Goal: Obtain resource: Download file/media

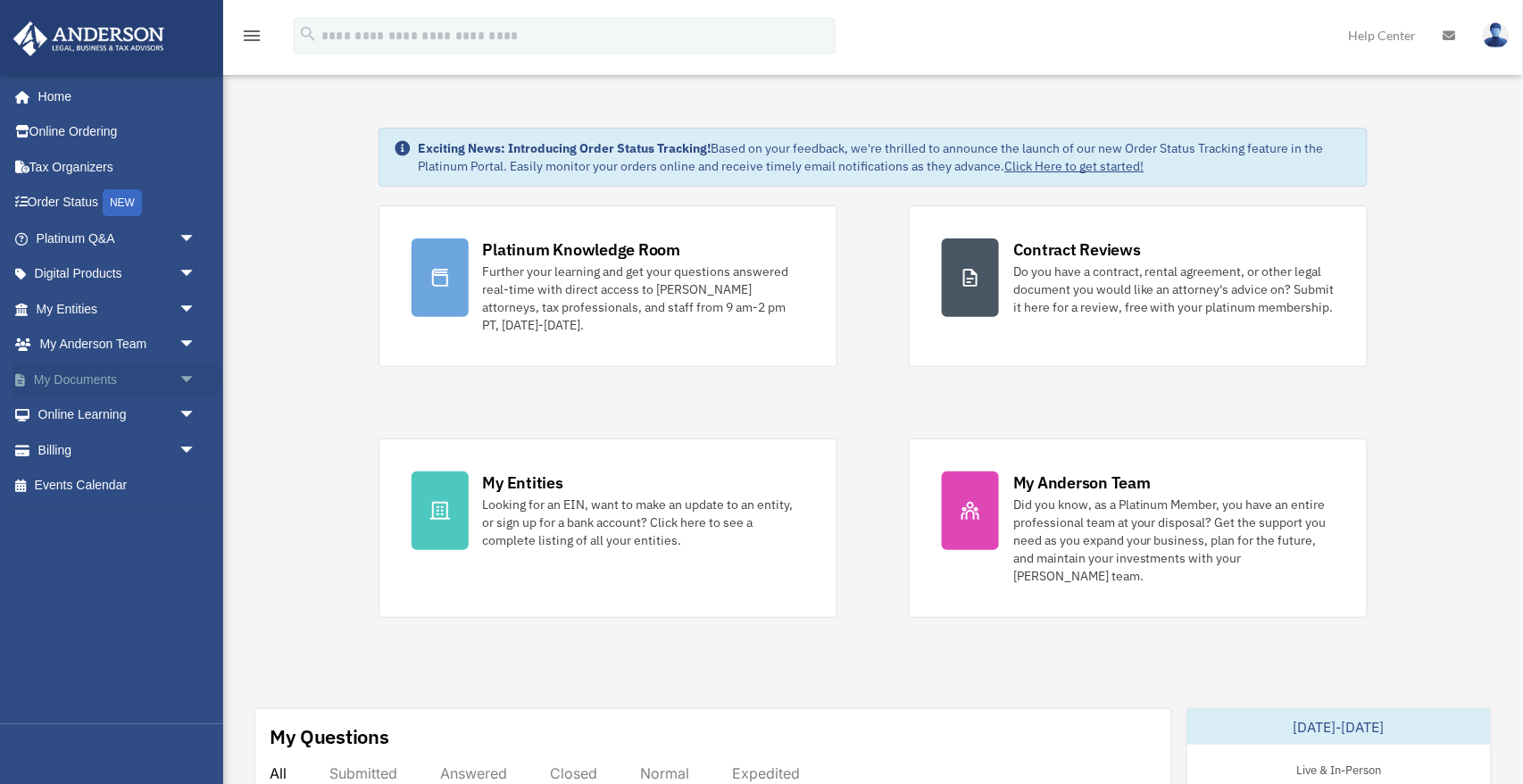
click at [81, 379] on link "My Documents arrow_drop_down" at bounding box center [117, 380] width 211 height 36
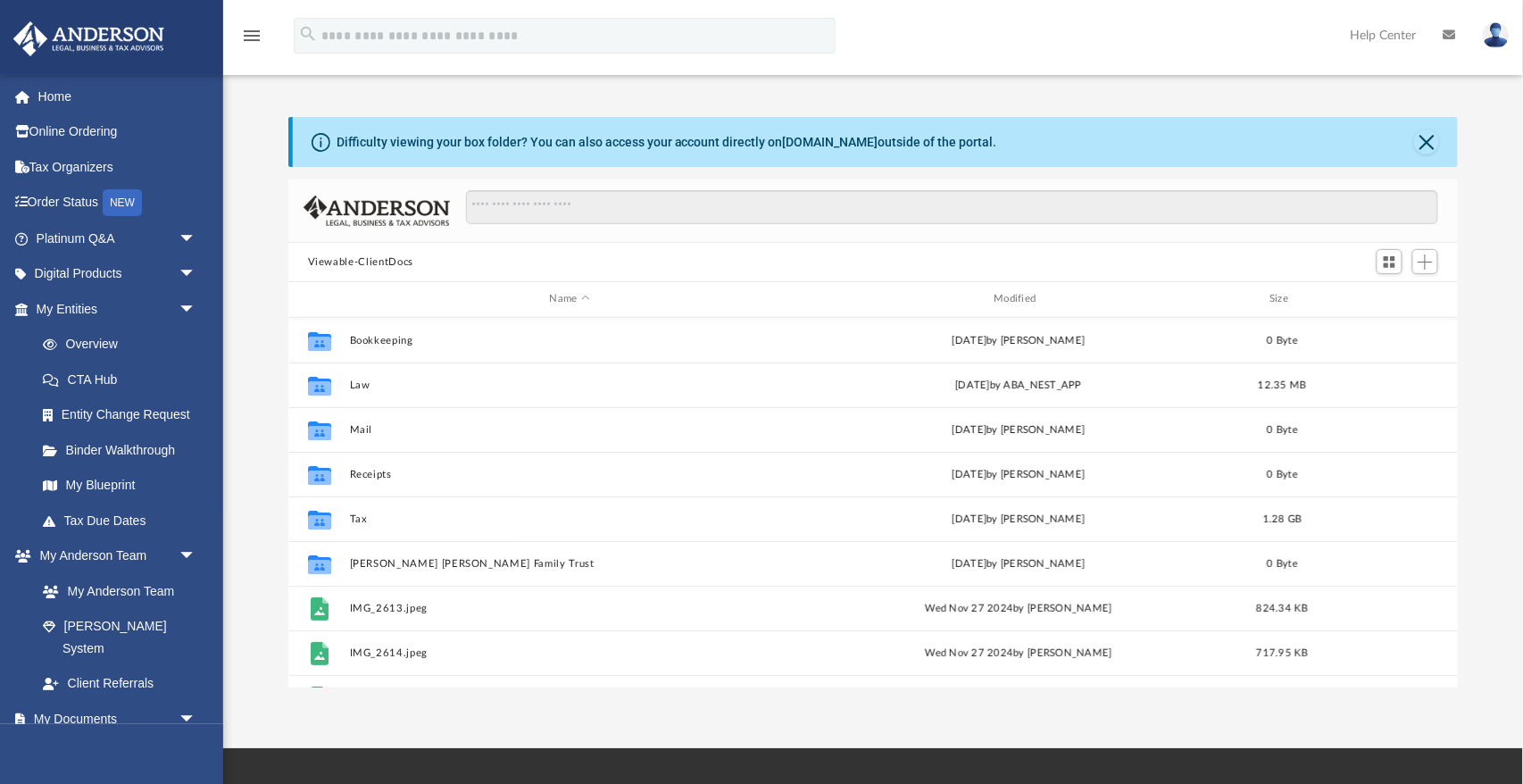
scroll to position [405, 1171]
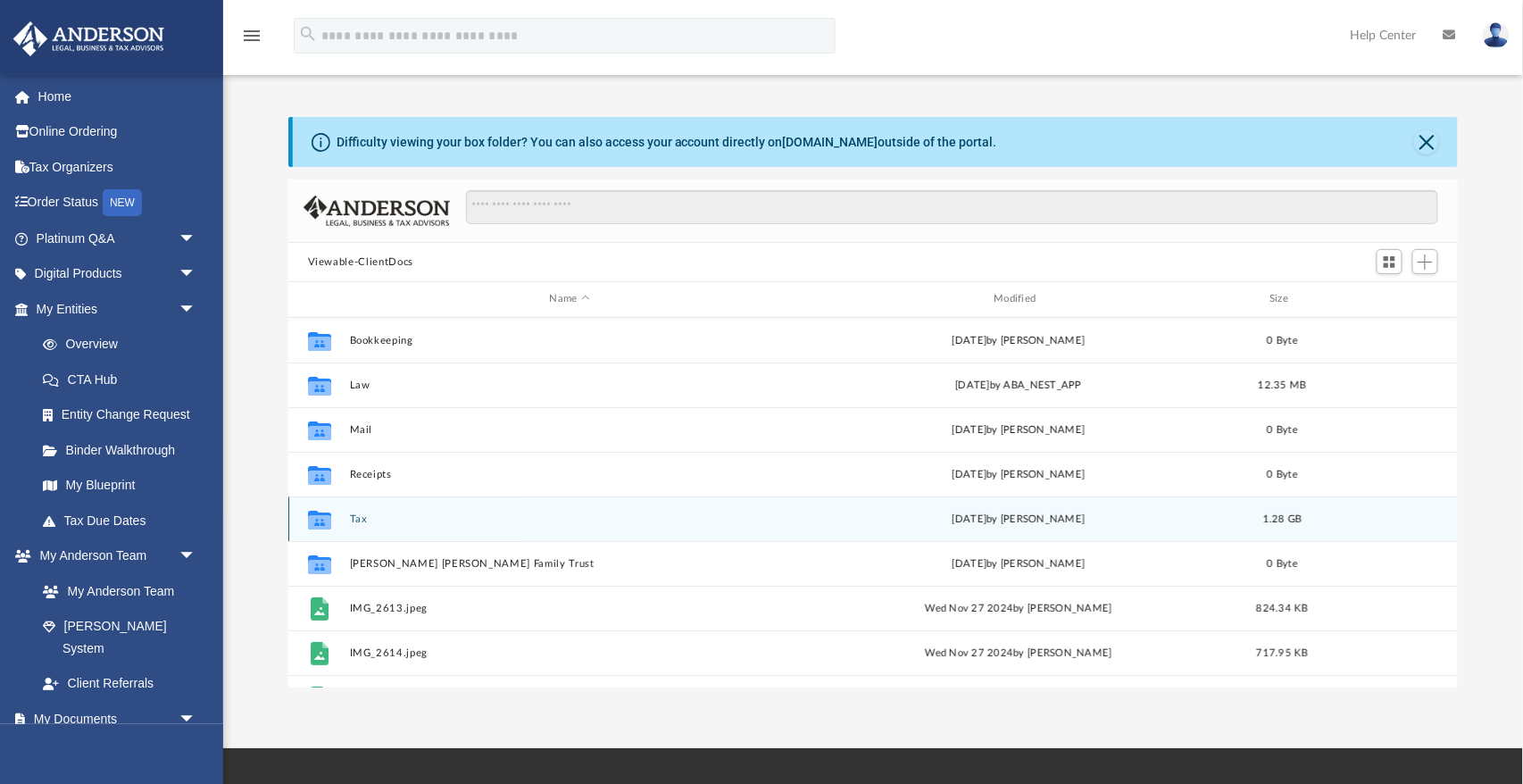
click at [354, 518] on button "Tax" at bounding box center [569, 519] width 441 height 11
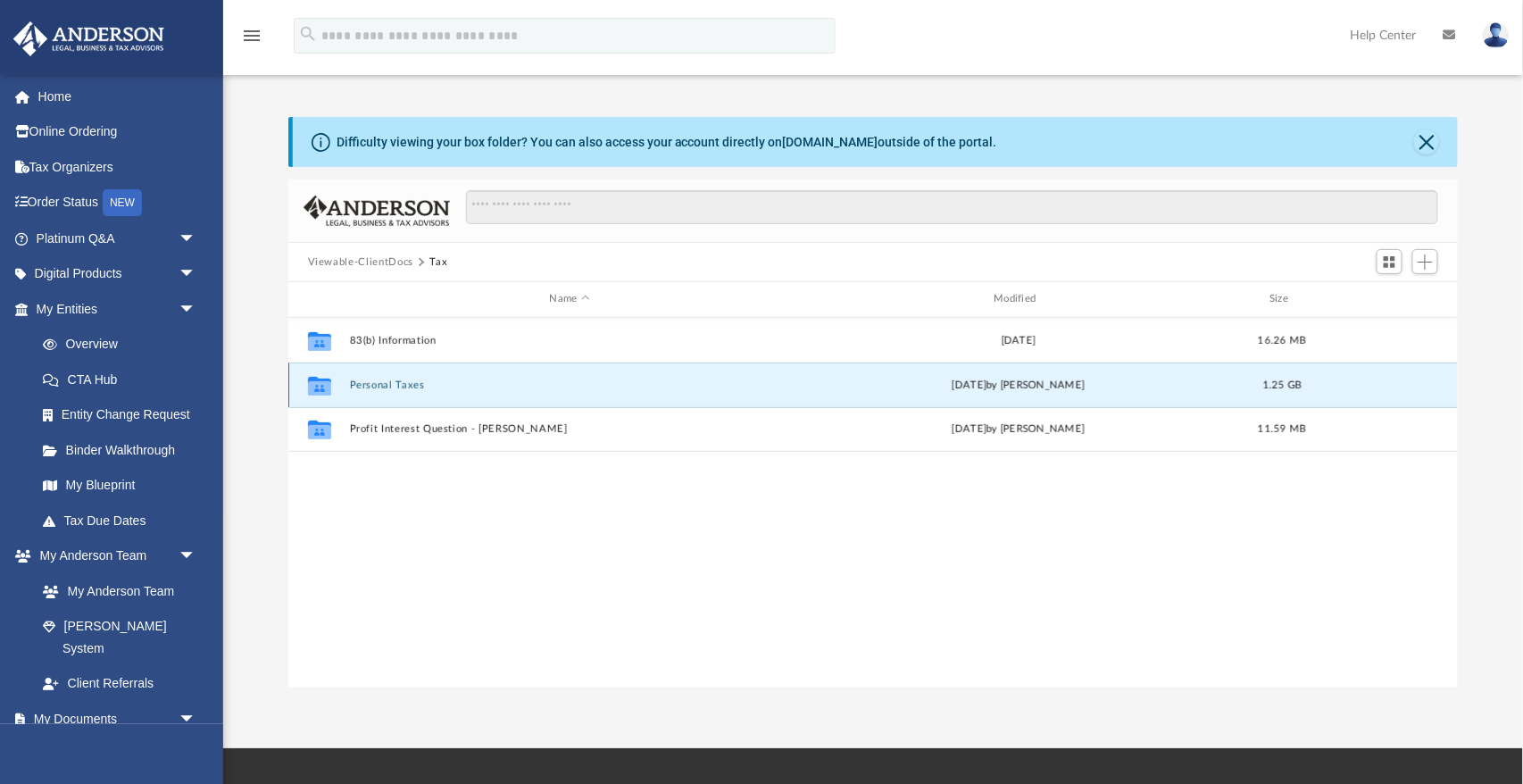
click at [376, 386] on button "Personal Taxes" at bounding box center [569, 385] width 441 height 11
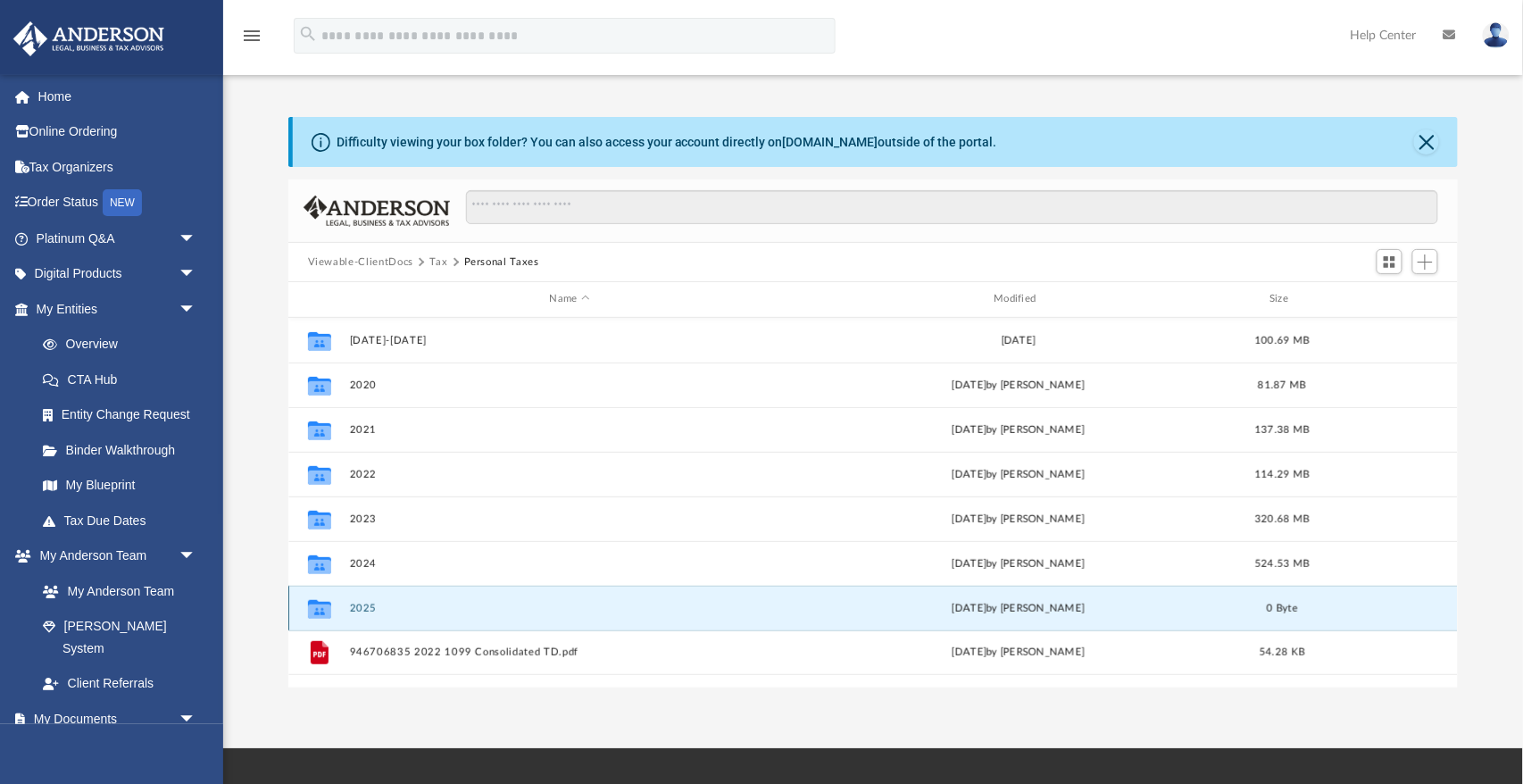
click at [361, 605] on button "2025" at bounding box center [569, 608] width 441 height 11
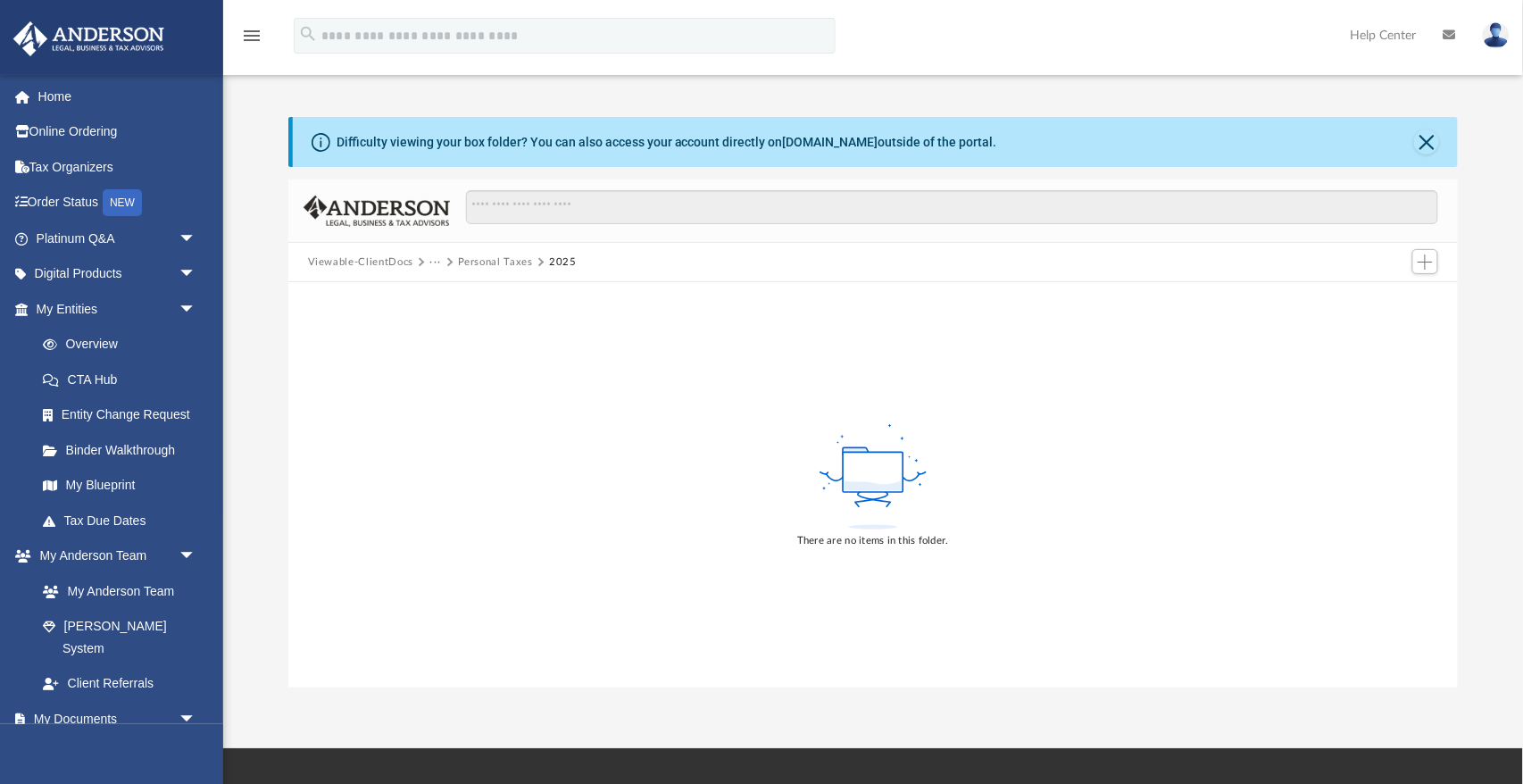
click at [505, 263] on button "Personal Taxes" at bounding box center [495, 262] width 75 height 16
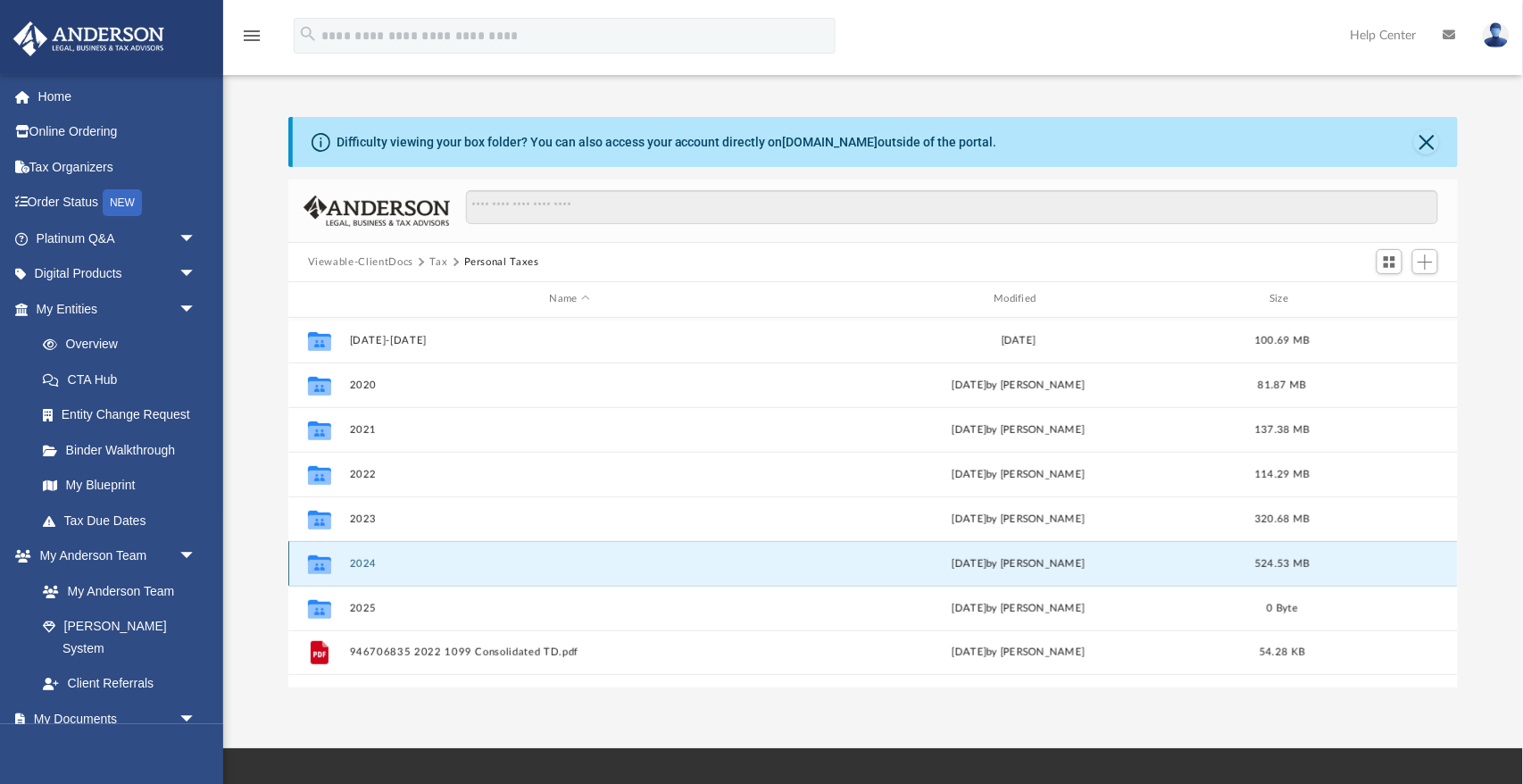
click at [351, 564] on button "2024" at bounding box center [569, 564] width 441 height 11
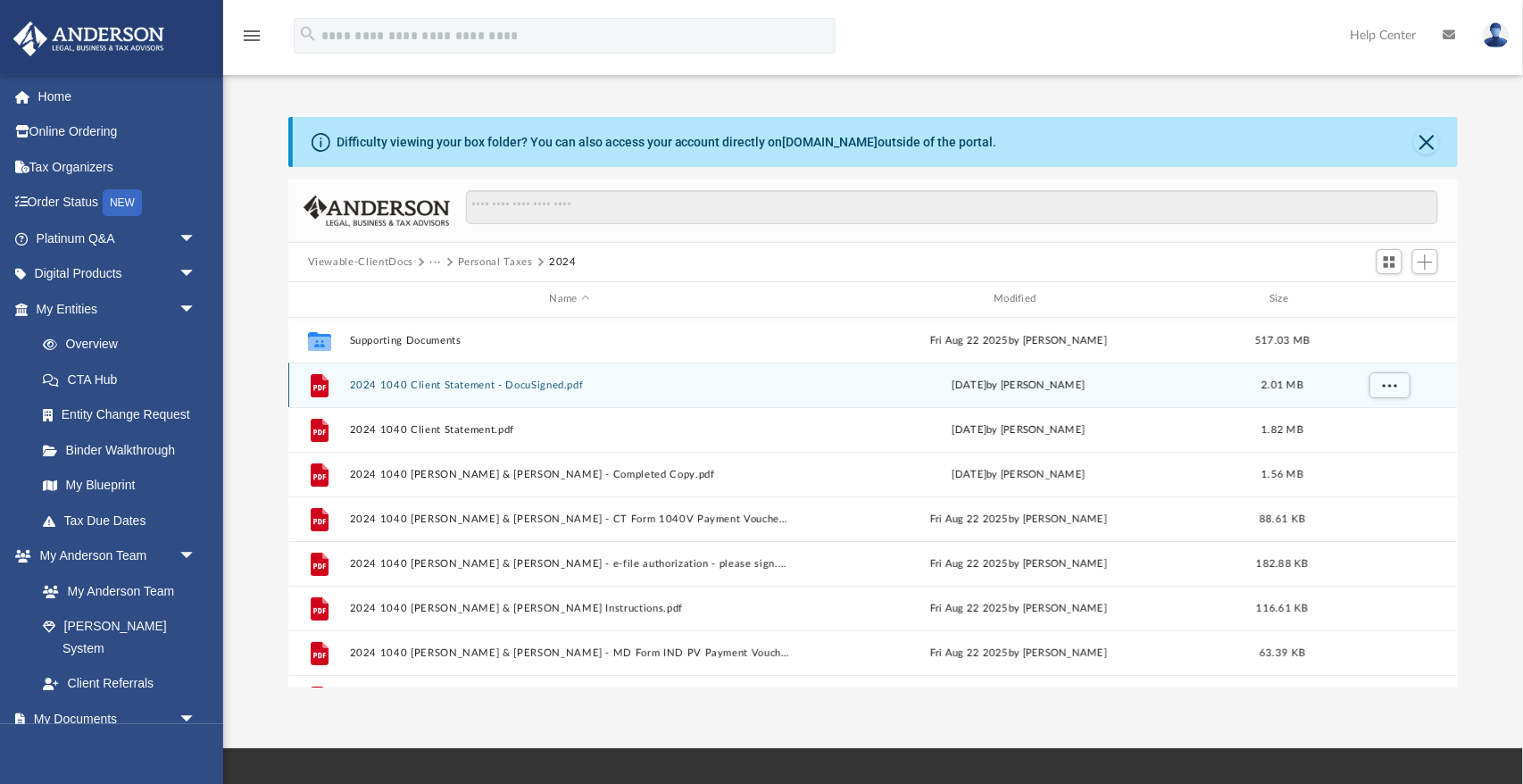
click at [452, 383] on button "2024 1040 Client Statement - DocuSigned.pdf" at bounding box center [569, 385] width 441 height 11
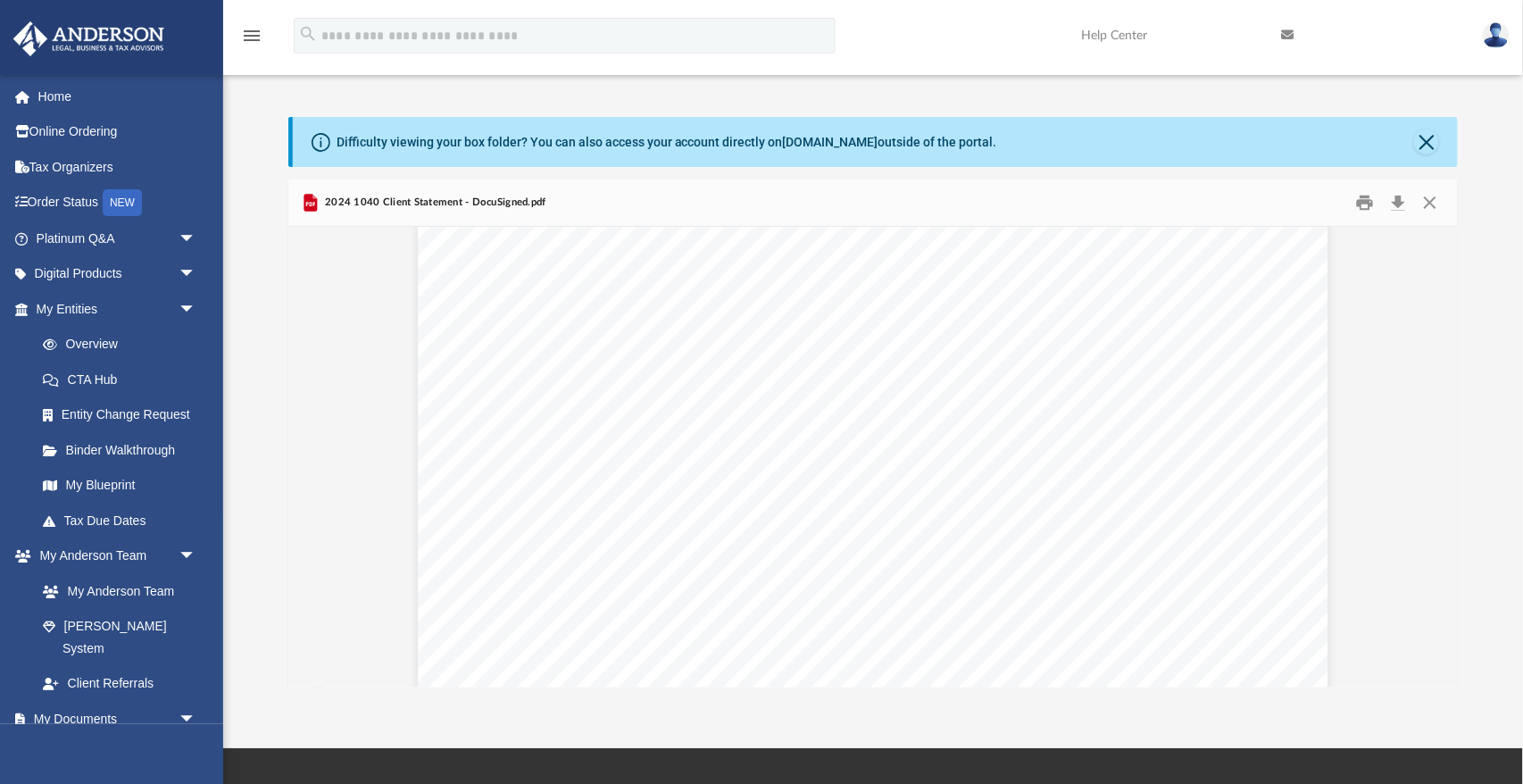
scroll to position [0, 0]
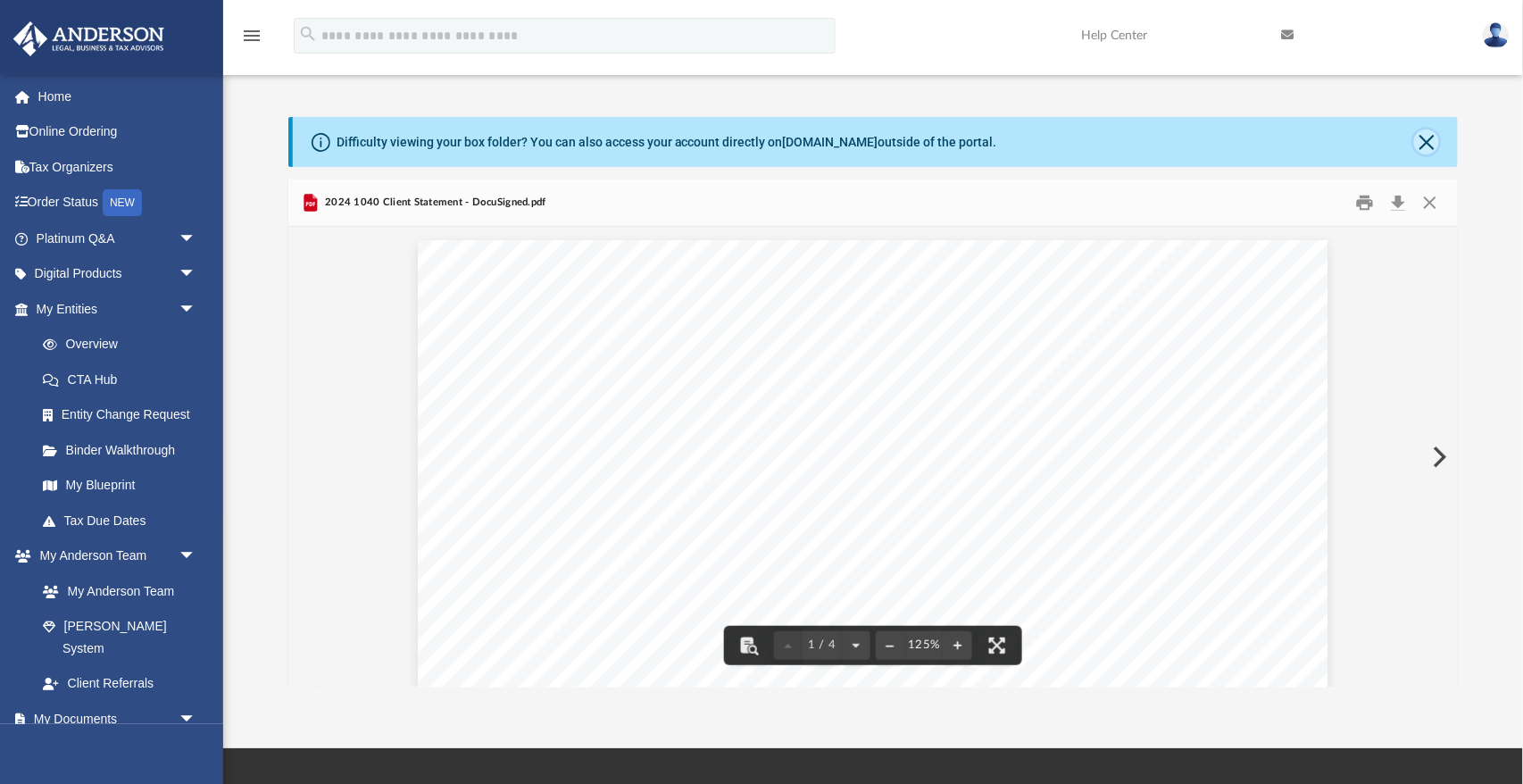
click at [1423, 143] on button "Close" at bounding box center [1427, 142] width 25 height 25
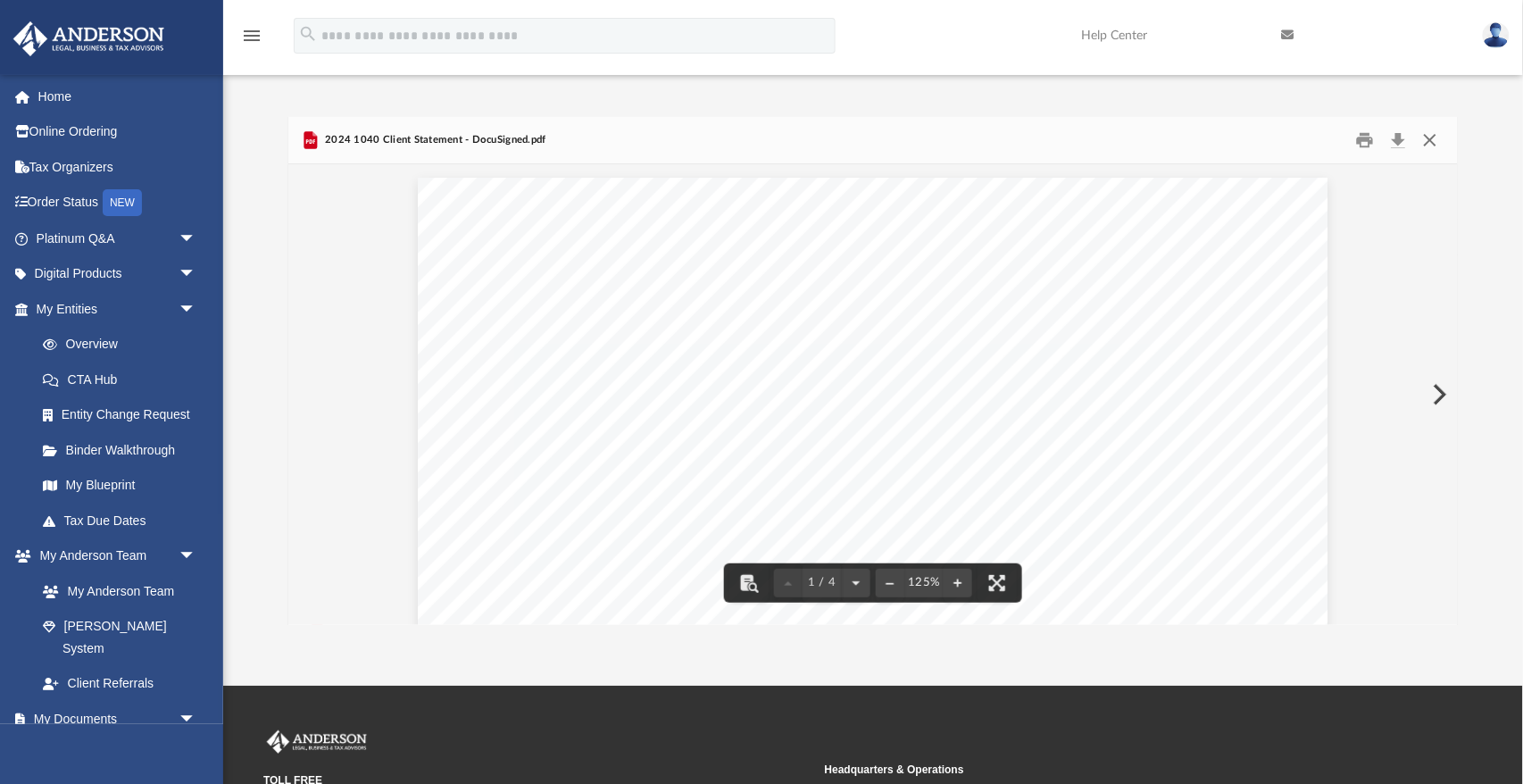
click at [1437, 138] on button "Close" at bounding box center [1430, 140] width 32 height 27
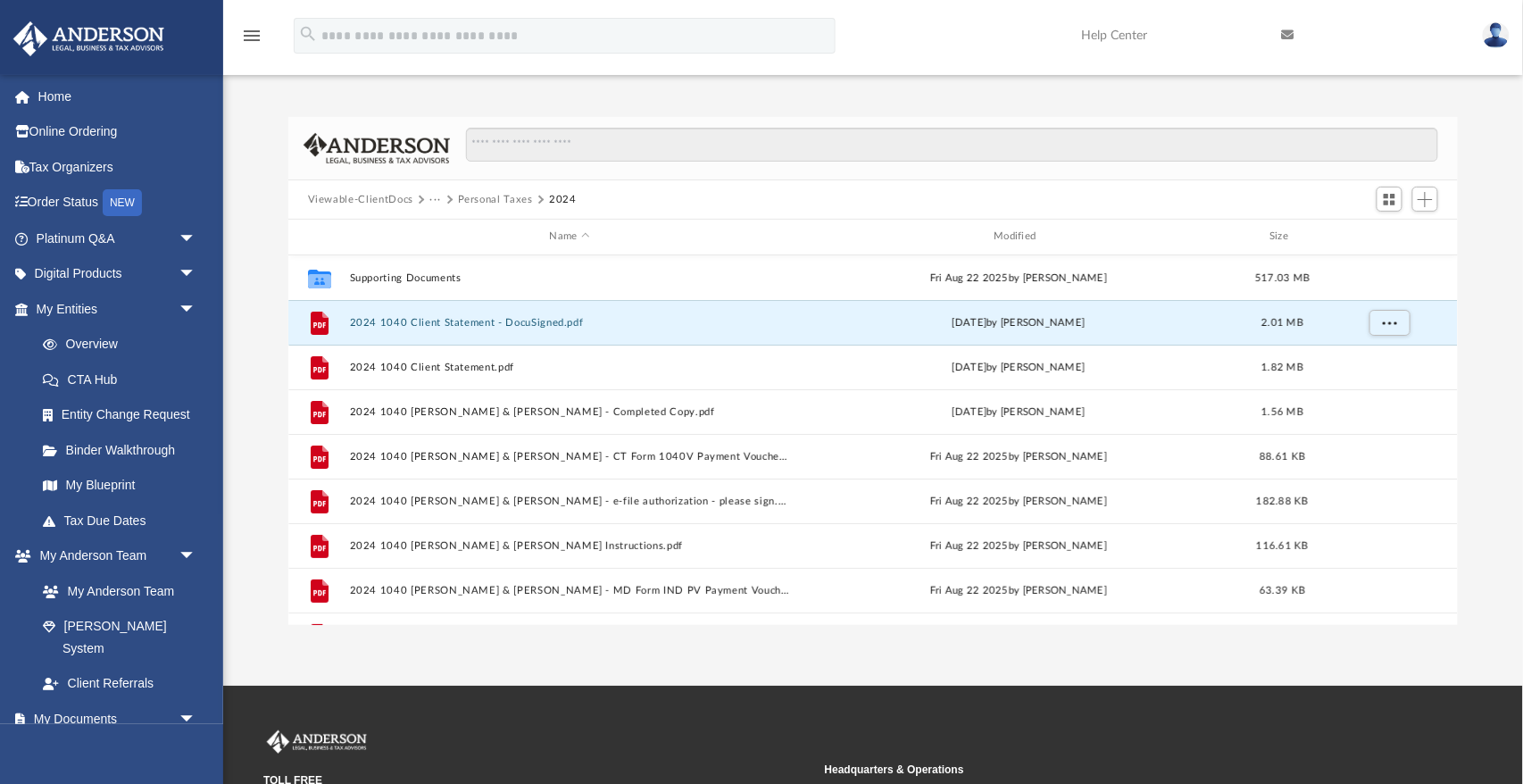
scroll to position [1, 0]
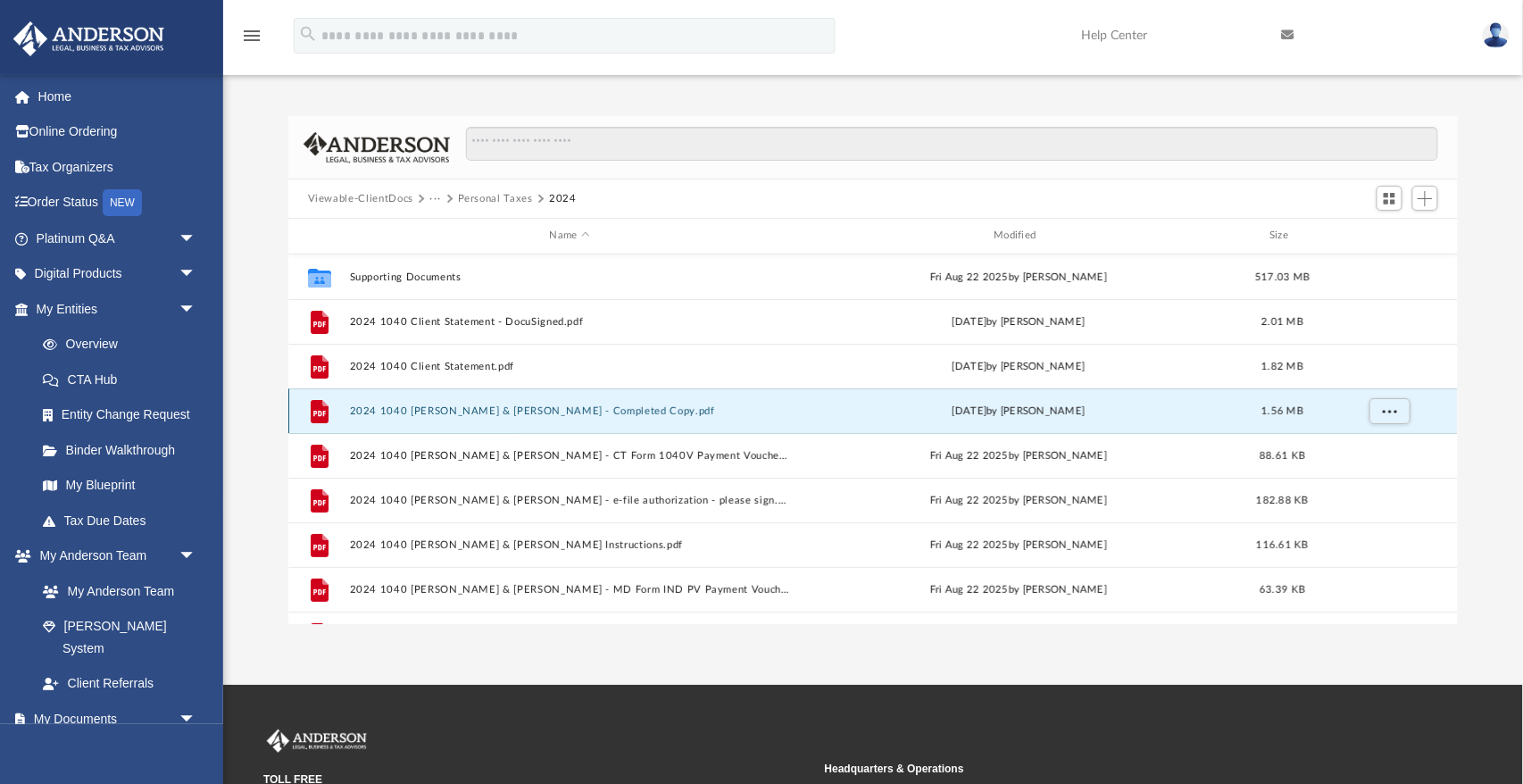
click at [462, 408] on button "2024 1040 Wright, David & Cacciatore, Cheryl - Completed Copy.pdf" at bounding box center [569, 411] width 441 height 11
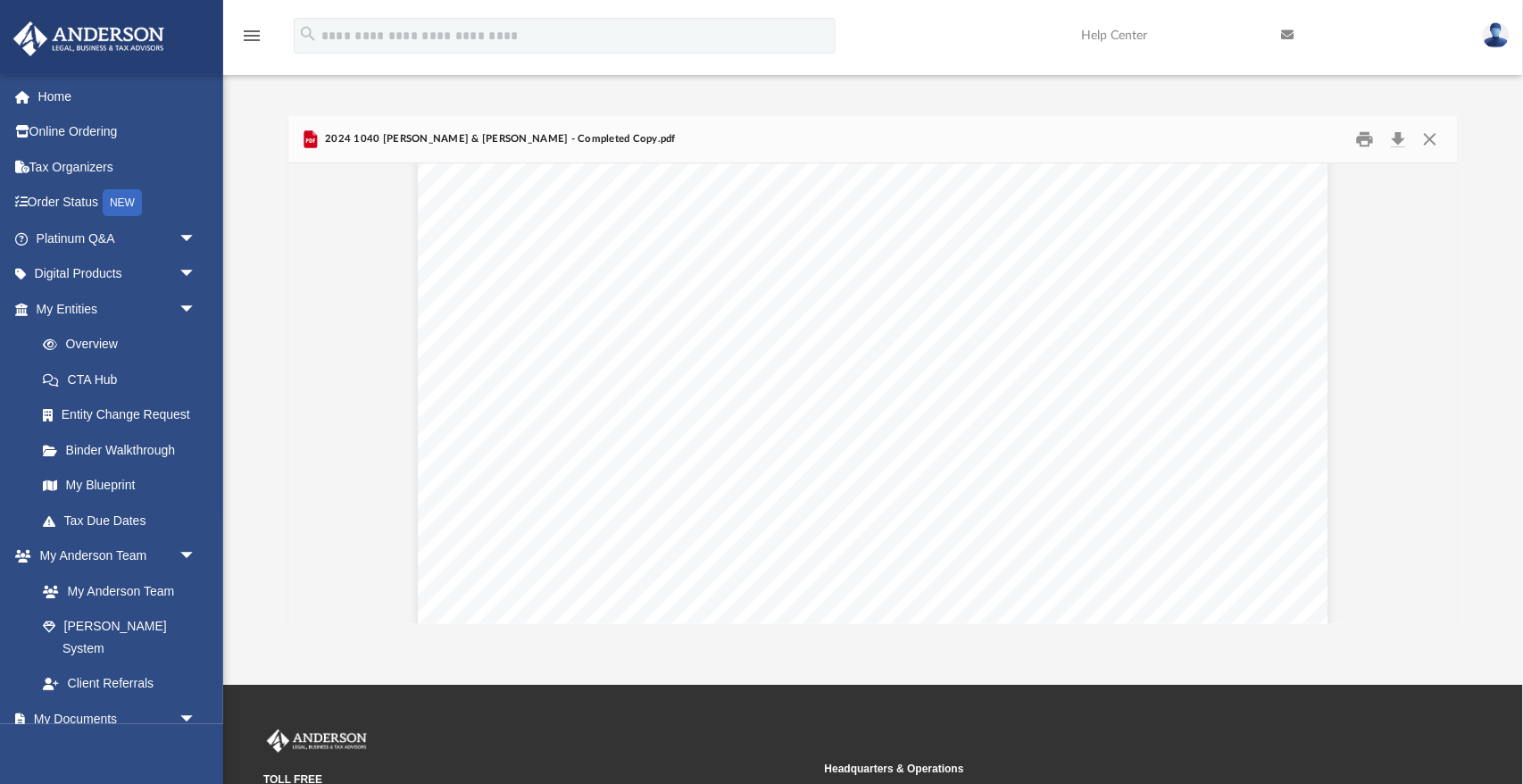
scroll to position [2843, 0]
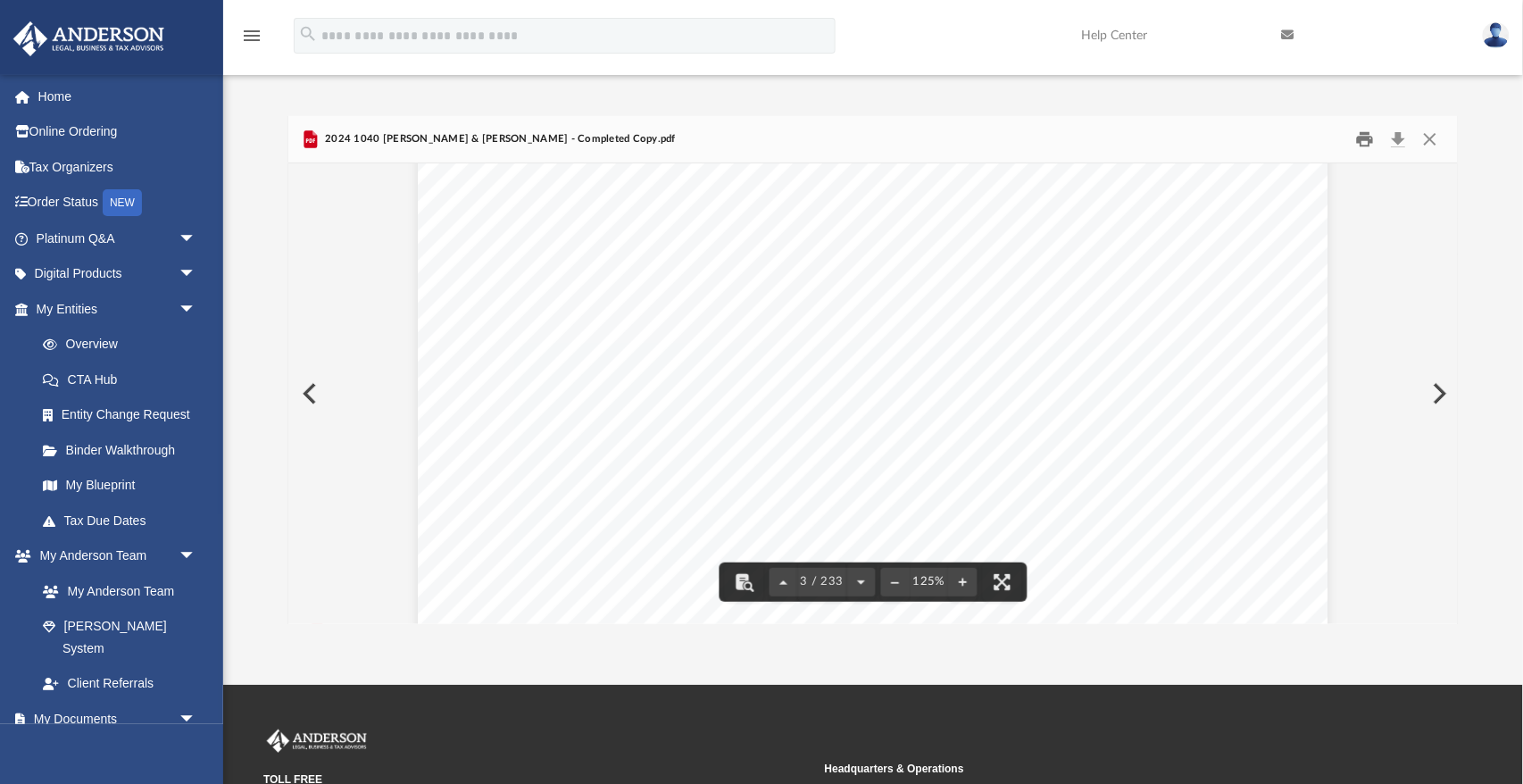
click at [1373, 140] on button "Print" at bounding box center [1365, 139] width 36 height 27
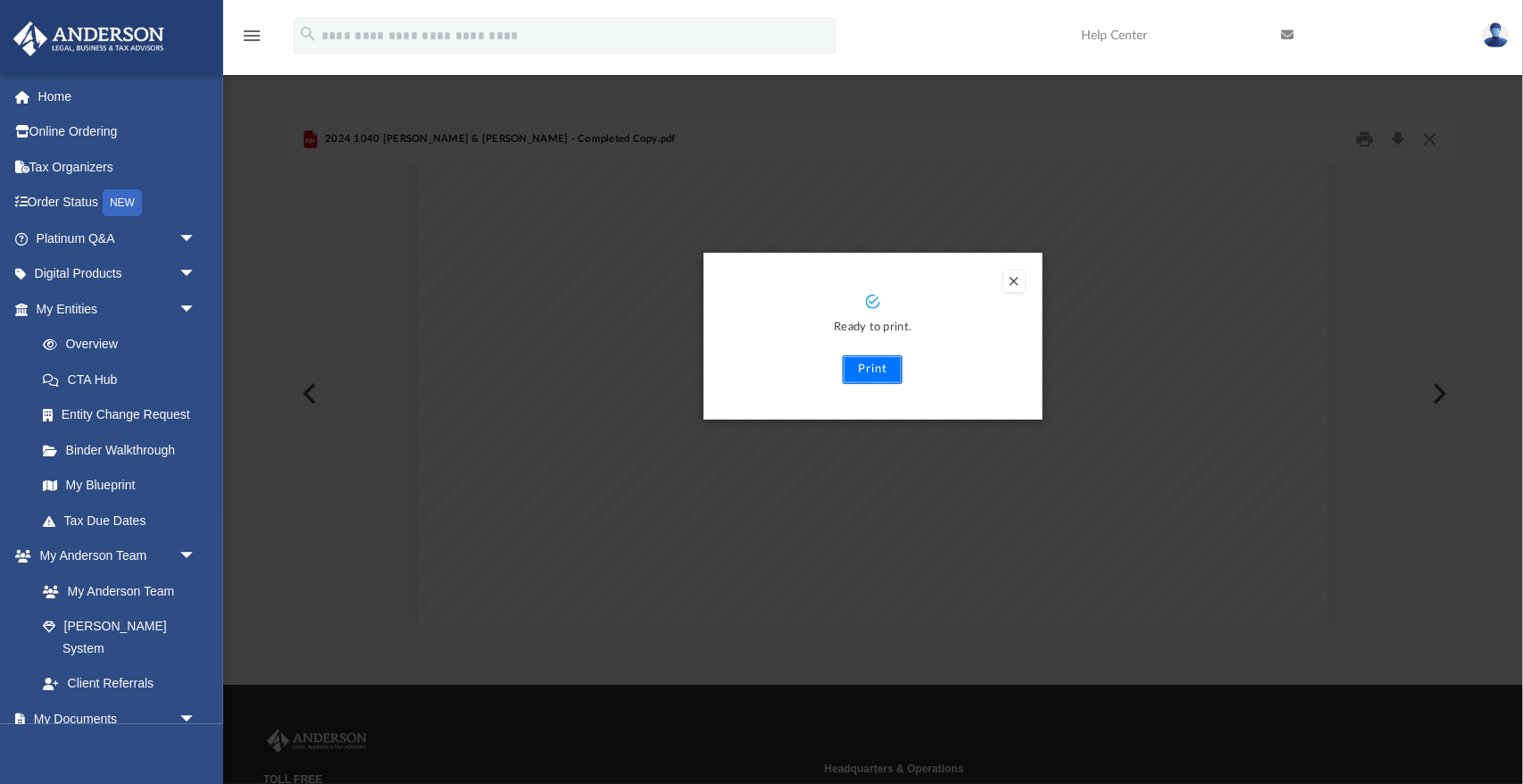
click at [873, 370] on button "Print" at bounding box center [872, 369] width 60 height 28
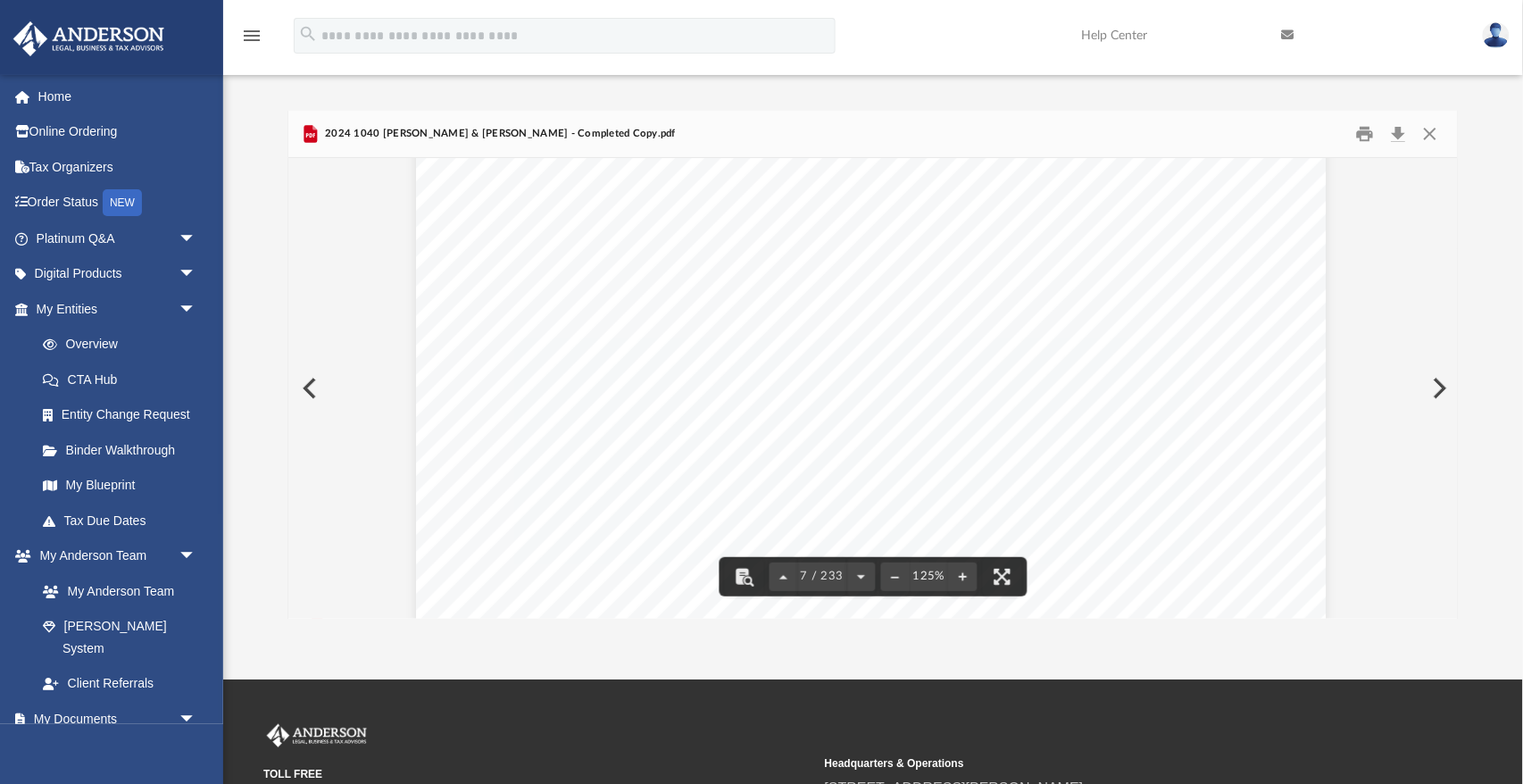
scroll to position [7335, 3]
click at [1435, 133] on button "Close" at bounding box center [1430, 134] width 32 height 27
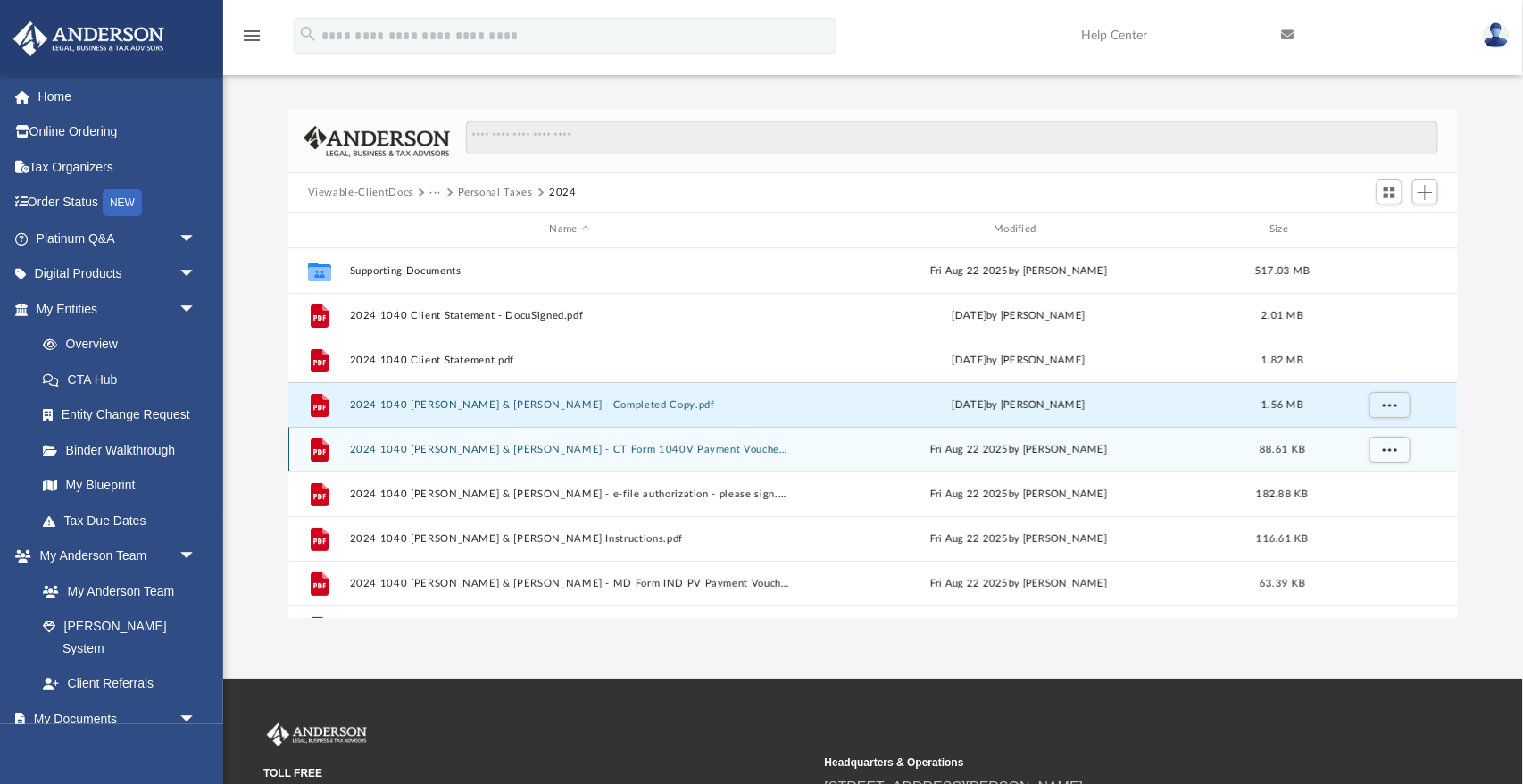
scroll to position [0, 0]
click at [470, 445] on button "2024 1040 Wright, David & Cacciatore, Cheryl - CT Form 1040V Payment Voucher.pdf" at bounding box center [569, 450] width 441 height 11
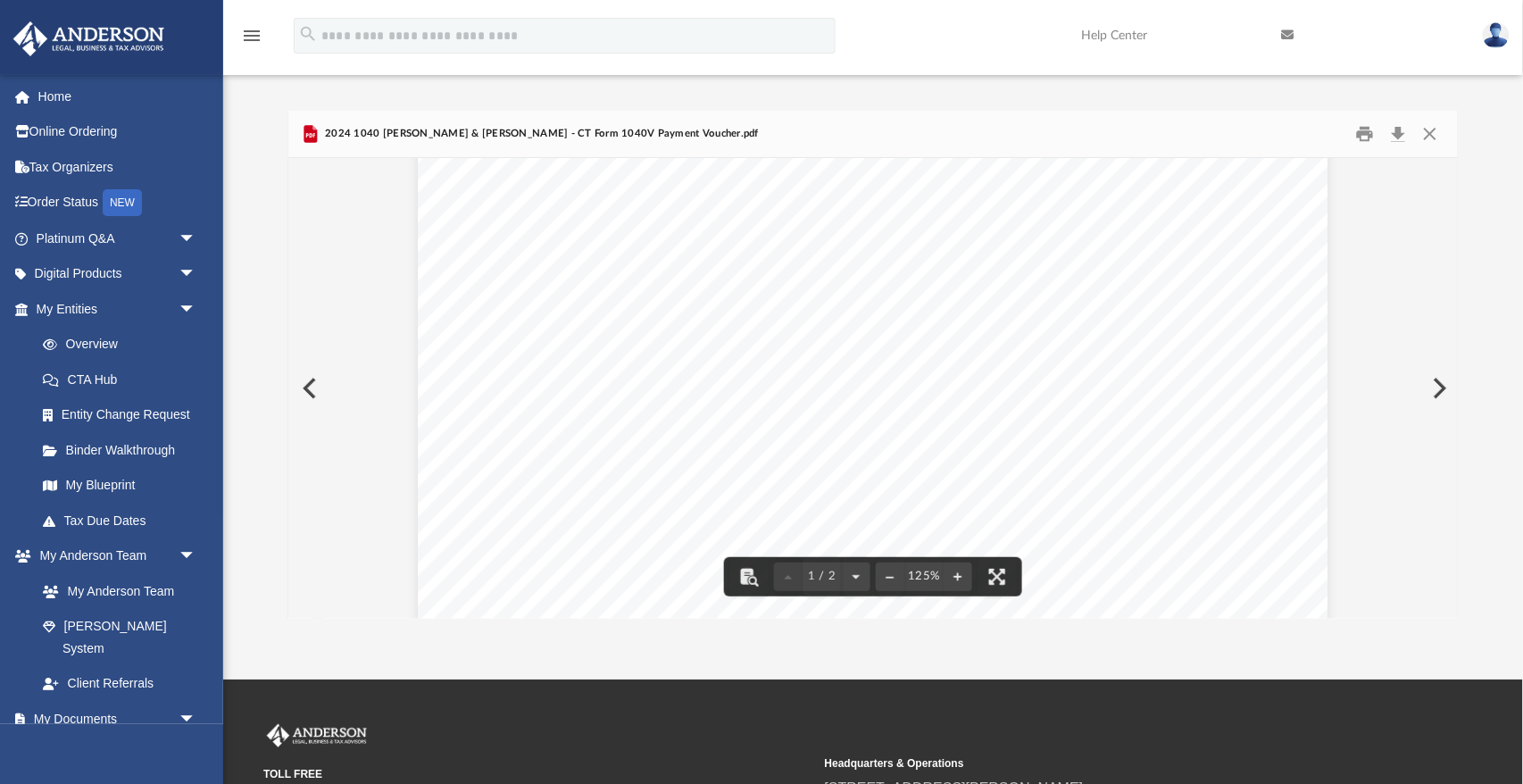
scroll to position [508, 0]
click at [301, 387] on button "Preview" at bounding box center [308, 388] width 40 height 50
drag, startPoint x: 520, startPoint y: 405, endPoint x: 823, endPoint y: 408, distance: 303.0
click at [822, 408] on div "August 25, 2025 DAVID E. WRIGHT & CHERYL A. CACCIATORE 80 PAUGUS PARK RD LACONI…" at bounding box center [873, 539] width 911 height 1178
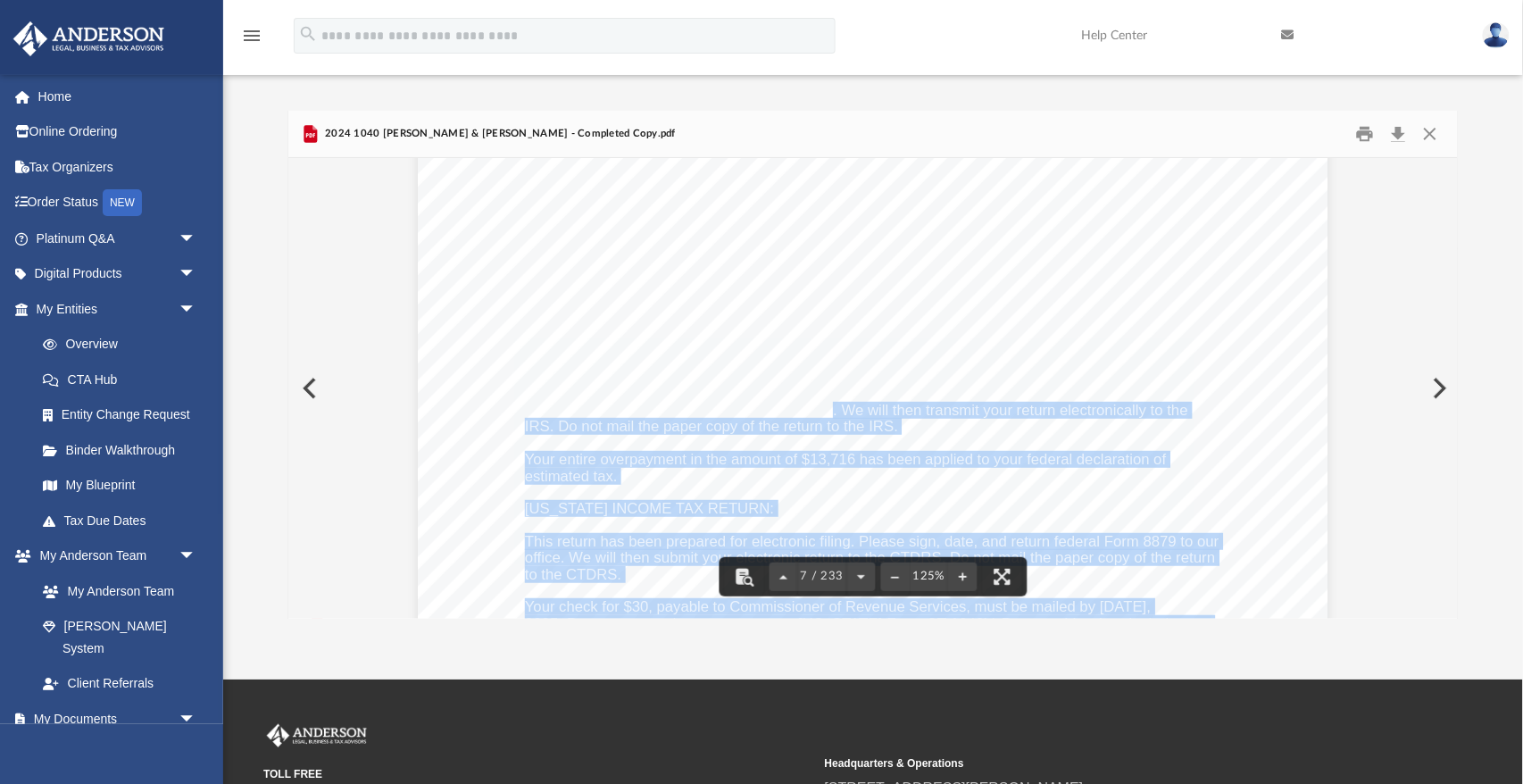
drag, startPoint x: 831, startPoint y: 411, endPoint x: 517, endPoint y: 402, distance: 314.1
click at [517, 402] on div "August 25, 2025 DAVID E. WRIGHT & CHERYL A. CACCIATORE 80 PAUGUS PARK RD LACONI…" at bounding box center [873, 539] width 911 height 1178
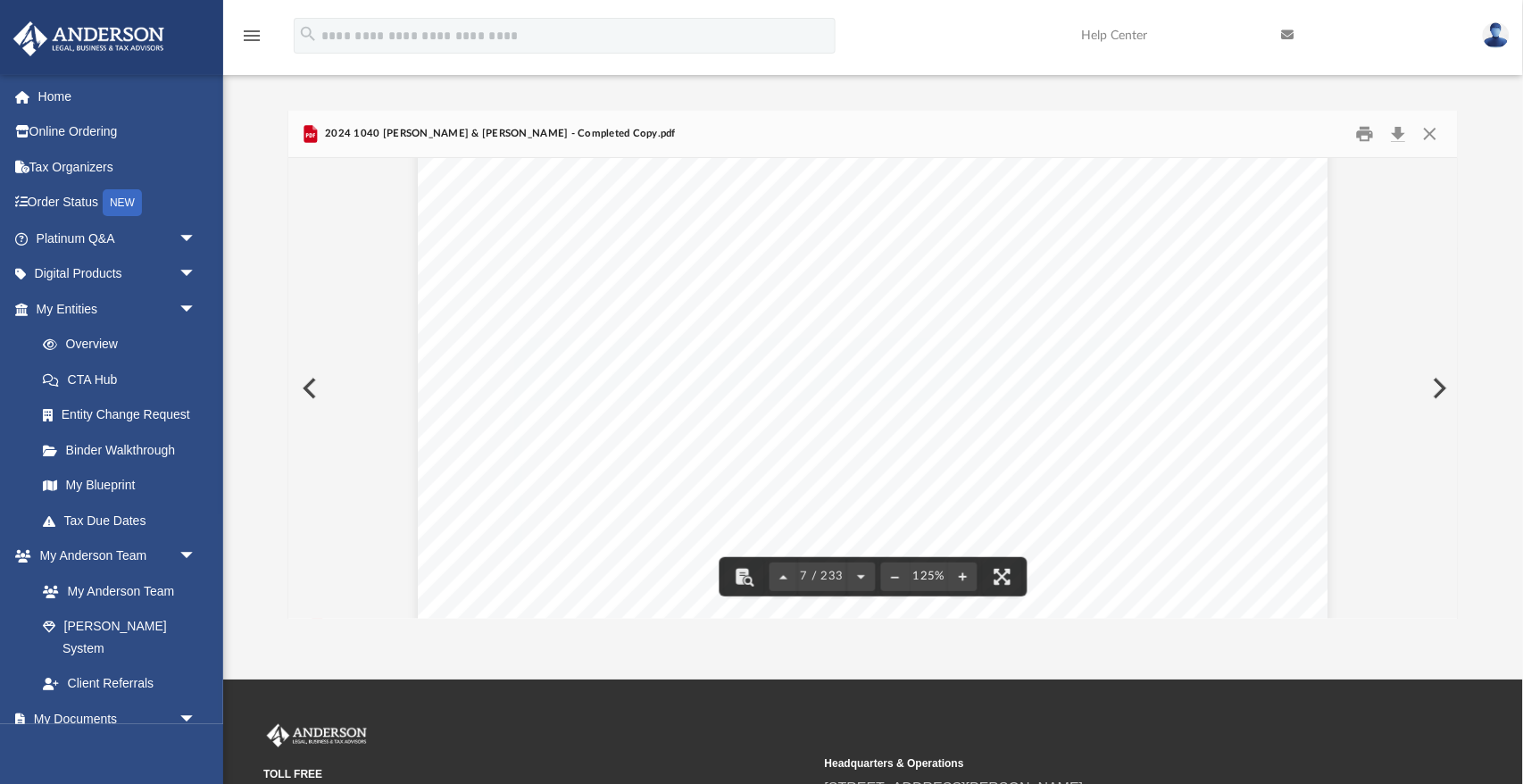
click at [526, 403] on span "Please sign and return Form 8879 to our office. We will then transmit your retu…" at bounding box center [857, 411] width 663 height 15
drag, startPoint x: 523, startPoint y: 404, endPoint x: 801, endPoint y: 404, distance: 278.0
click at [763, 404] on div "August 25, 2025 DAVID E. WRIGHT & CHERYL A. CACCIATORE 80 PAUGUS PARK RD LACONI…" at bounding box center [873, 539] width 911 height 1178
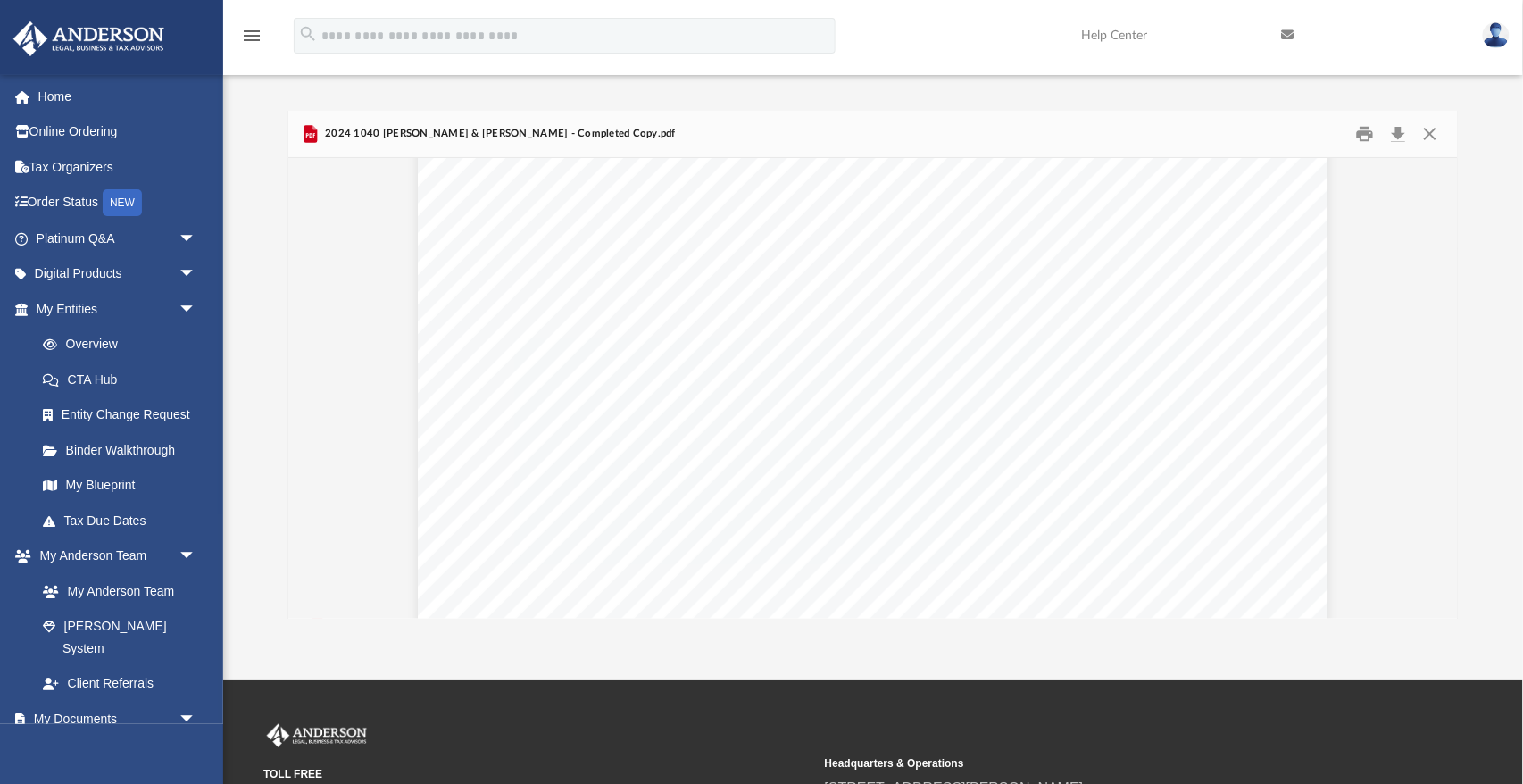
scroll to position [7218, 0]
click at [1434, 130] on button "Close" at bounding box center [1430, 134] width 32 height 27
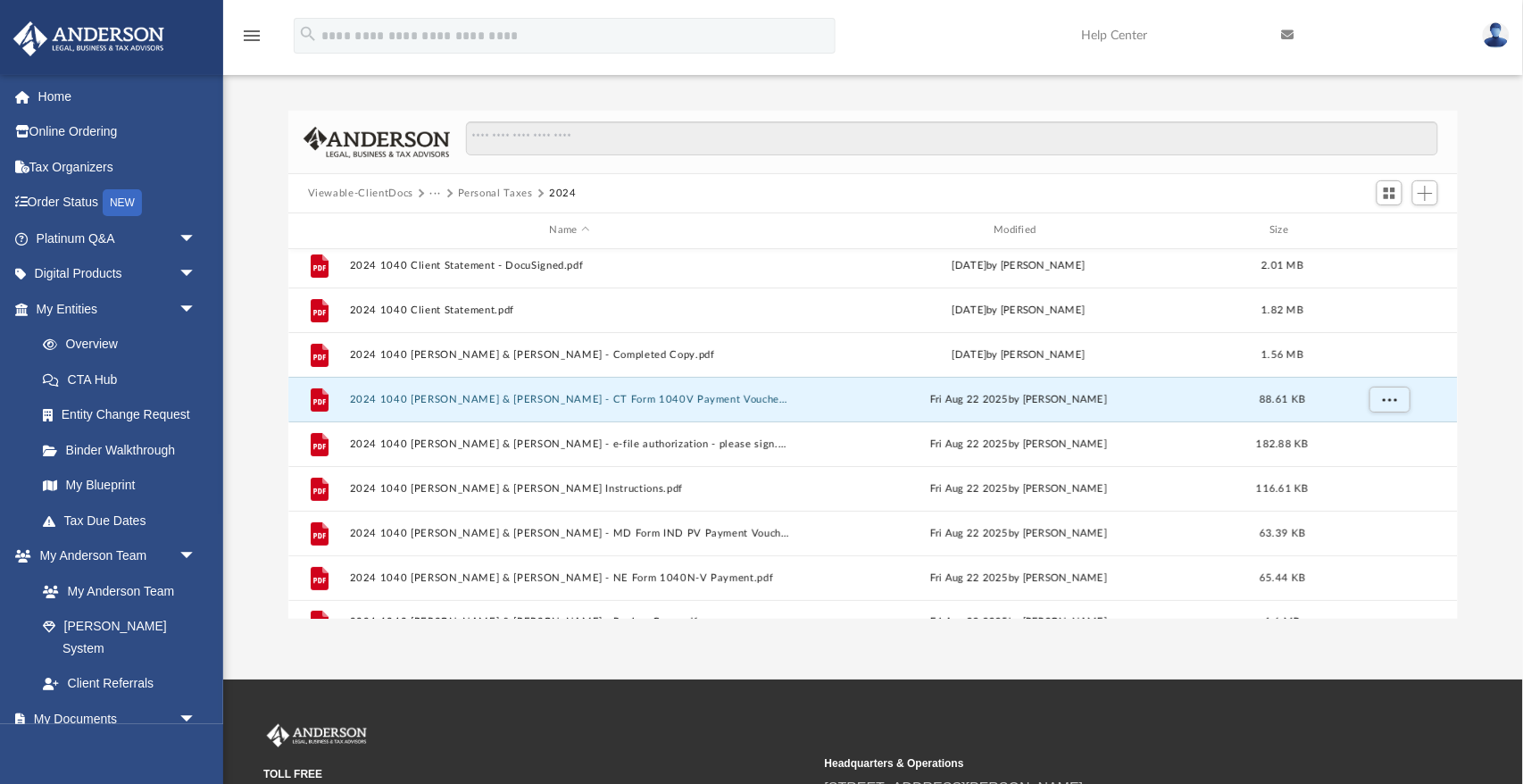
scroll to position [76, 0]
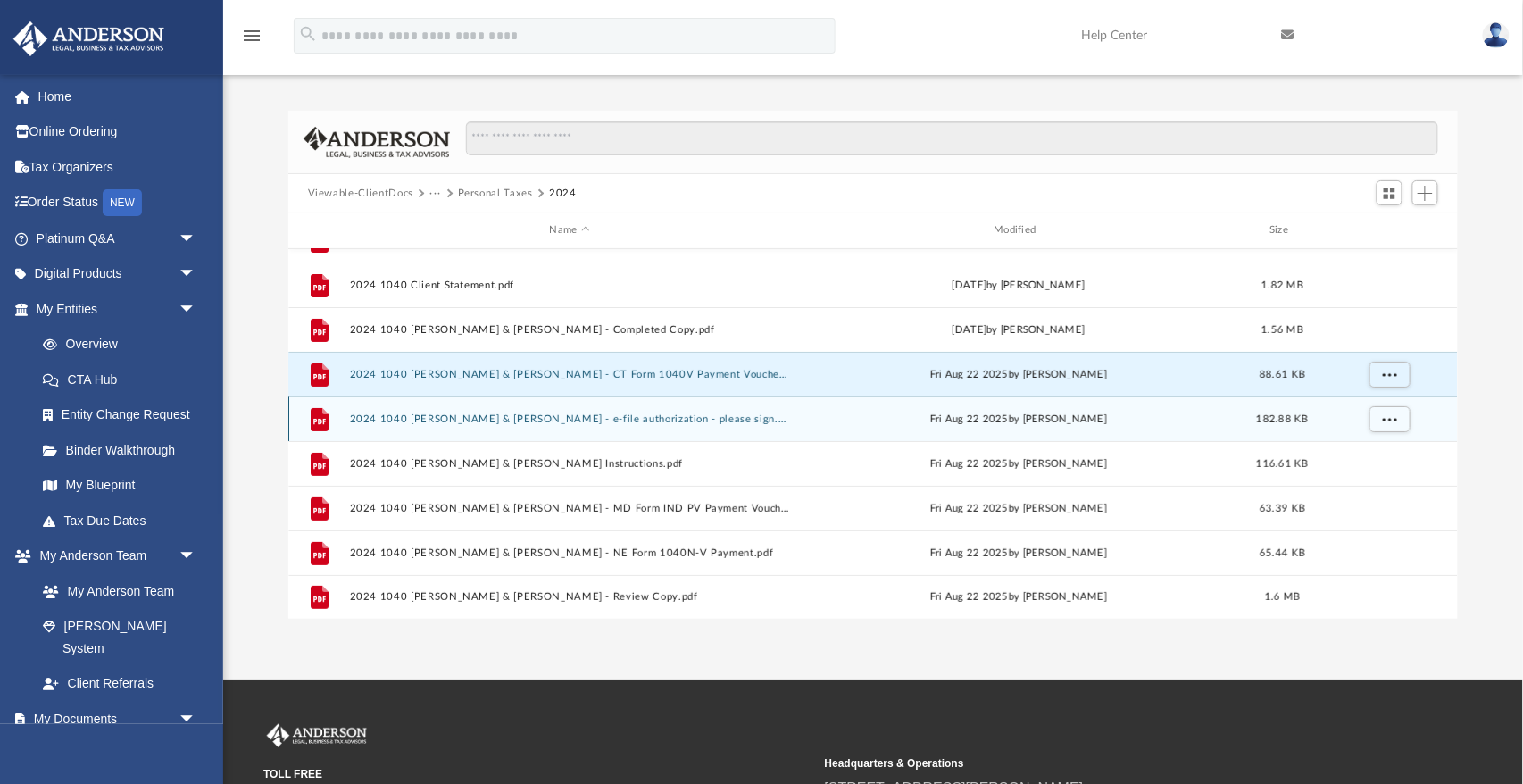
click at [471, 414] on button "2024 1040 Wright, David & Cacciatore, Cheryl - e-file authorization - please si…" at bounding box center [569, 418] width 441 height 11
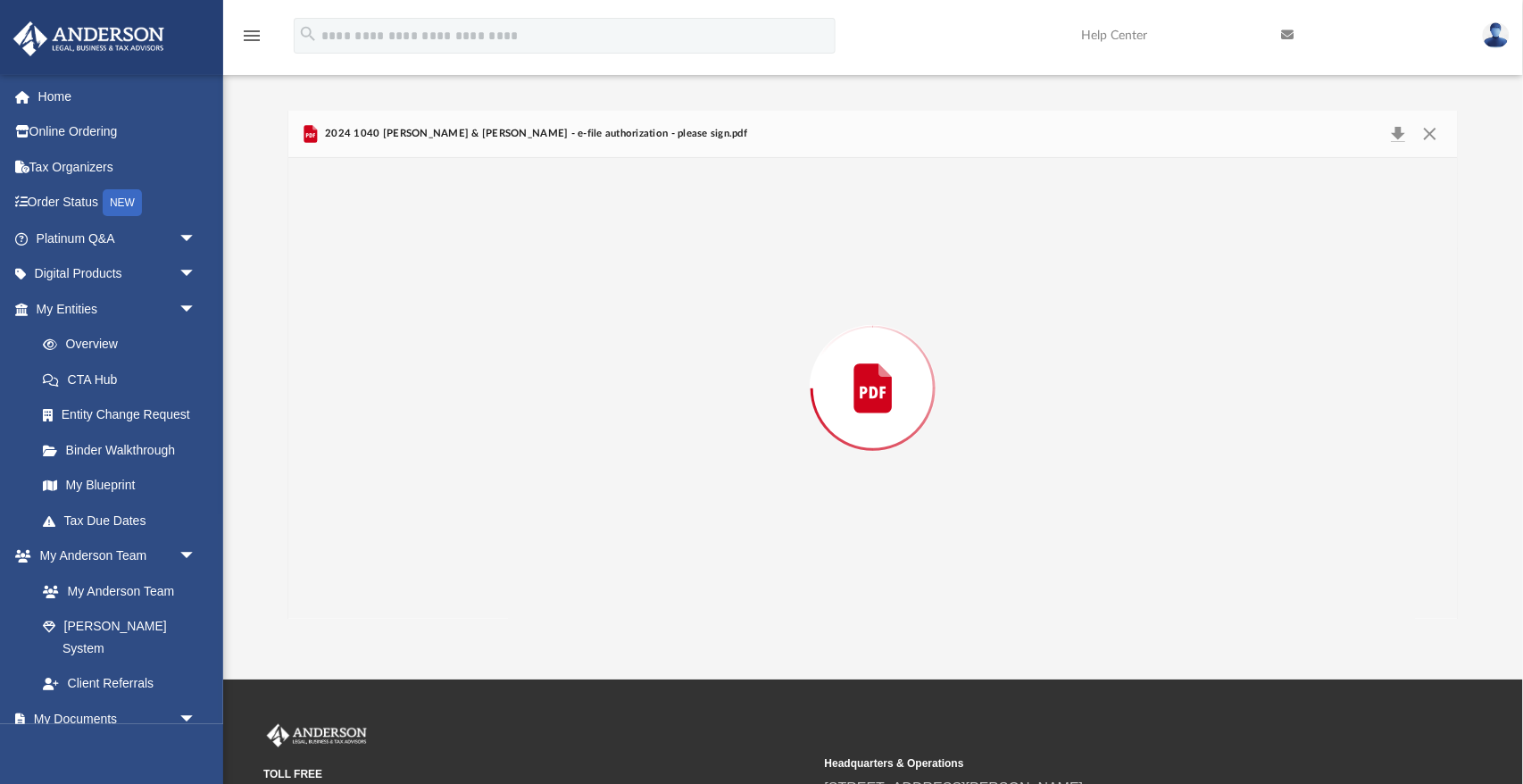
click at [471, 414] on div "Preview" at bounding box center [873, 388] width 1170 height 461
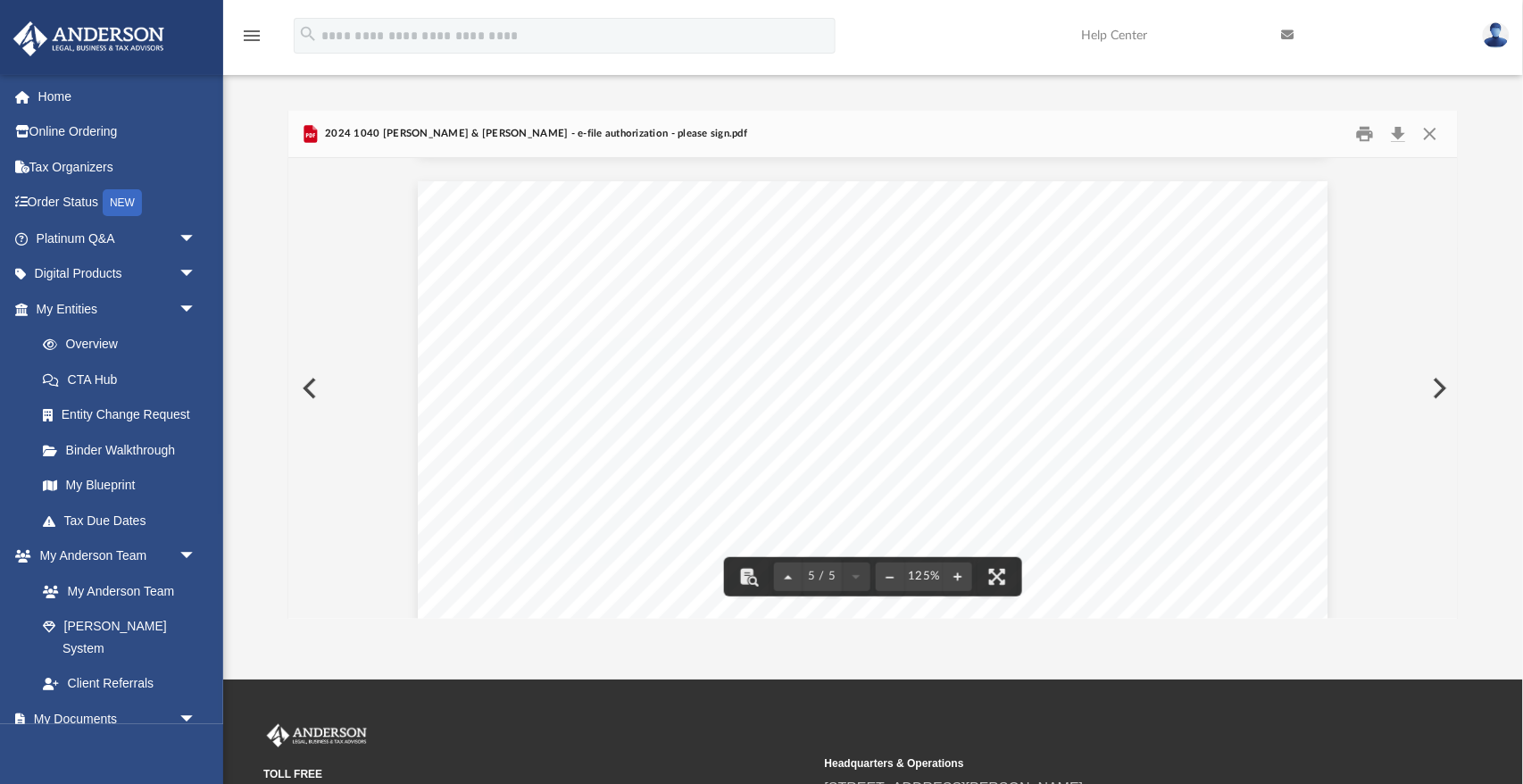
click at [1444, 393] on button "Preview" at bounding box center [1438, 388] width 40 height 50
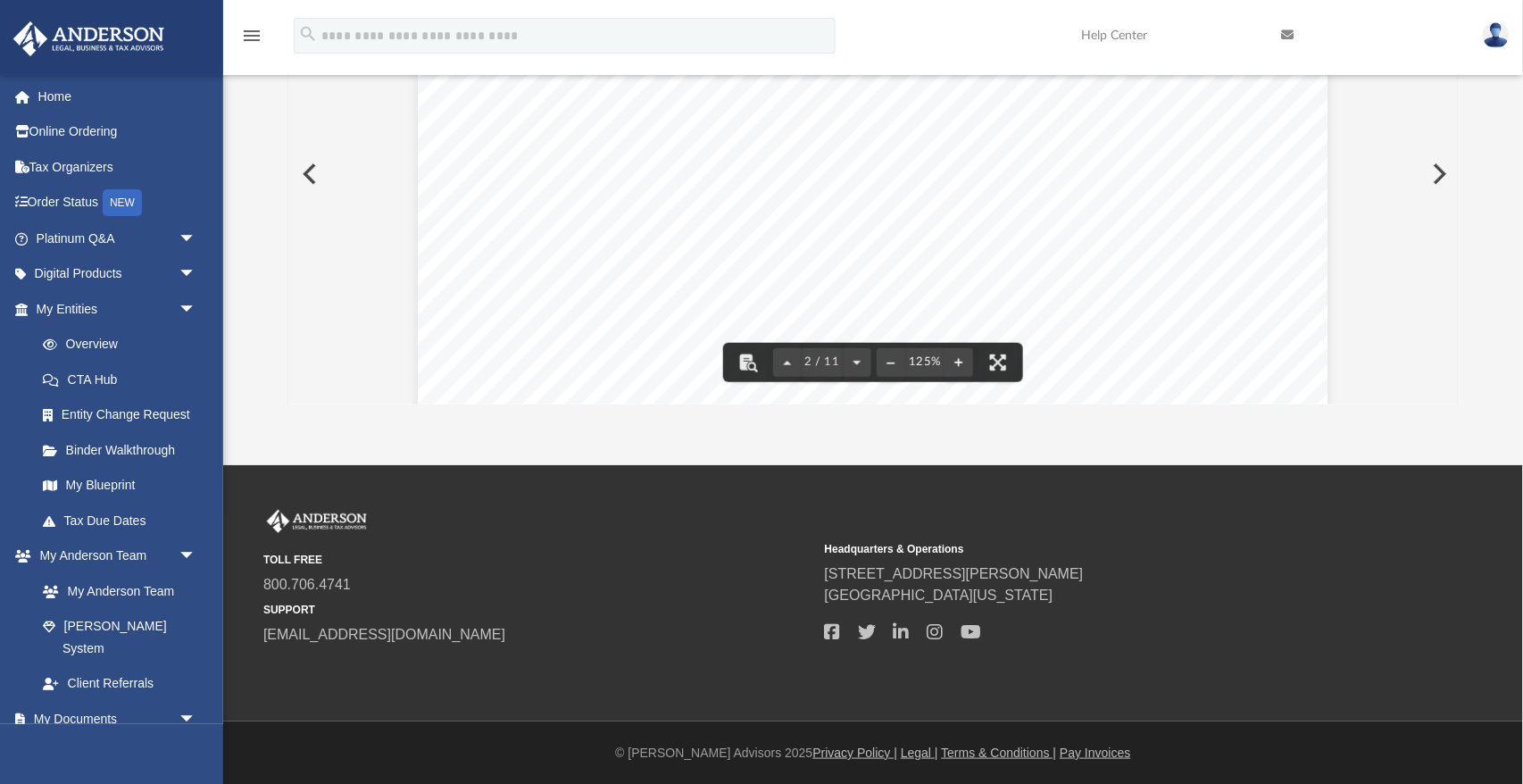
scroll to position [1145, 0]
click at [989, 373] on button "File preview" at bounding box center [999, 363] width 40 height 40
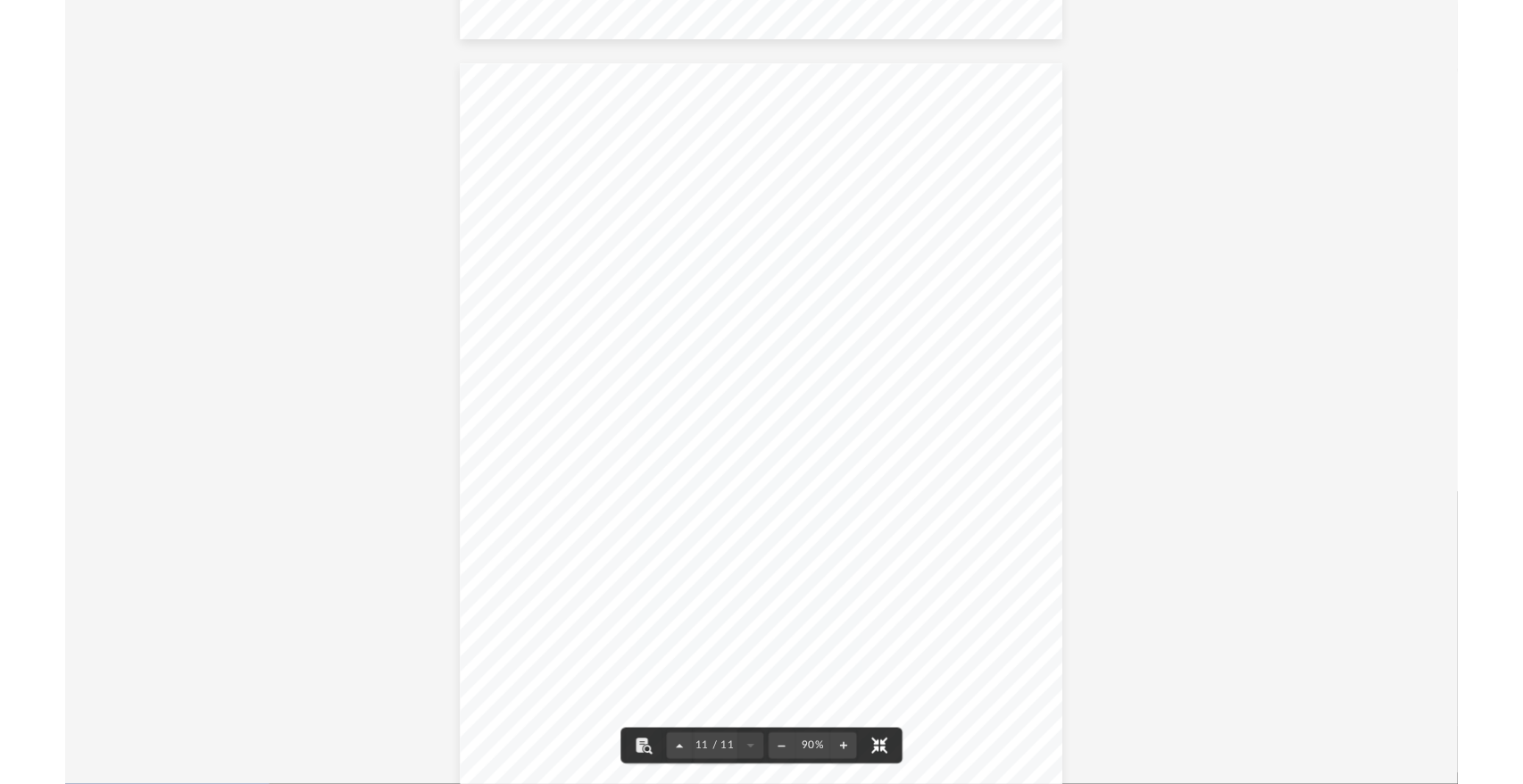
scroll to position [8813, 0]
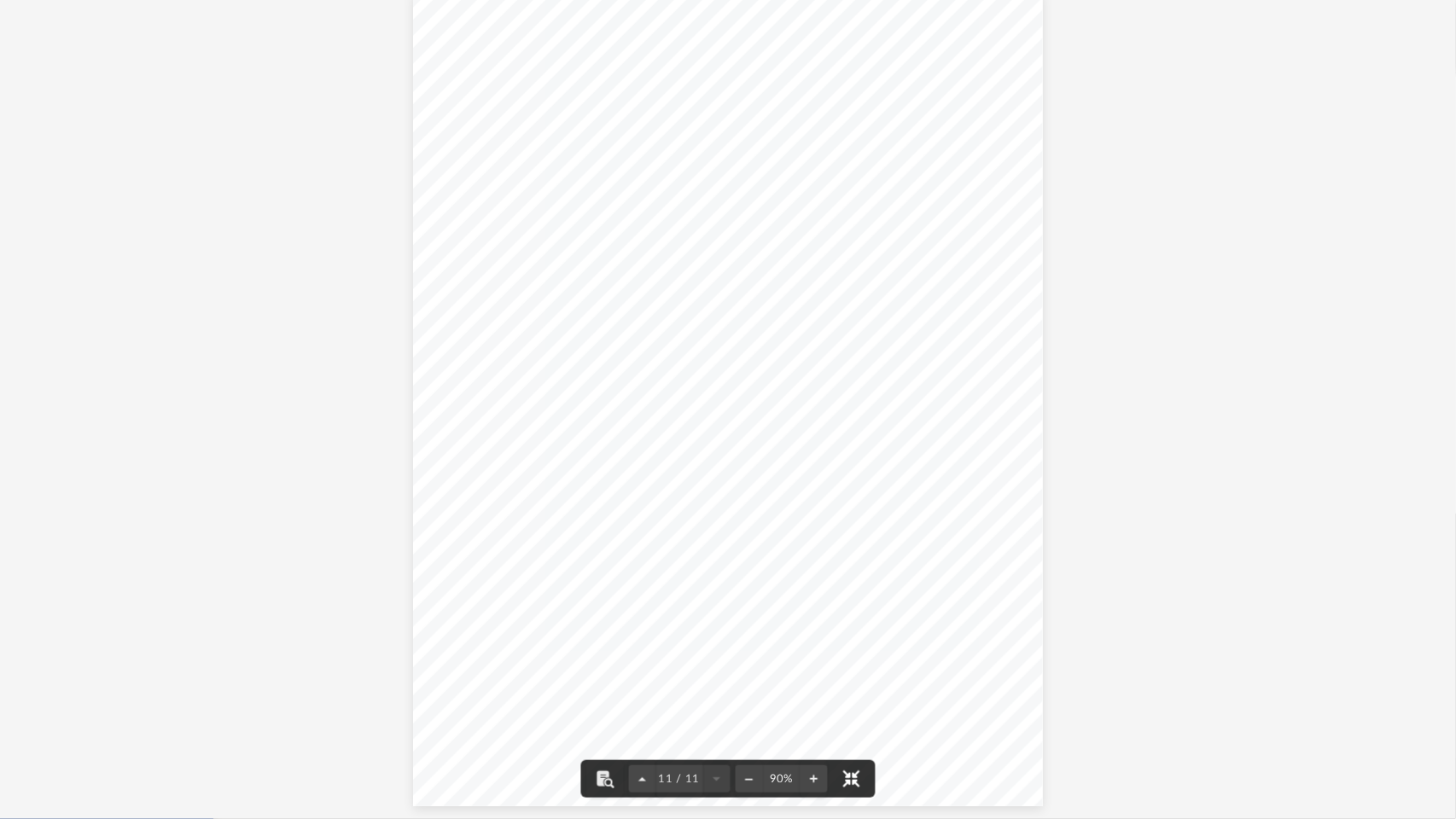
drag, startPoint x: 846, startPoint y: 775, endPoint x: 846, endPoint y: 705, distance: 70.0
click at [846, 749] on button "File preview" at bounding box center [851, 779] width 38 height 38
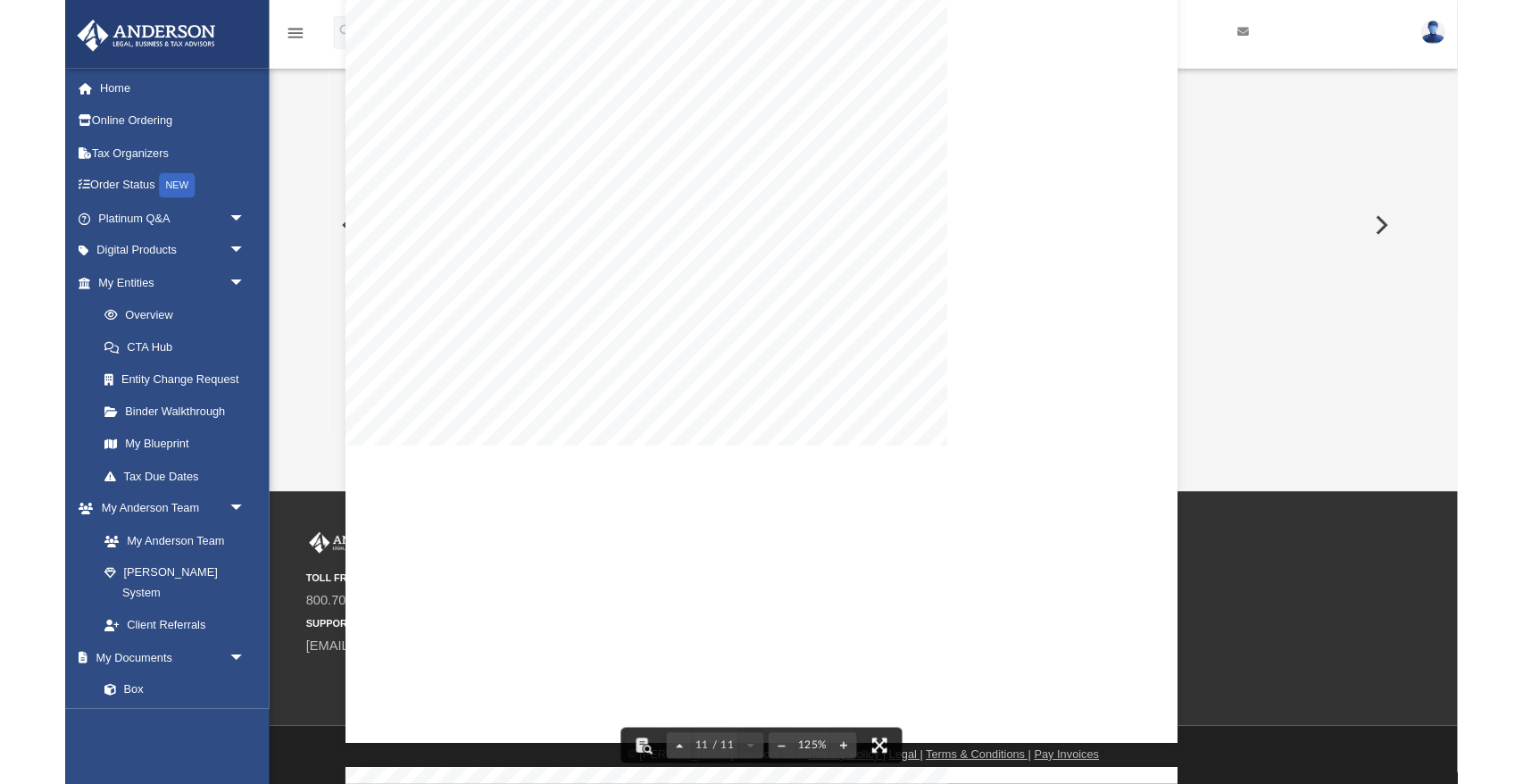
scroll to position [12049, 0]
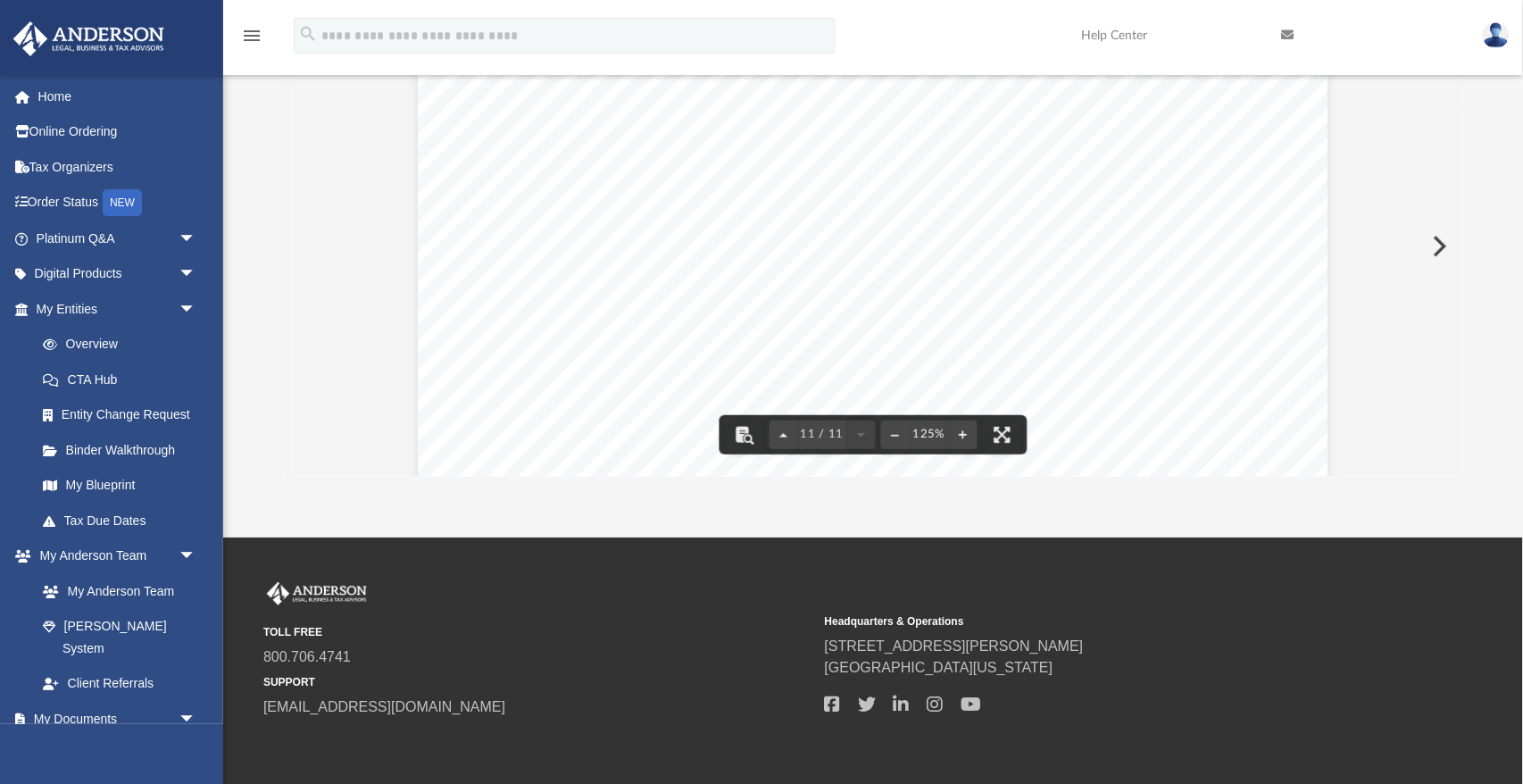
click at [1434, 241] on button "Preview" at bounding box center [1438, 246] width 40 height 50
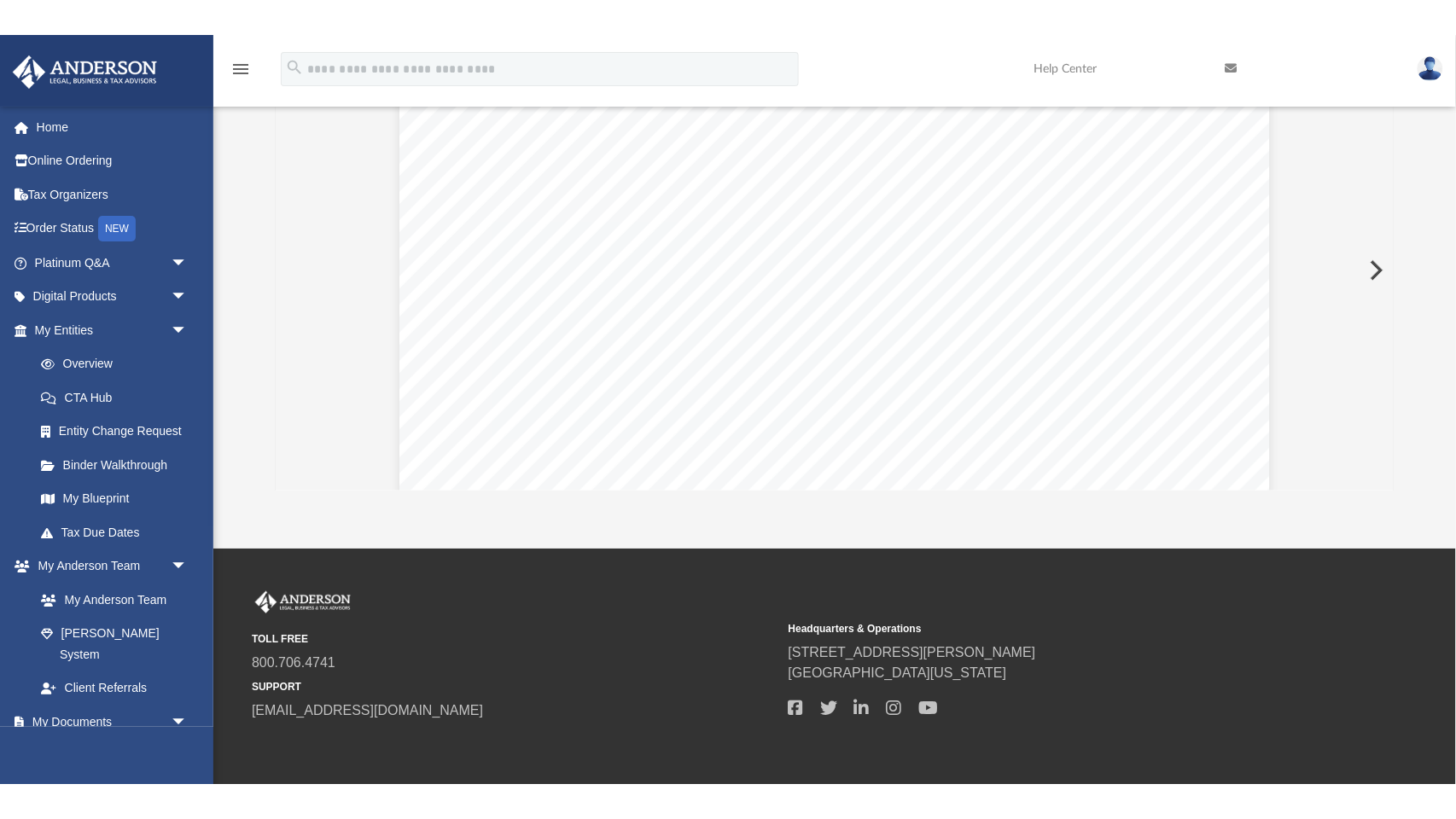
scroll to position [112, 0]
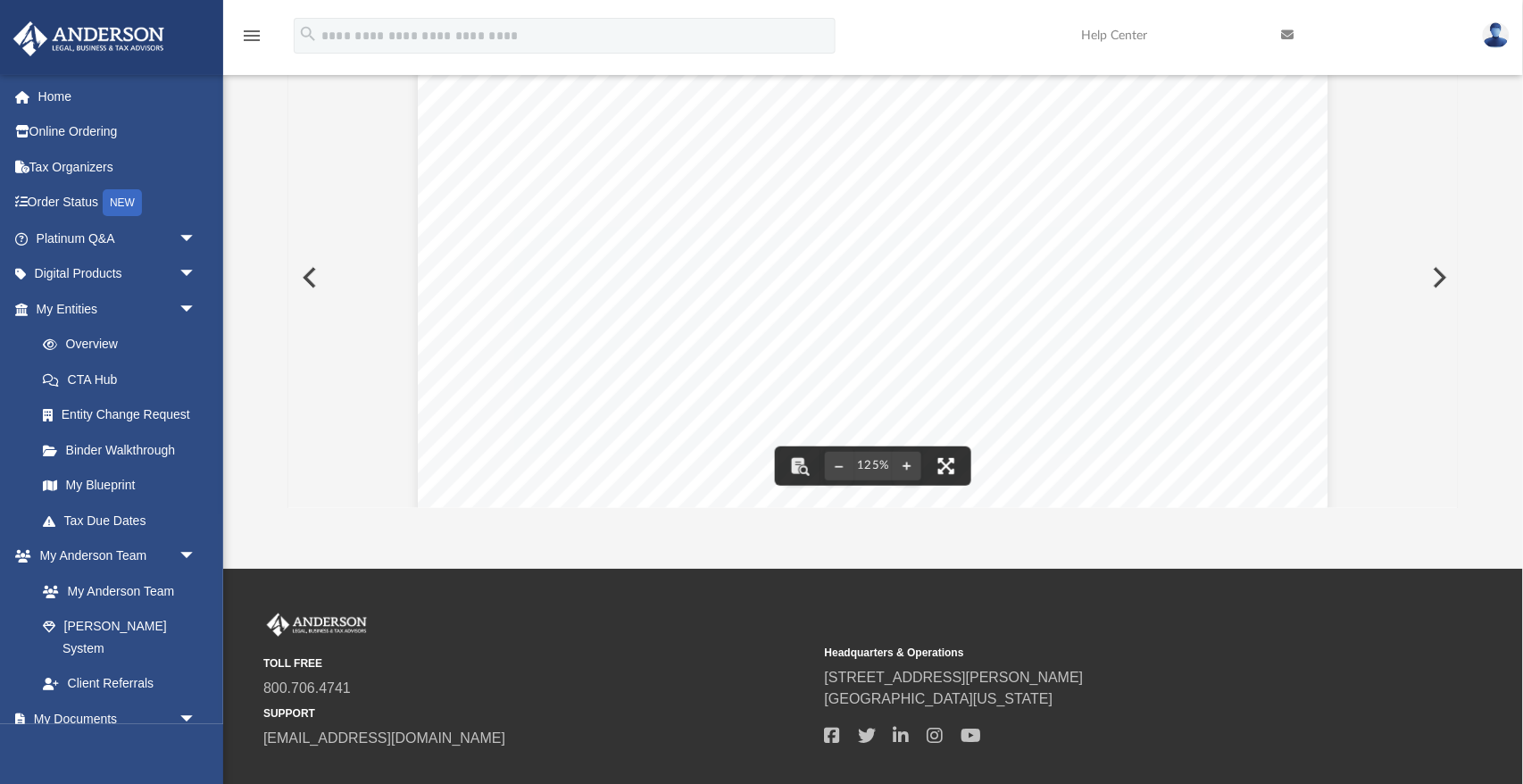
click at [941, 463] on button "File preview" at bounding box center [947, 466] width 40 height 40
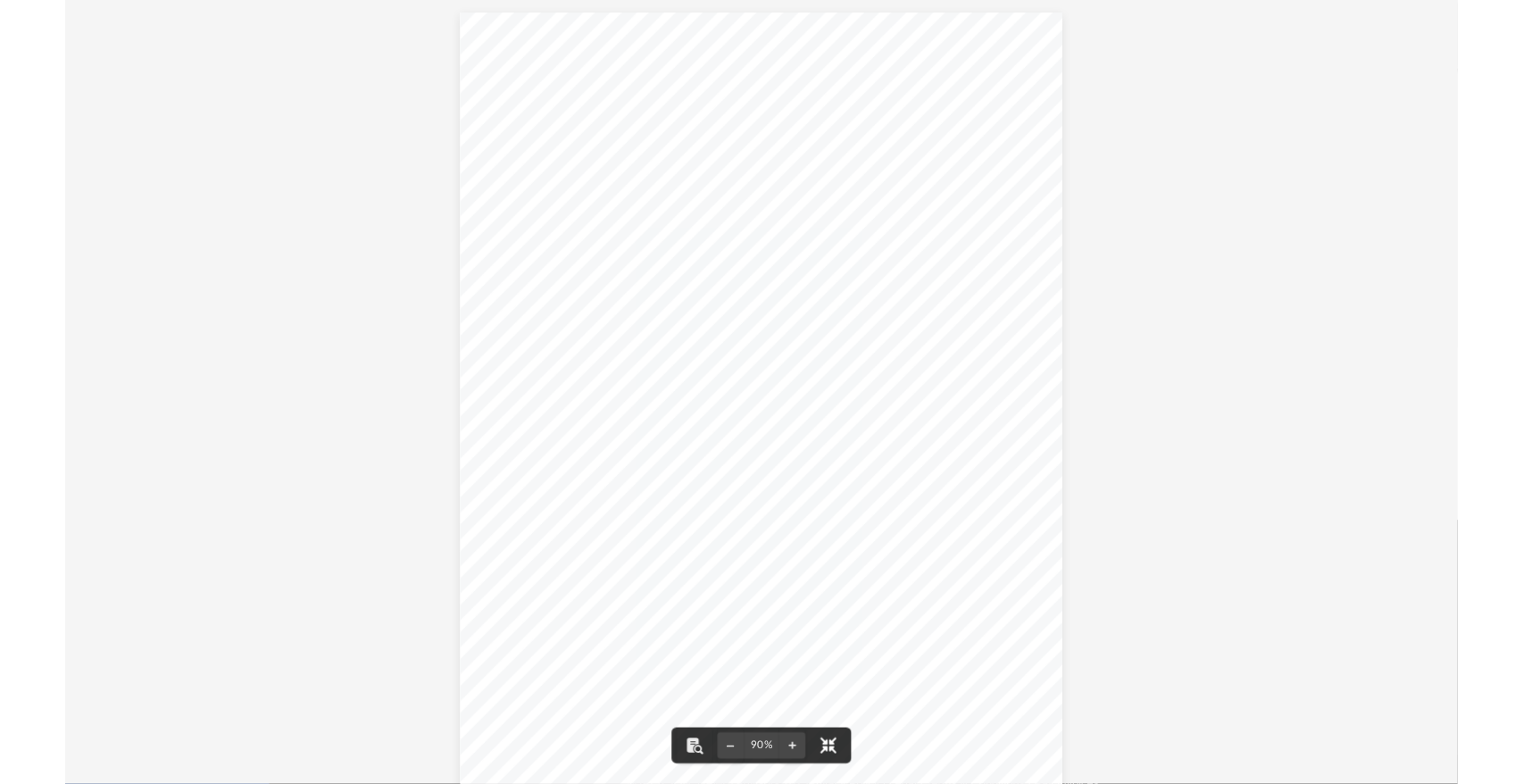
scroll to position [23, 0]
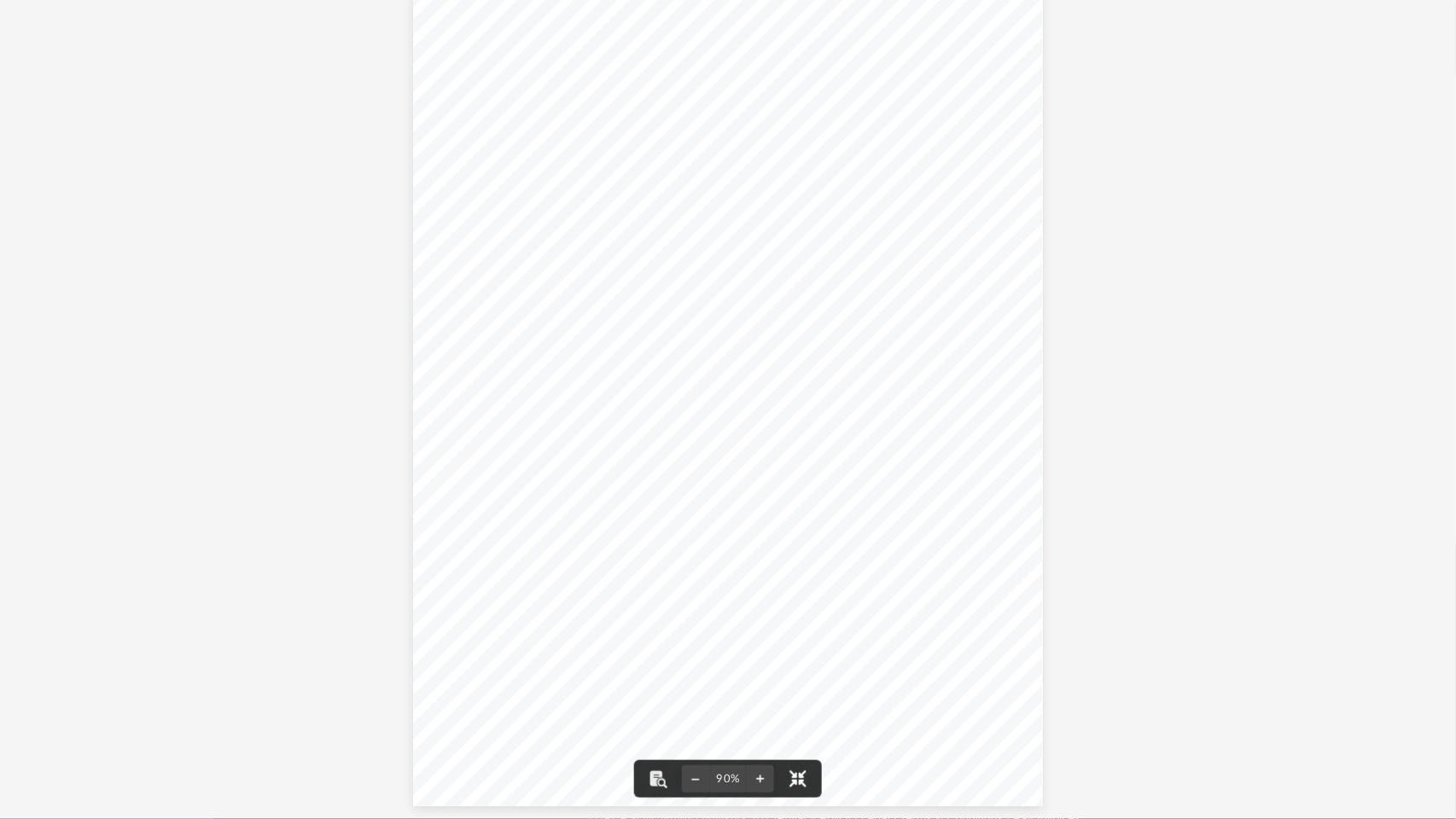
click at [803, 749] on button "File preview" at bounding box center [798, 779] width 38 height 38
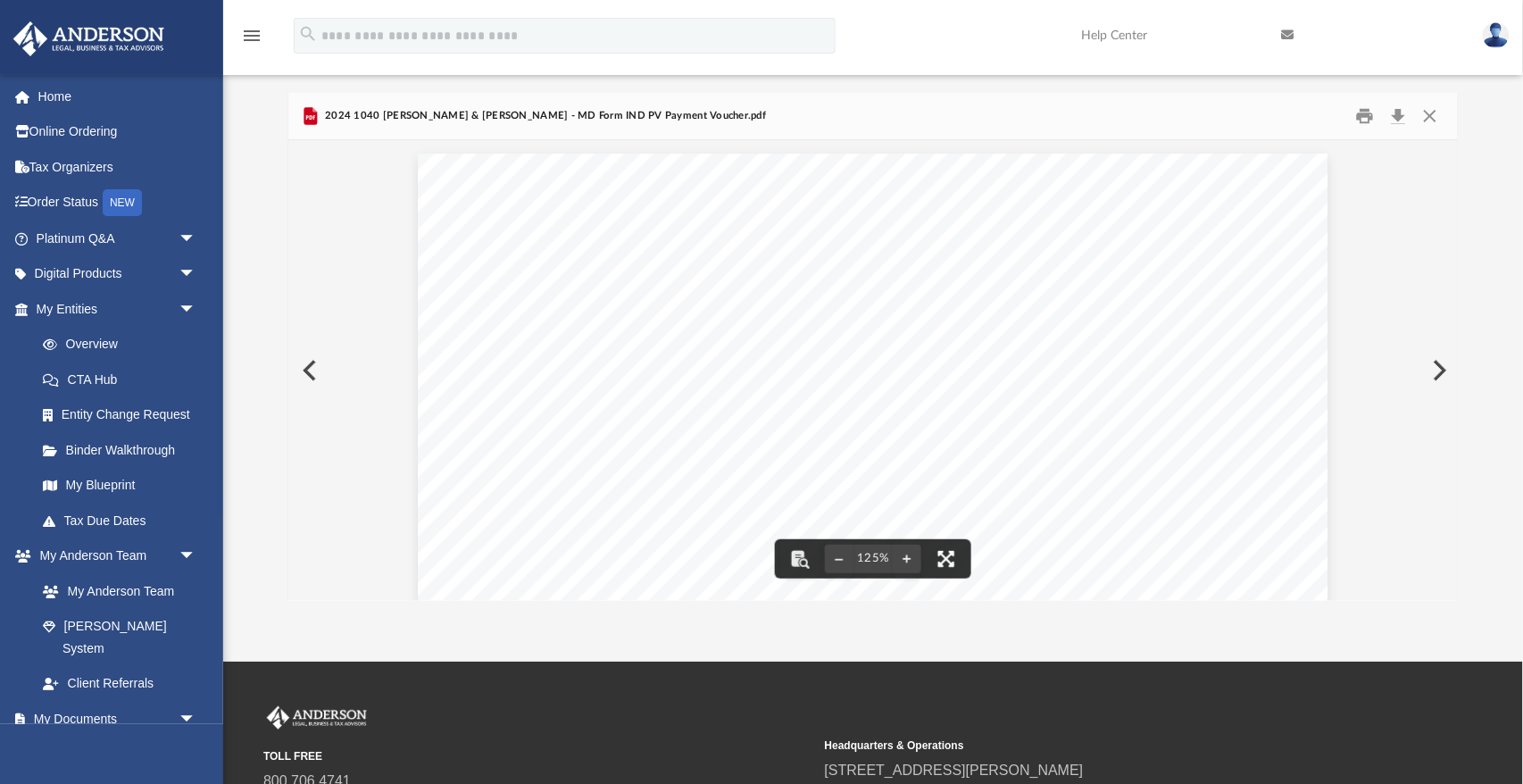
scroll to position [0, 0]
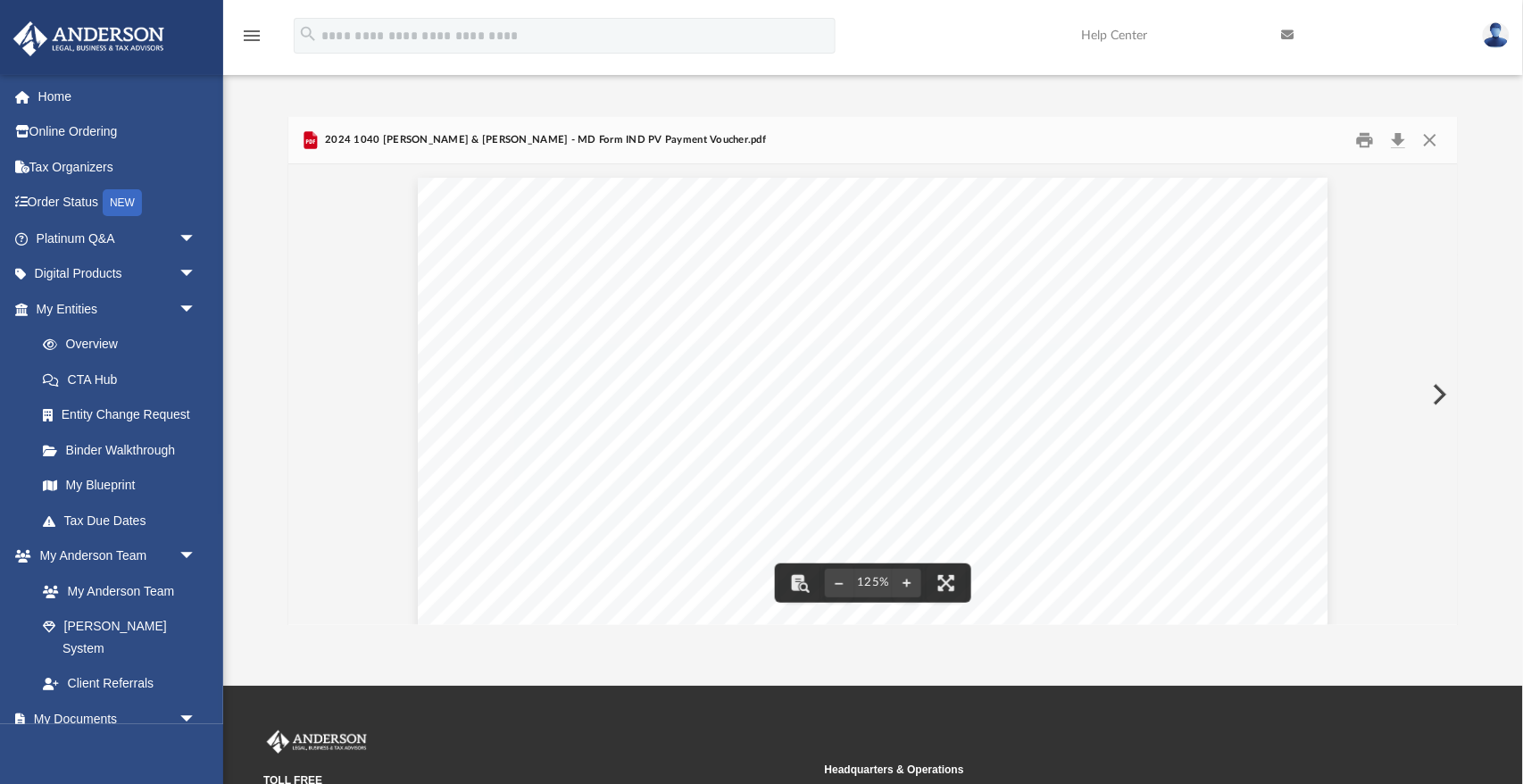
click at [1439, 392] on button "Preview" at bounding box center [1438, 394] width 40 height 50
click at [1427, 136] on button "Close" at bounding box center [1430, 140] width 32 height 27
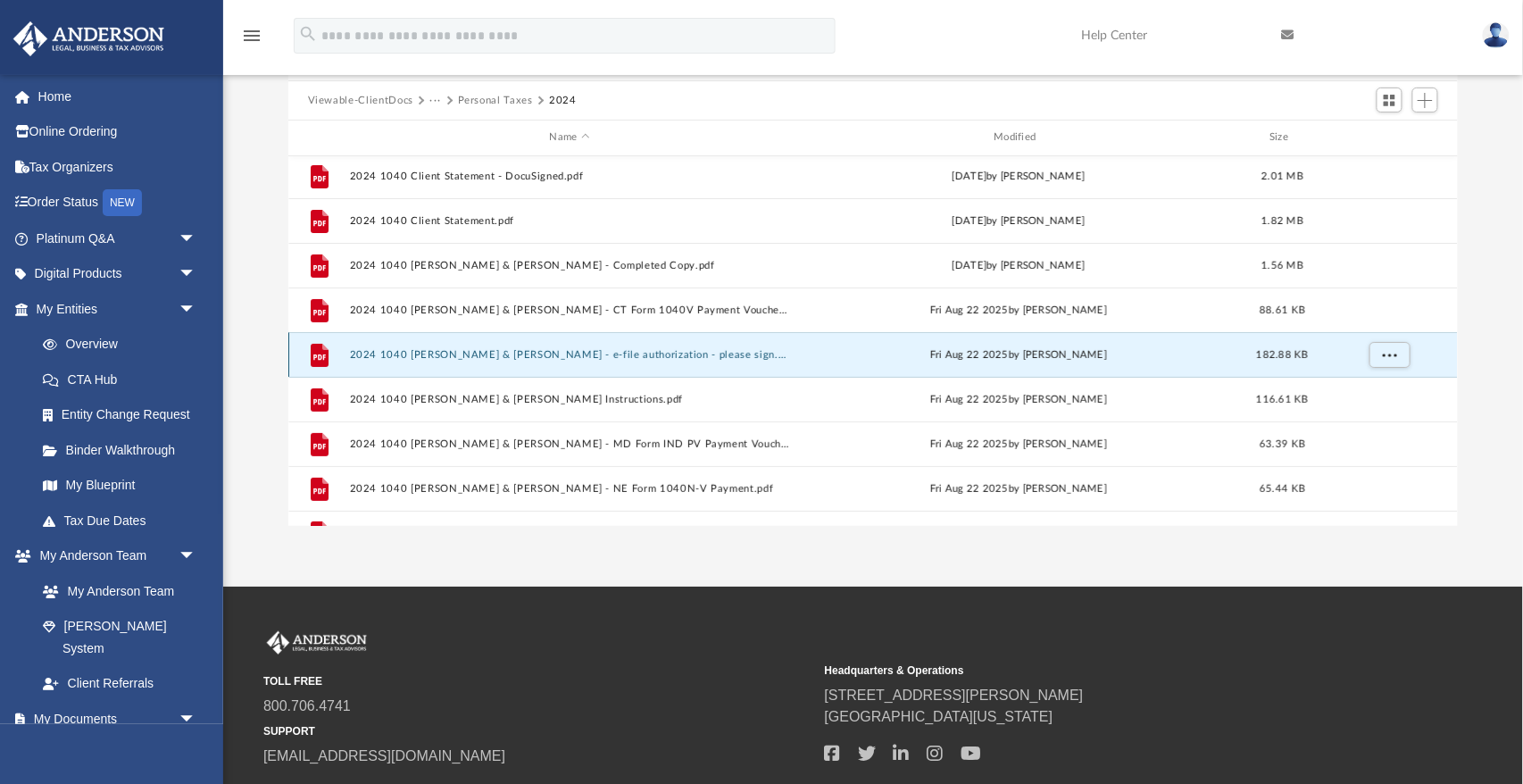
scroll to position [45, 0]
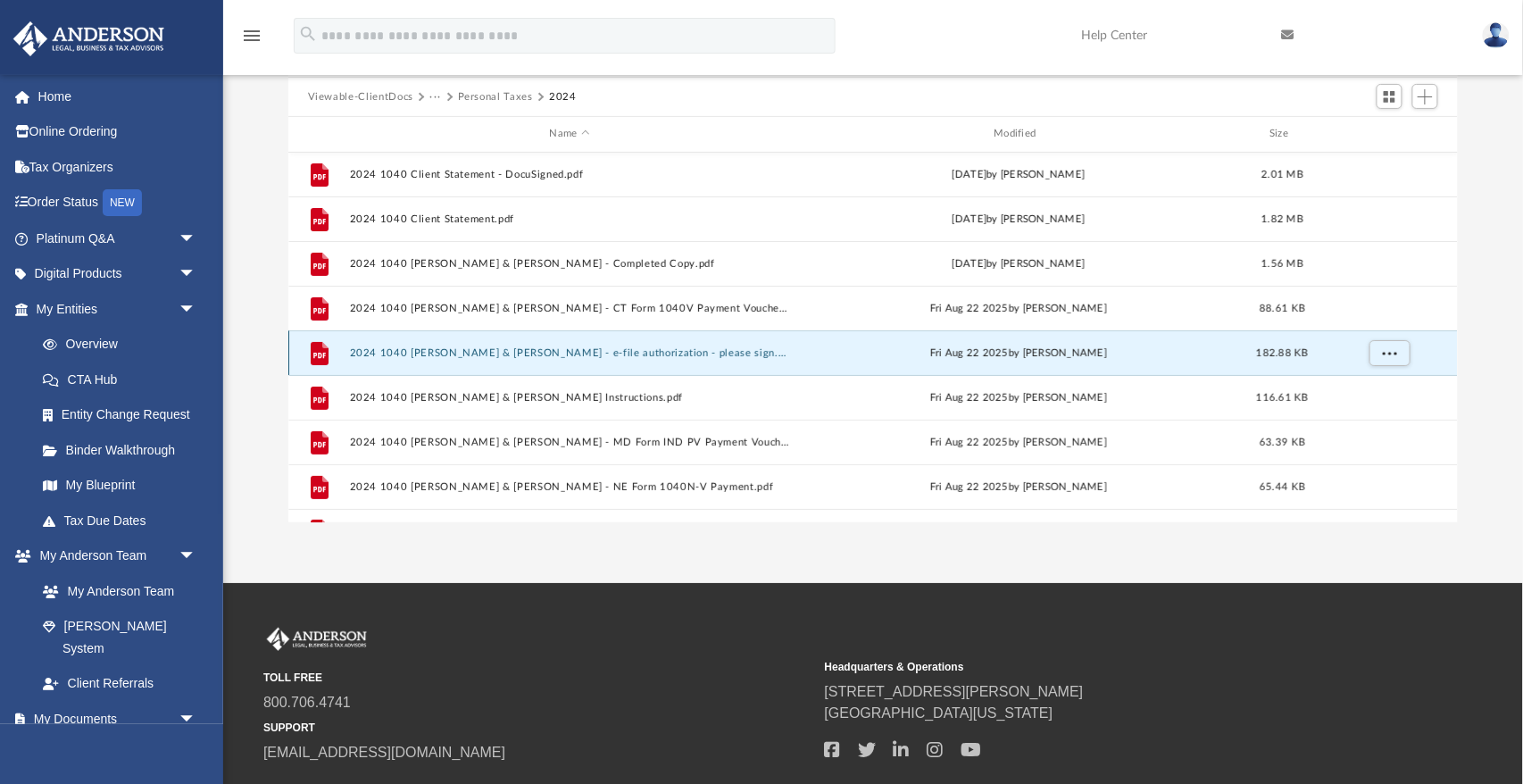
click at [539, 348] on button "2024 1040 Wright, David & Cacciatore, Cheryl - e-file authorization - please si…" at bounding box center [569, 353] width 441 height 11
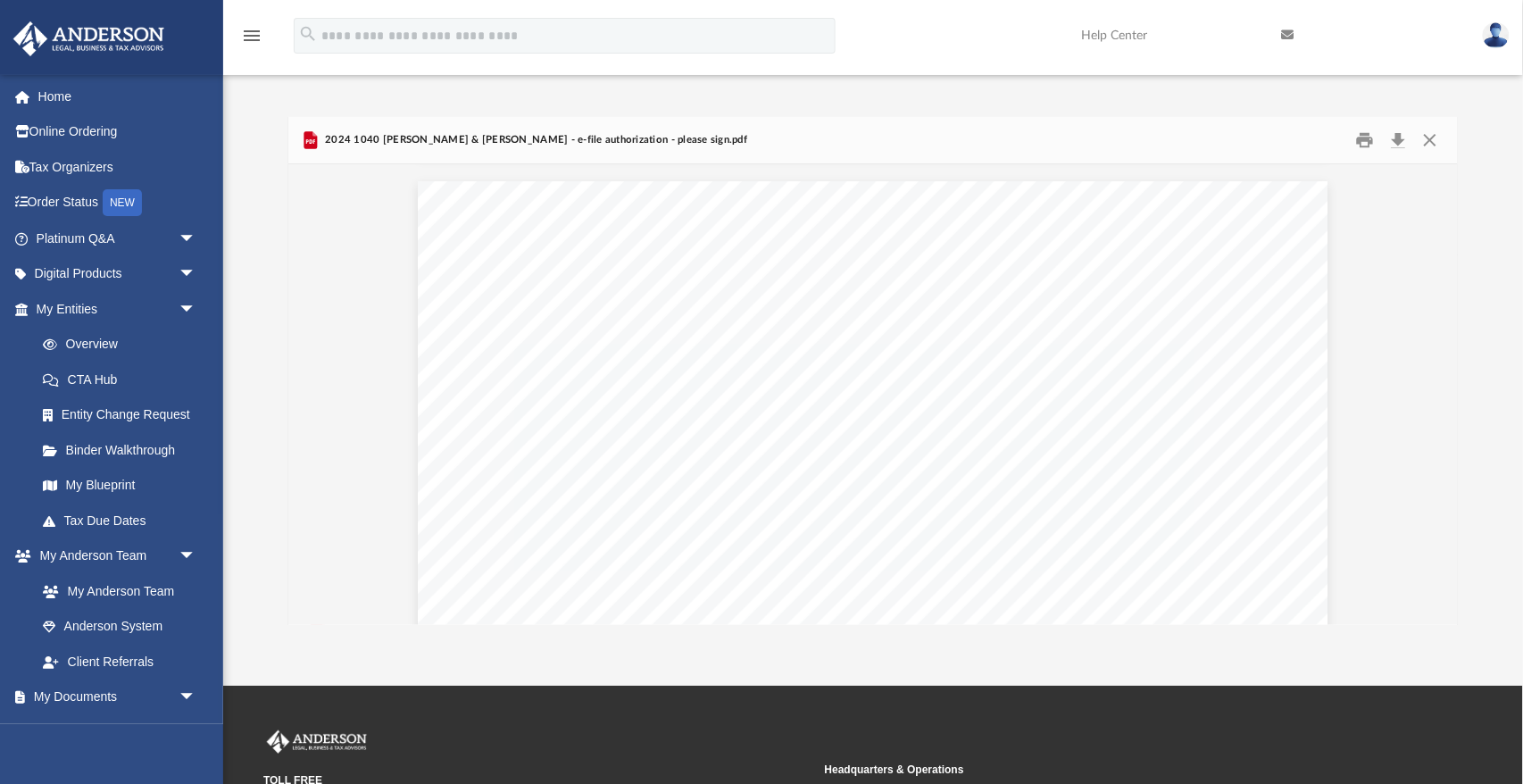
scroll to position [1205, 0]
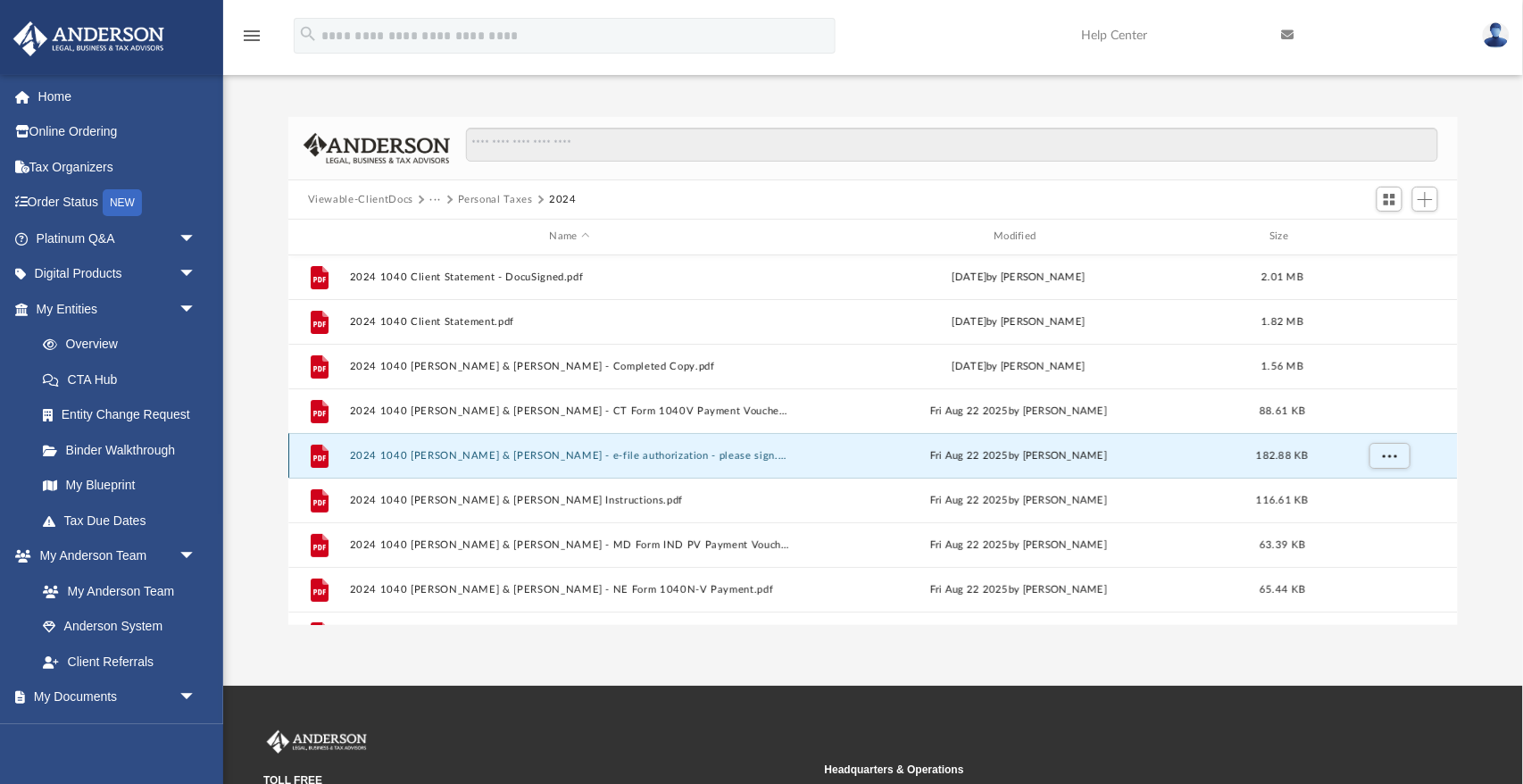
click at [872, 461] on div "Fri Aug 22 2025 by Jasmine Splunge" at bounding box center [1018, 454] width 441 height 16
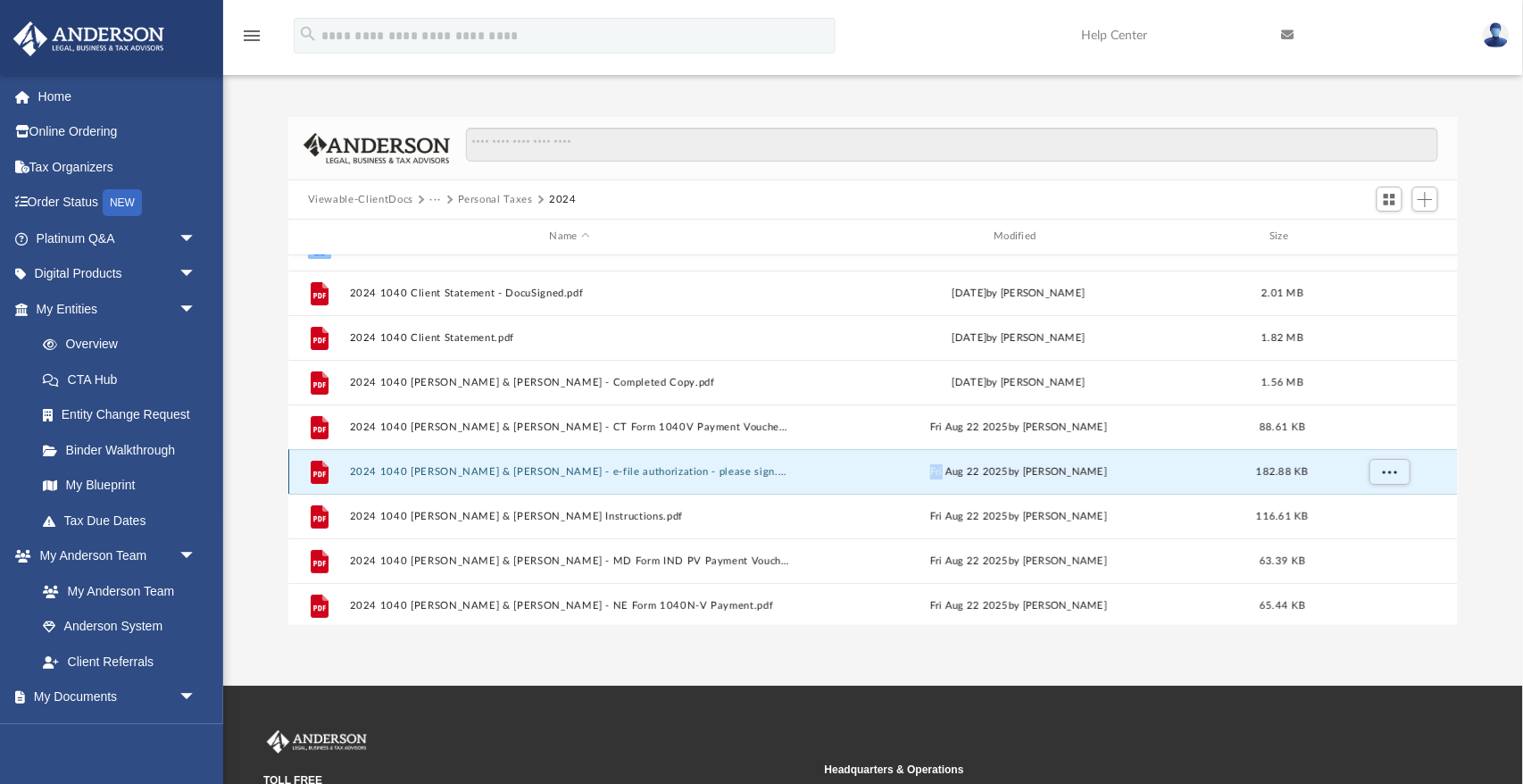
scroll to position [36, 0]
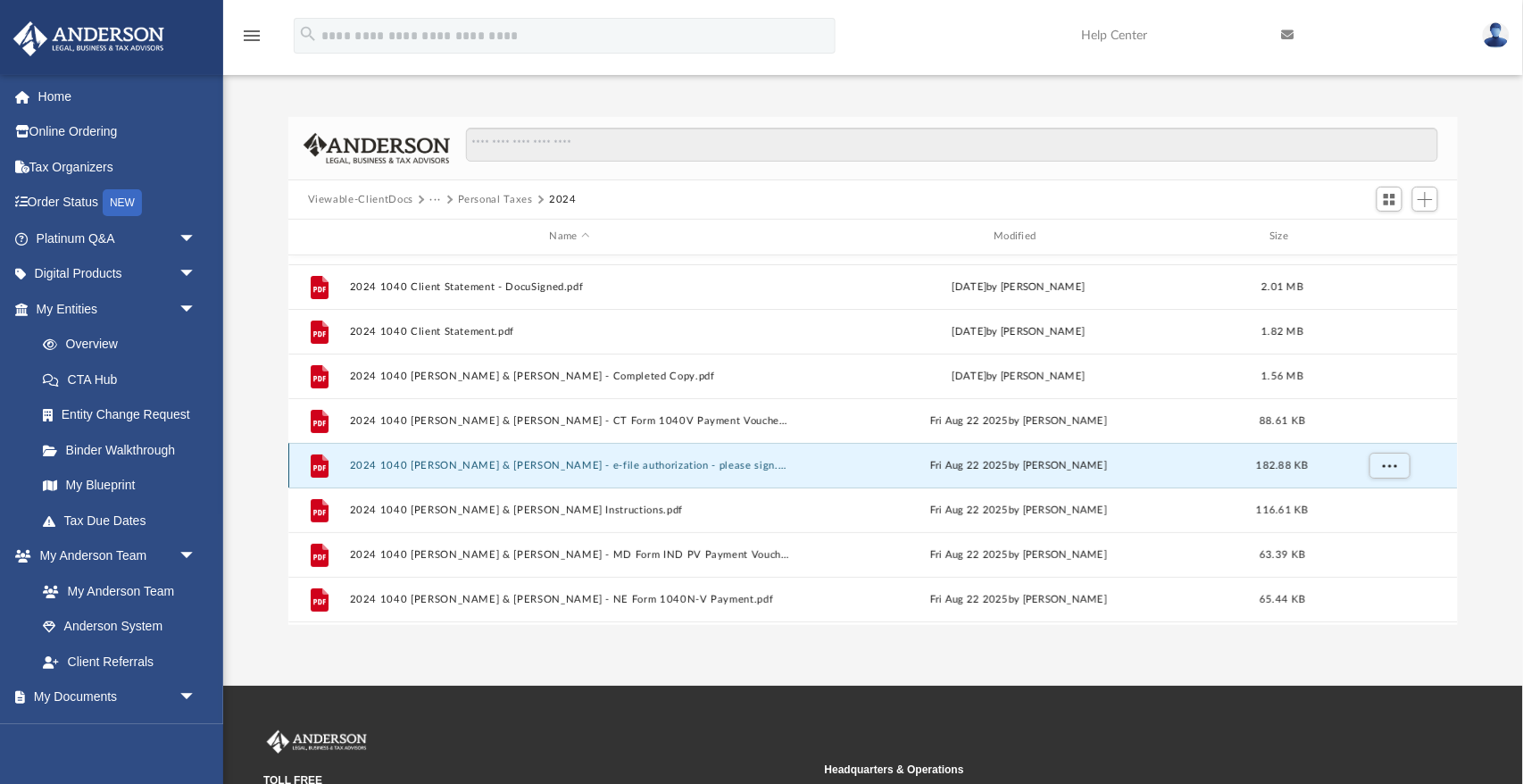
click at [700, 470] on div "File 2024 1040 Wright, David & Cacciatore, Cheryl - e-file authorization - plea…" at bounding box center [873, 465] width 1171 height 44
click at [700, 470] on div "Collaborated Folder Supporting Documents Fri Aug 22 2025 by Jasmine Splunge 517…" at bounding box center [873, 440] width 1171 height 370
click at [703, 466] on button "2024 1040 Wright, David & Cacciatore, Cheryl - e-file authorization - please si…" at bounding box center [569, 467] width 441 height 11
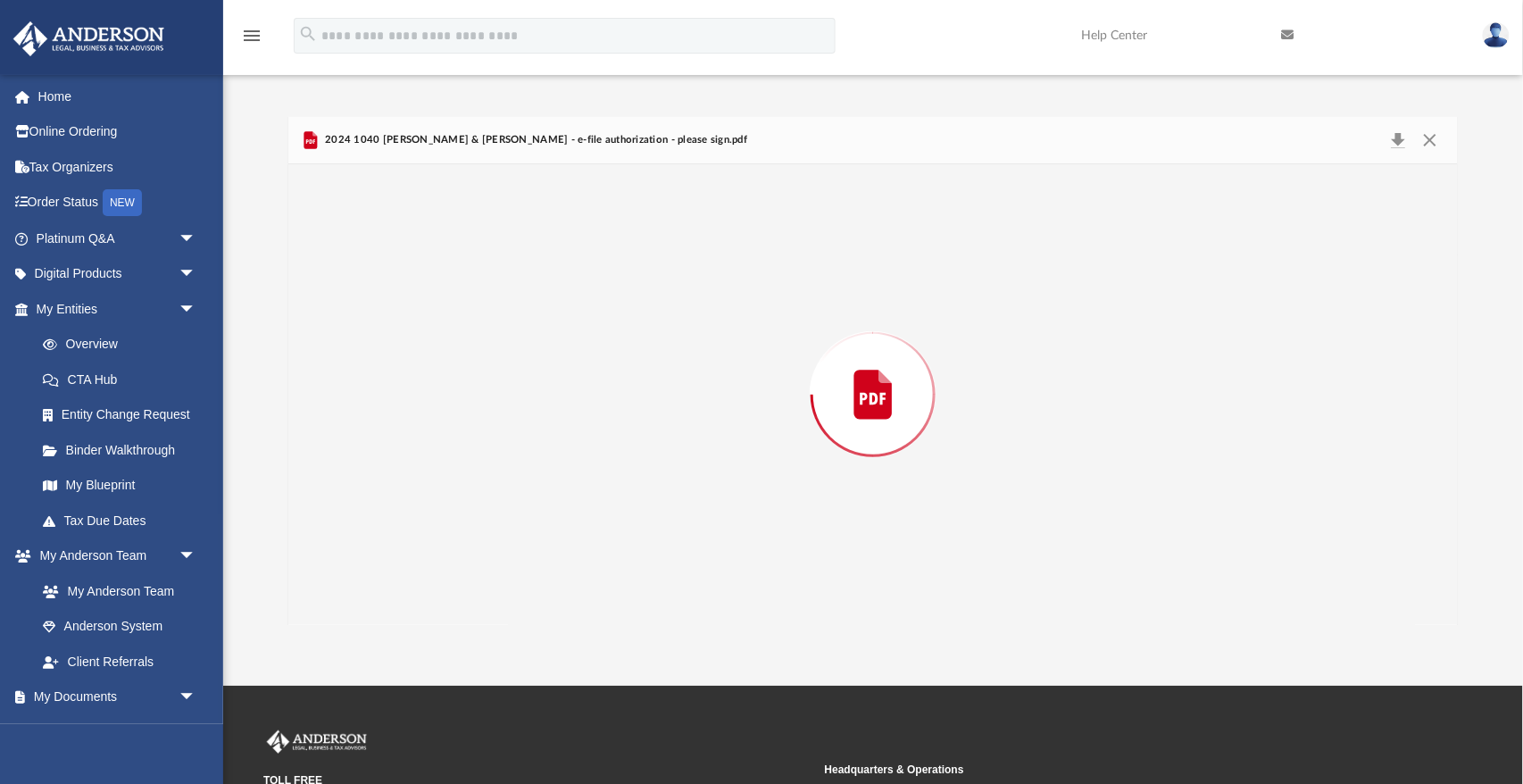
click at [703, 466] on div "Preview" at bounding box center [873, 395] width 1170 height 461
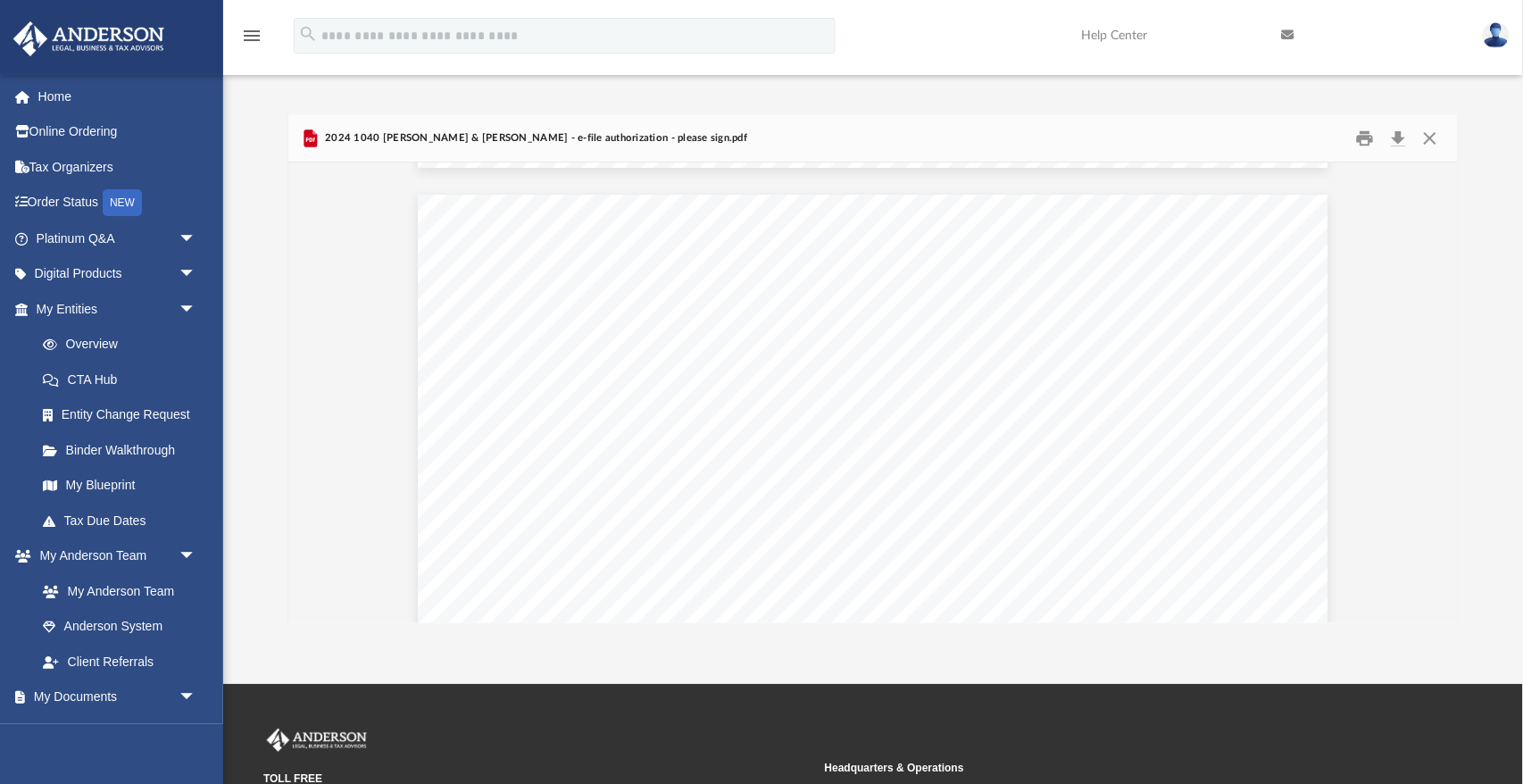
scroll to position [4803, 0]
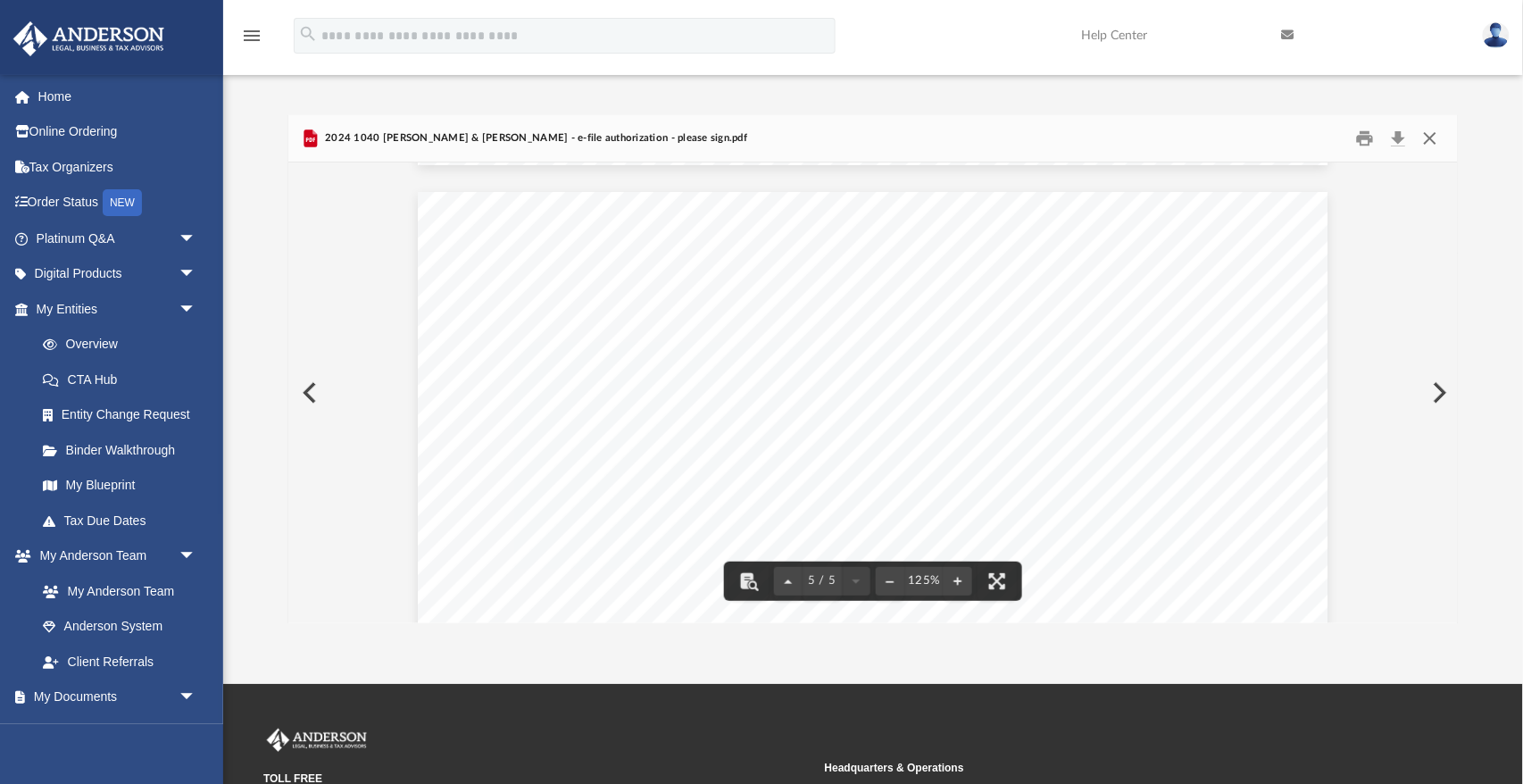
click at [1435, 138] on button "Close" at bounding box center [1430, 138] width 32 height 27
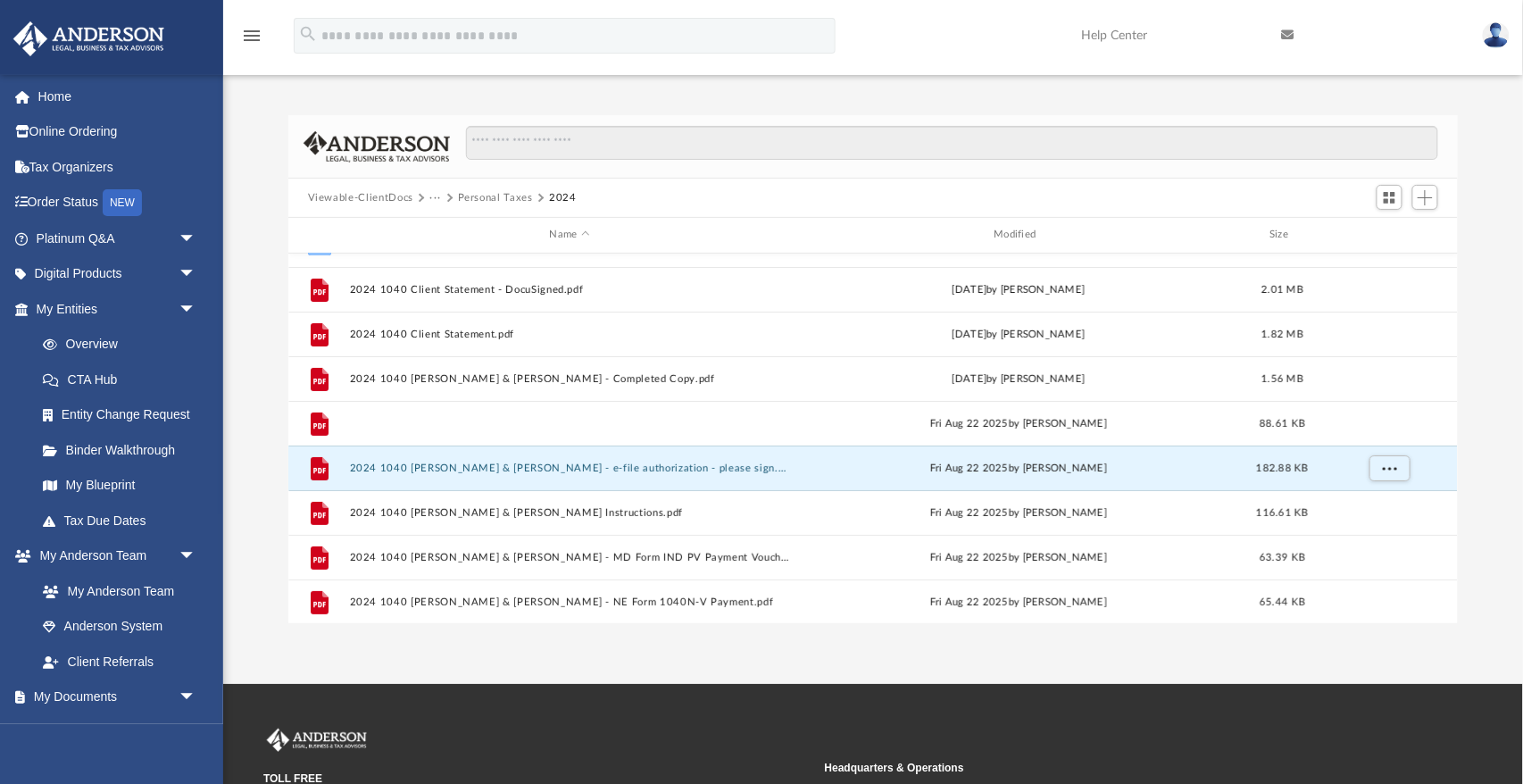
click at [624, 420] on div "Collaborated Folder Supporting Documents Fri Aug 22 2025 by Jasmine Splunge 517…" at bounding box center [873, 438] width 1171 height 370
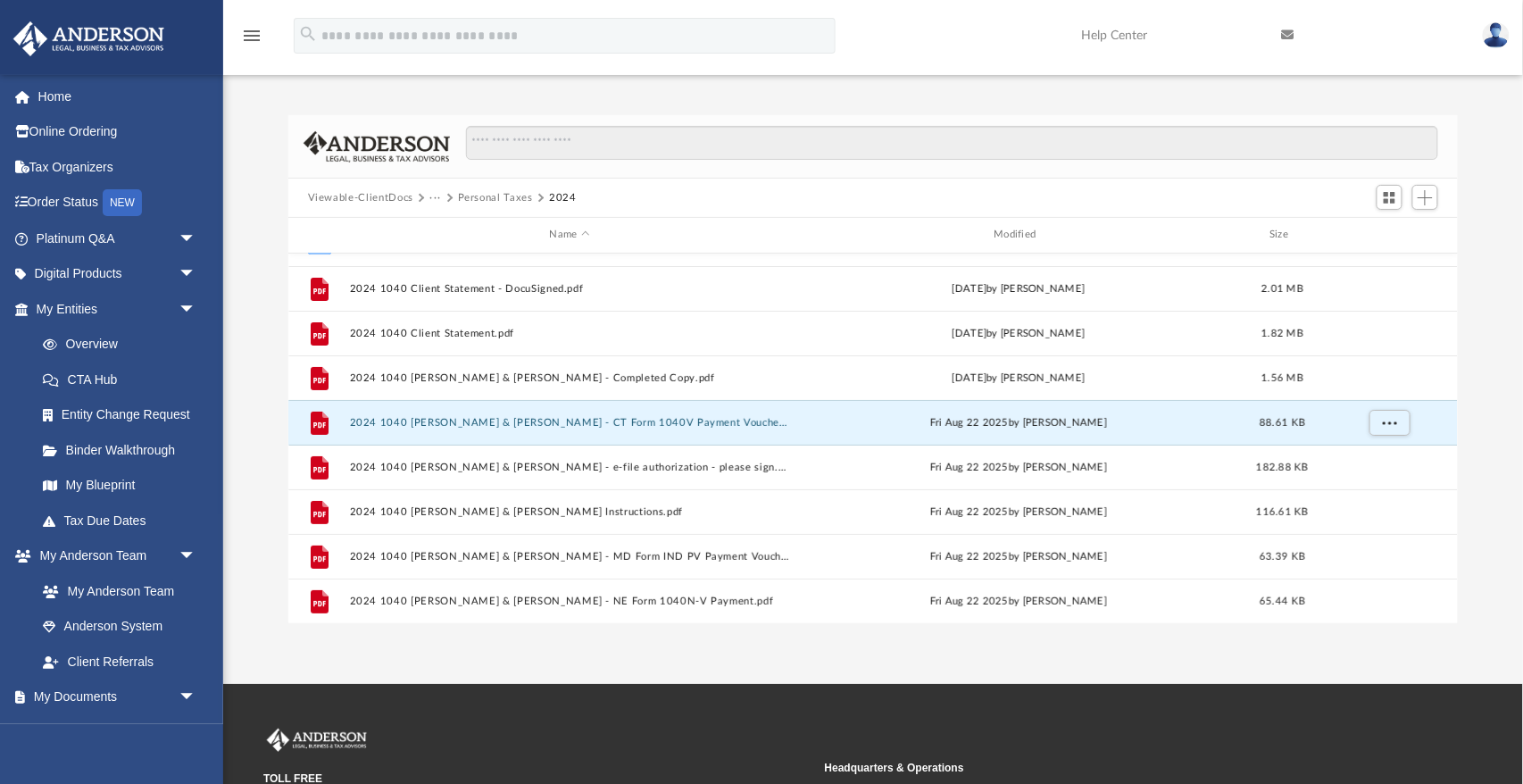
click at [624, 420] on div "Collaborated Folder Supporting Documents Fri Aug 22 2025 by Jasmine Splunge 517…" at bounding box center [873, 438] width 1171 height 370
click at [610, 420] on div "Collaborated Folder Supporting Documents Fri Aug 22 2025 by Jasmine Splunge 517…" at bounding box center [873, 438] width 1171 height 370
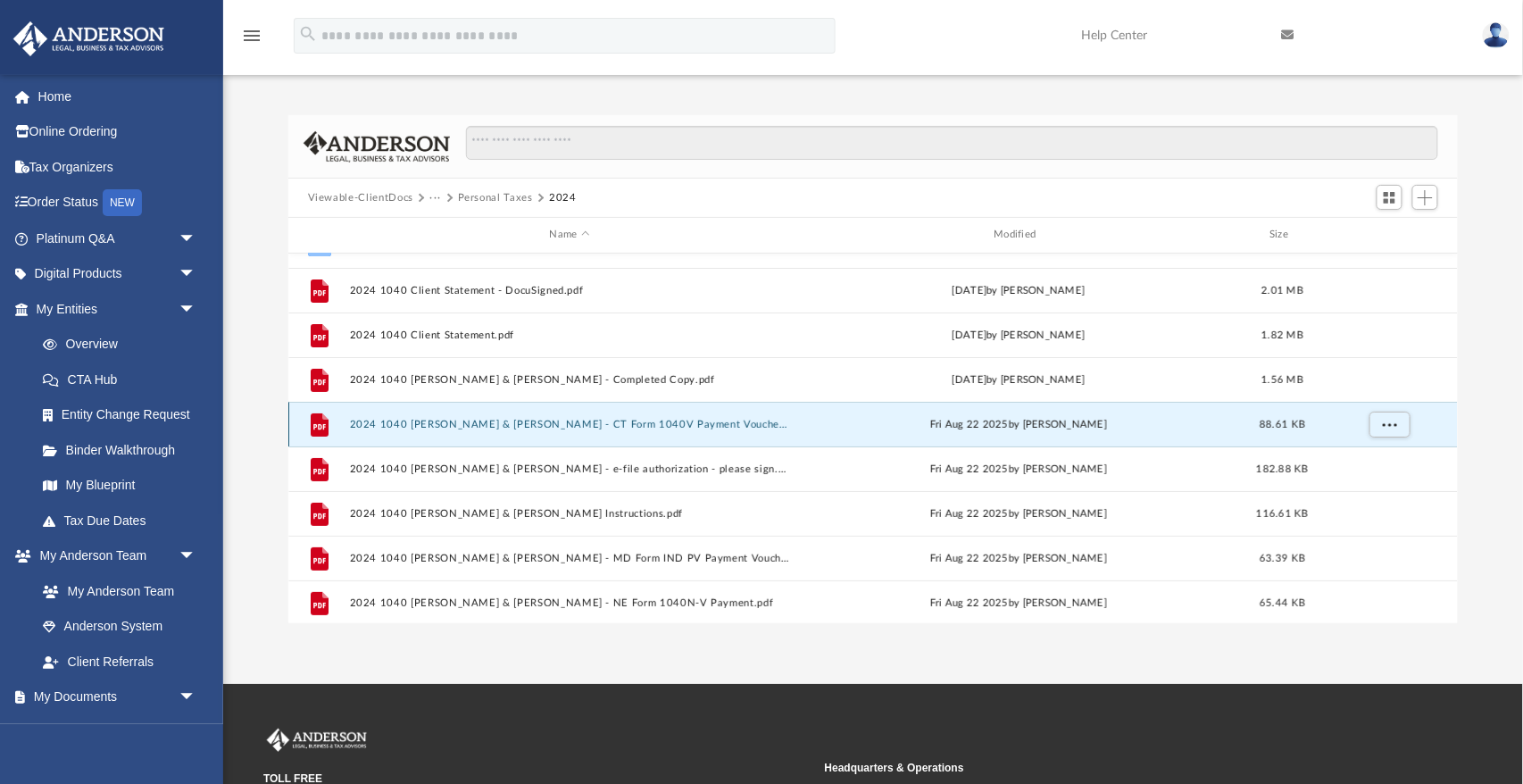
click at [654, 417] on div "Collaborated Folder Supporting Documents Fri Aug 22 2025 by Jasmine Splunge 517…" at bounding box center [873, 438] width 1171 height 370
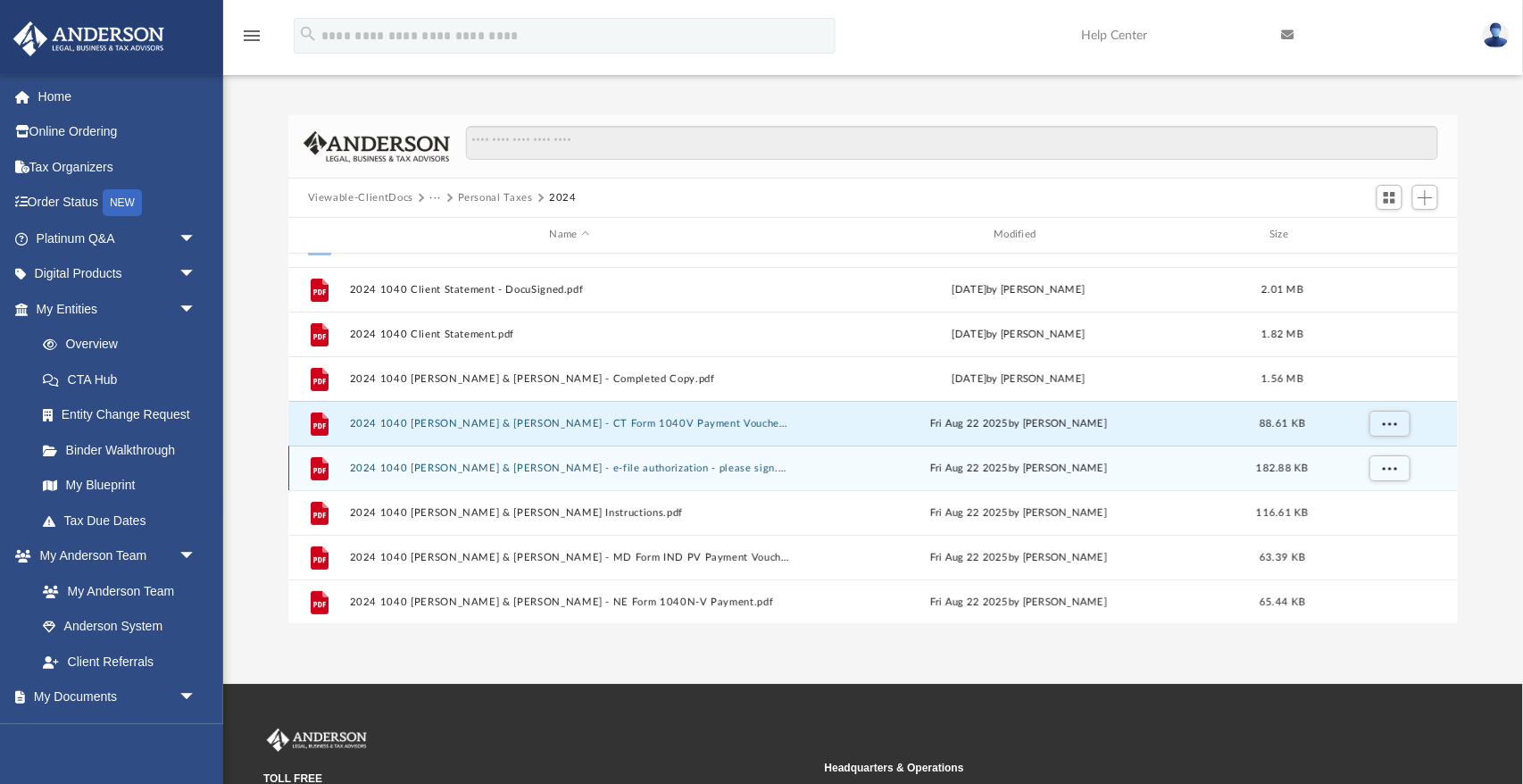
click at [638, 464] on button "2024 1040 Wright, David & Cacciatore, Cheryl - e-file authorization - please si…" at bounding box center [569, 468] width 441 height 11
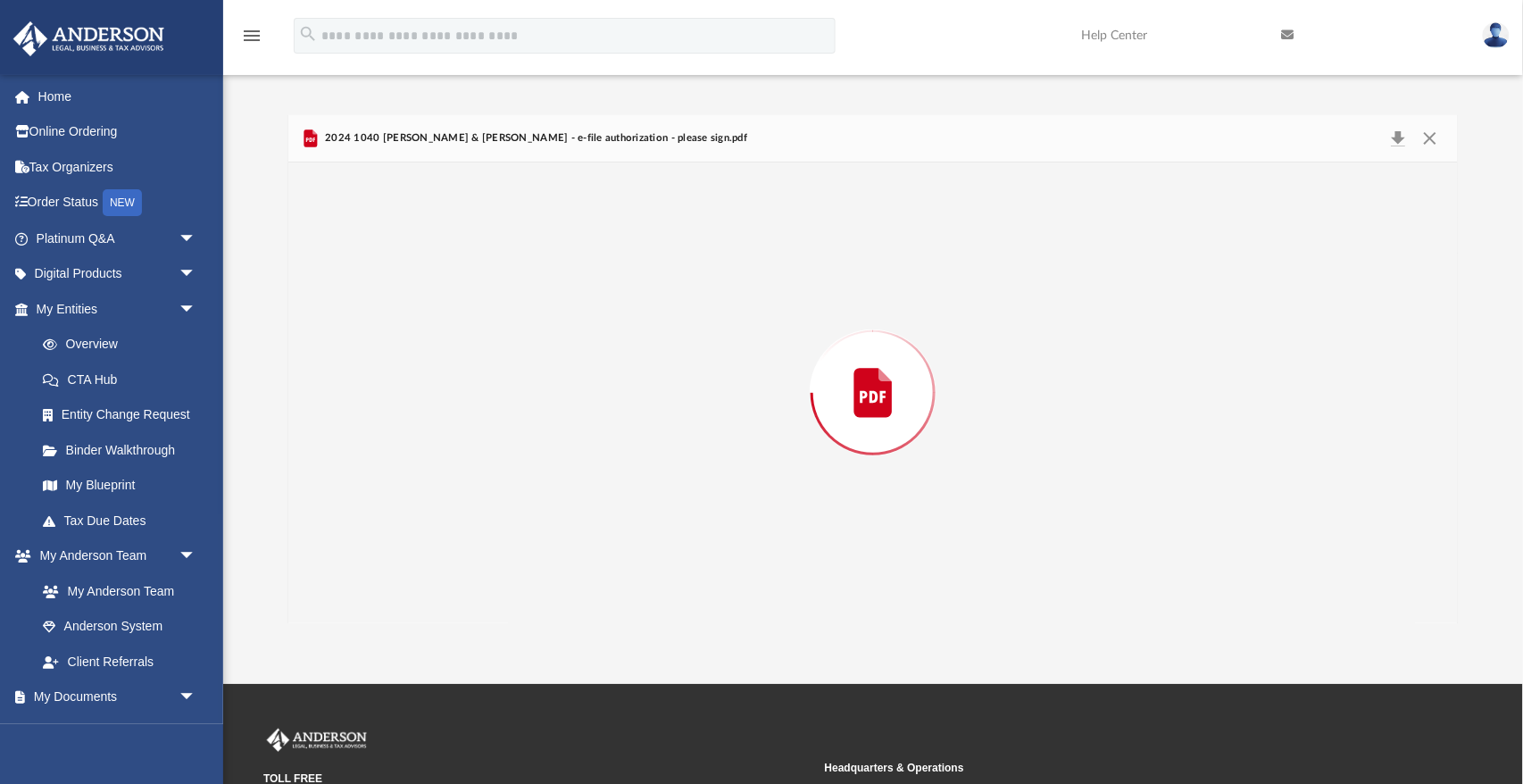
click at [638, 464] on div "Preview" at bounding box center [873, 393] width 1170 height 461
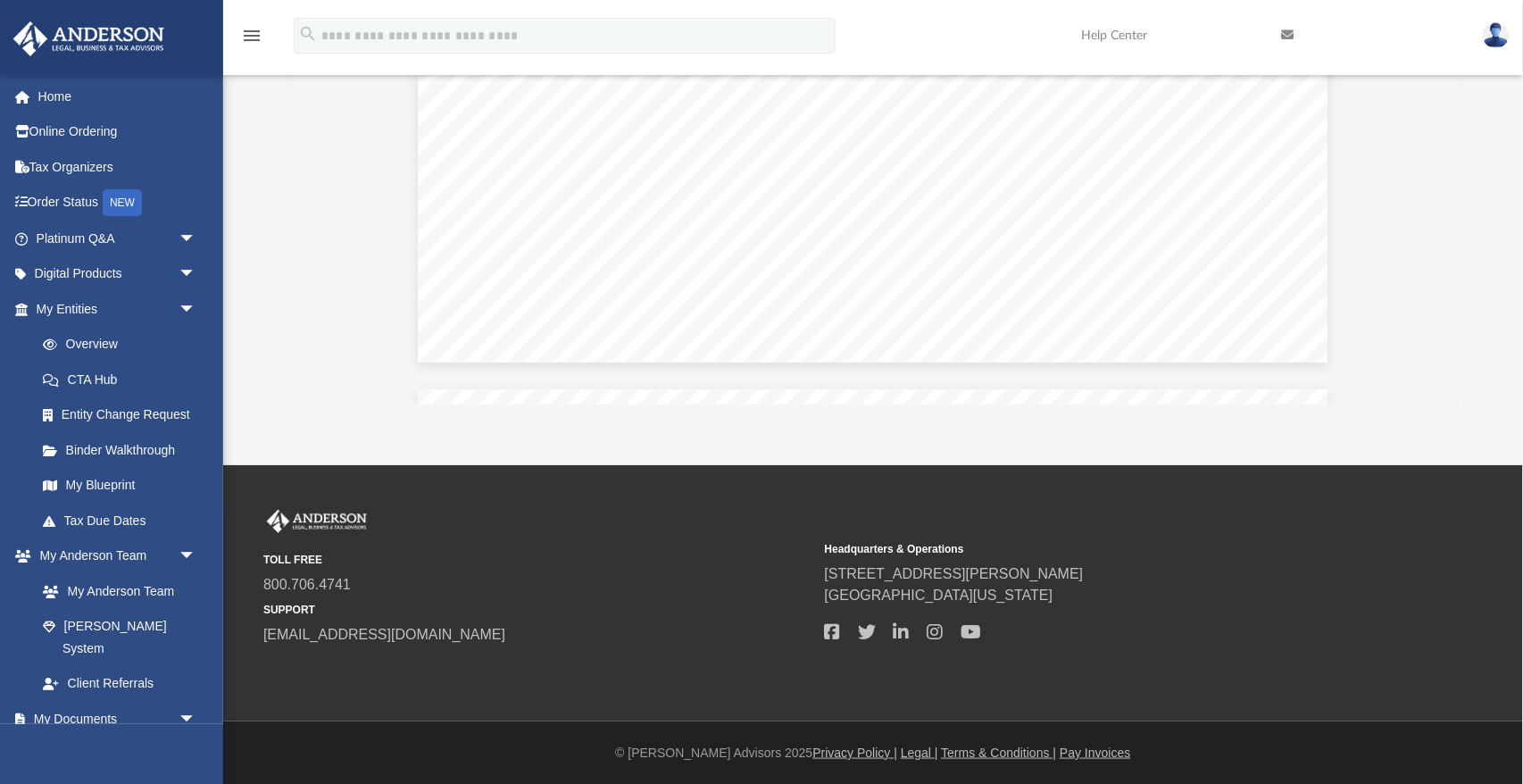
scroll to position [4391, 0]
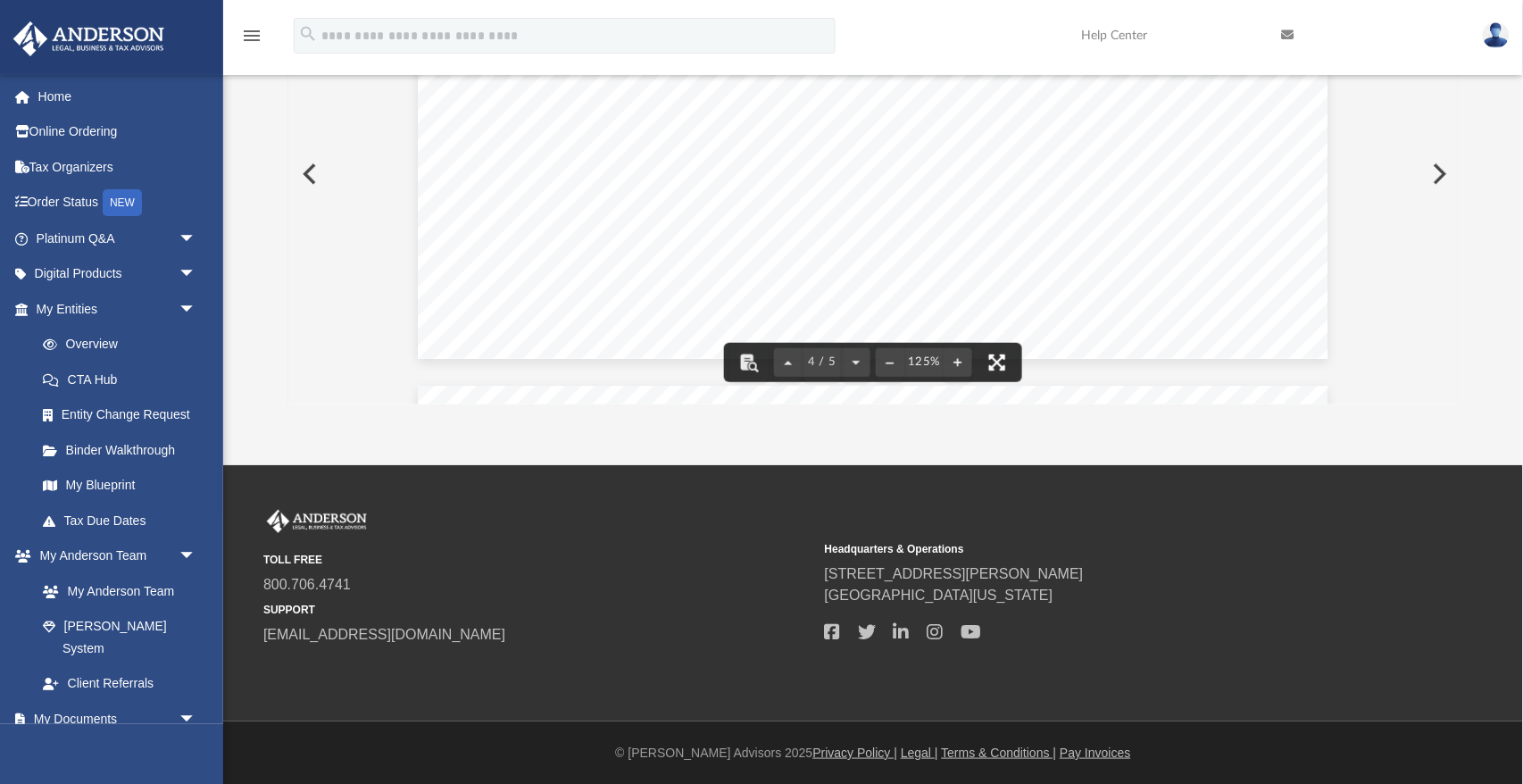
click at [986, 368] on button "File preview" at bounding box center [998, 363] width 40 height 40
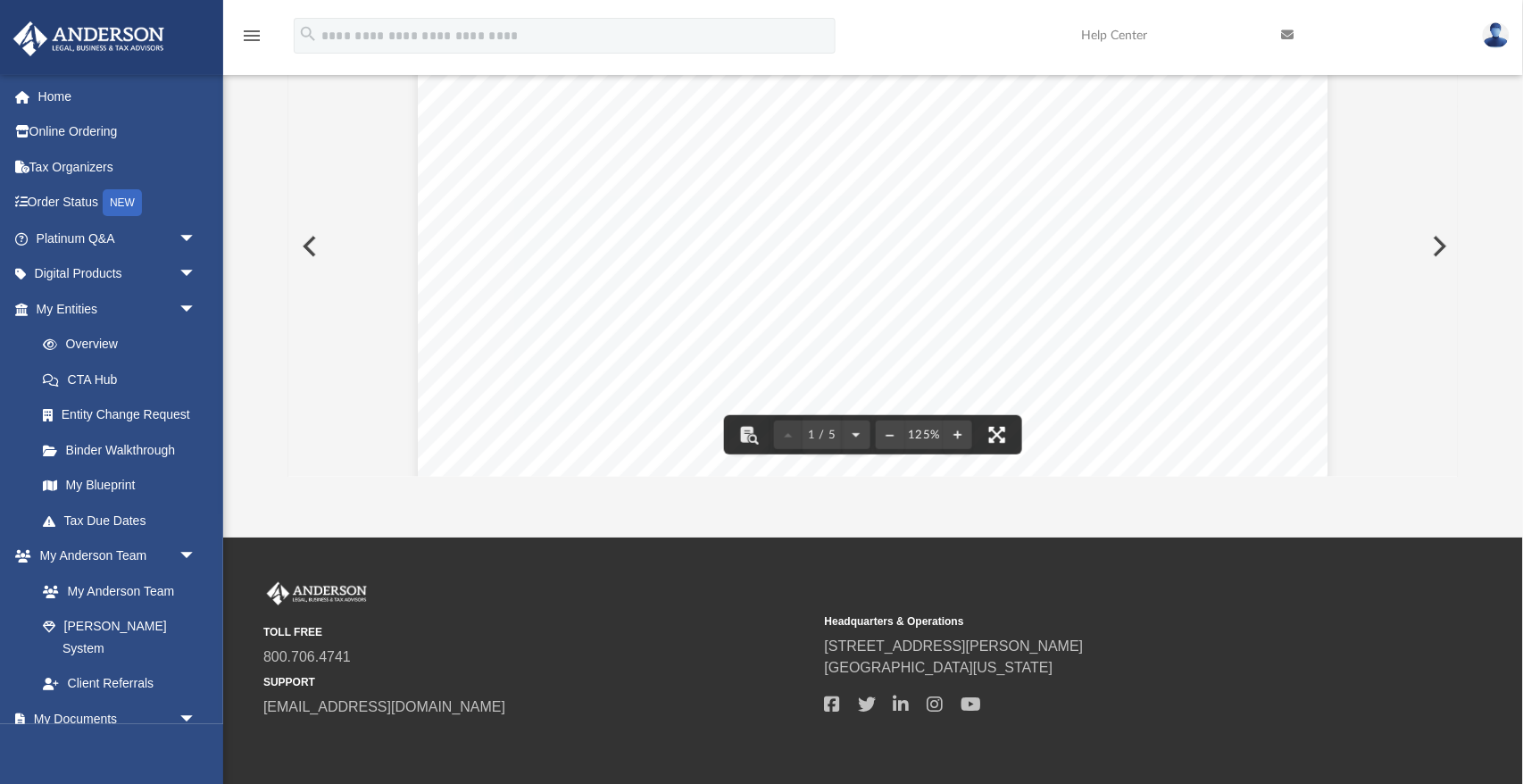
scroll to position [0, 0]
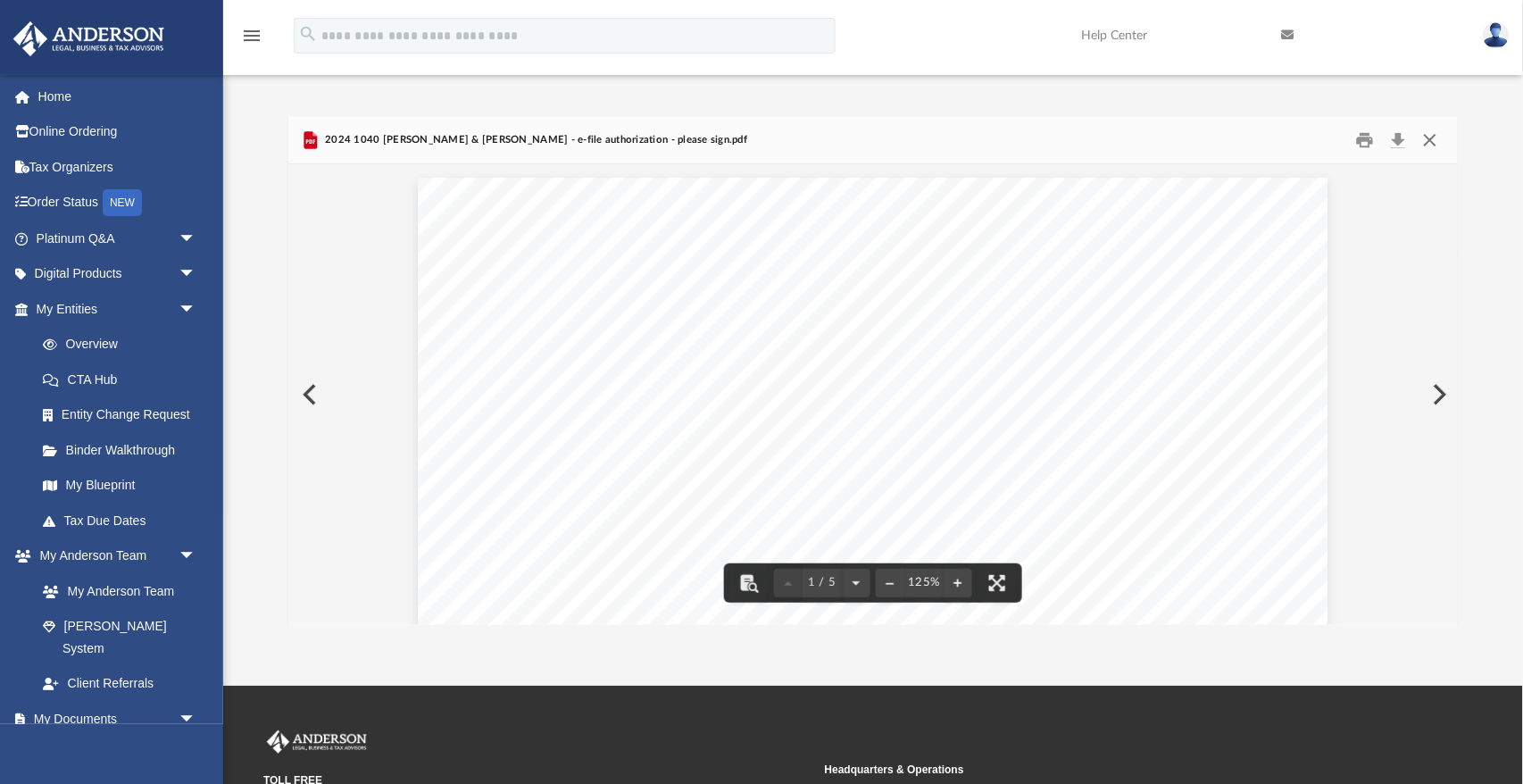
click at [1432, 137] on button "Close" at bounding box center [1430, 140] width 32 height 27
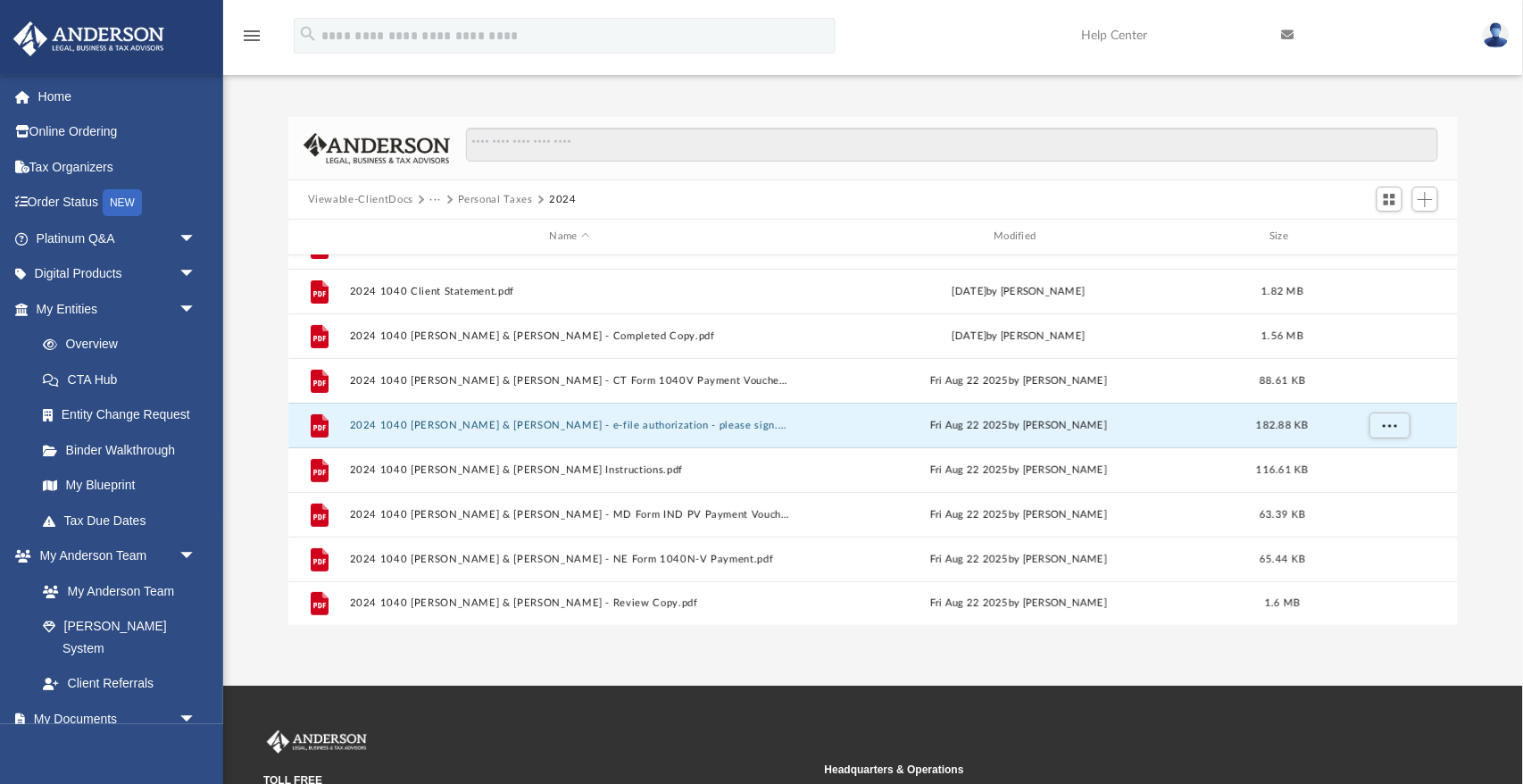
scroll to position [35, 0]
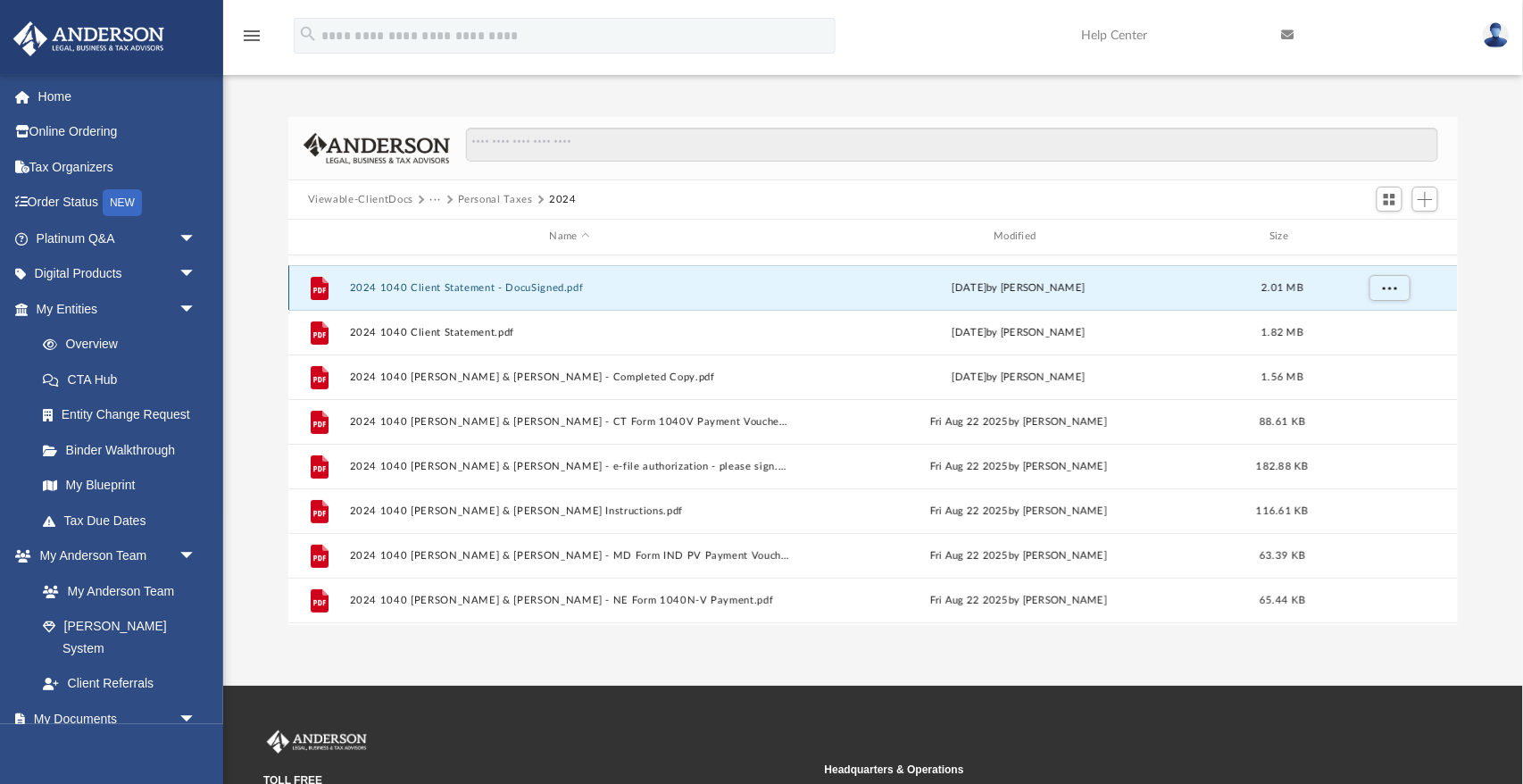
click at [438, 290] on button "2024 1040 Client Statement - DocuSigned.pdf" at bounding box center [569, 288] width 441 height 11
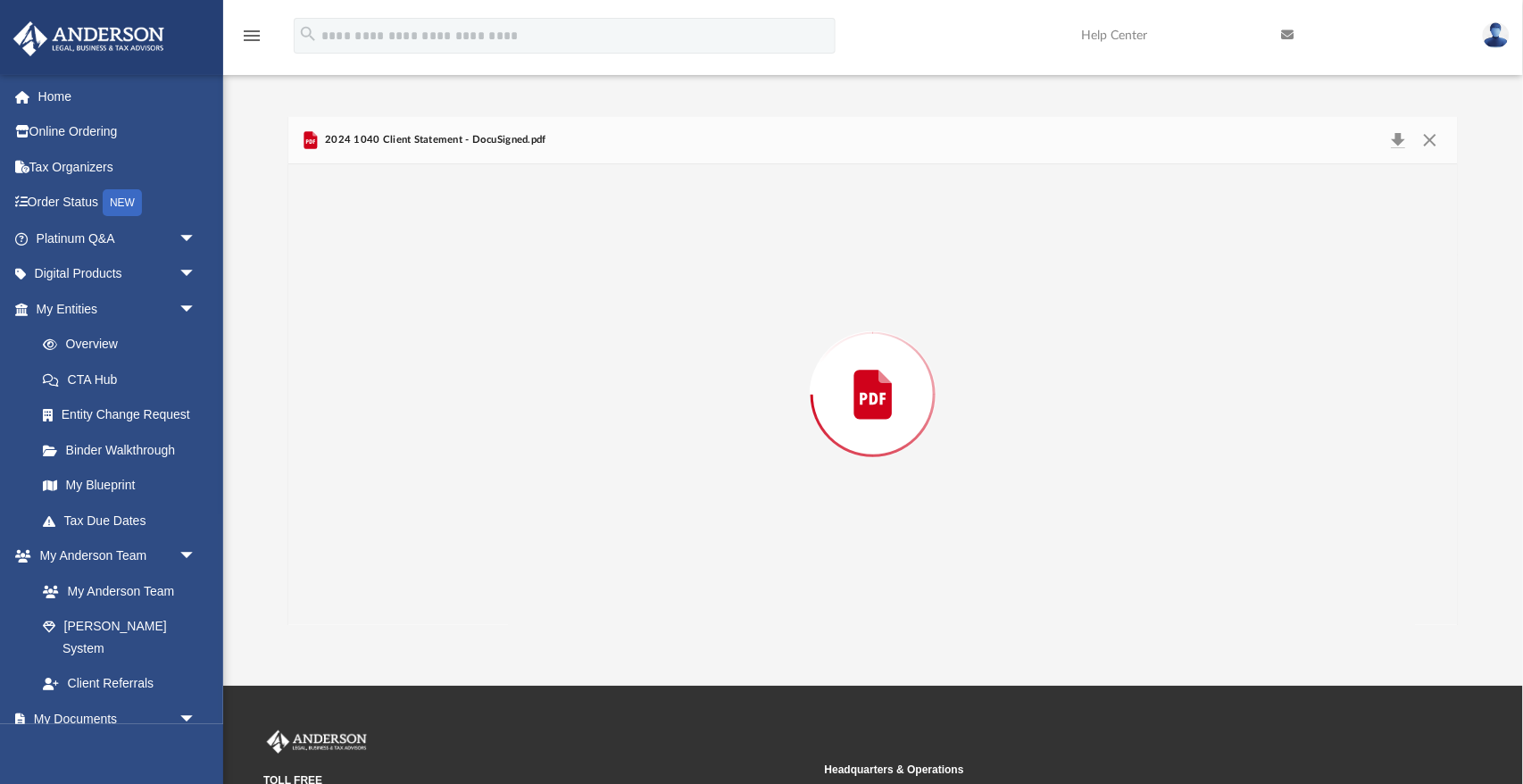
click at [438, 290] on div "Preview" at bounding box center [873, 395] width 1170 height 461
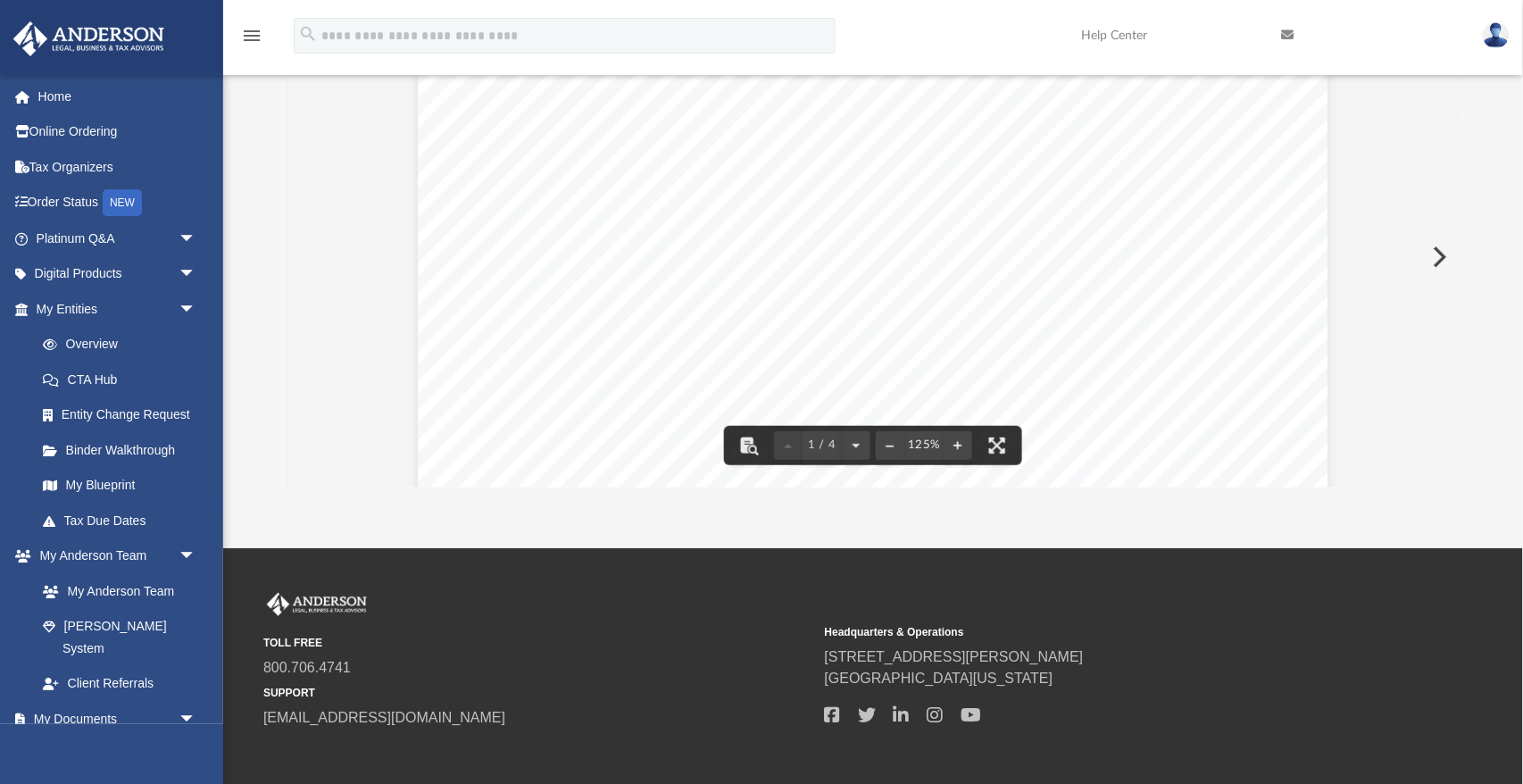
scroll to position [0, 0]
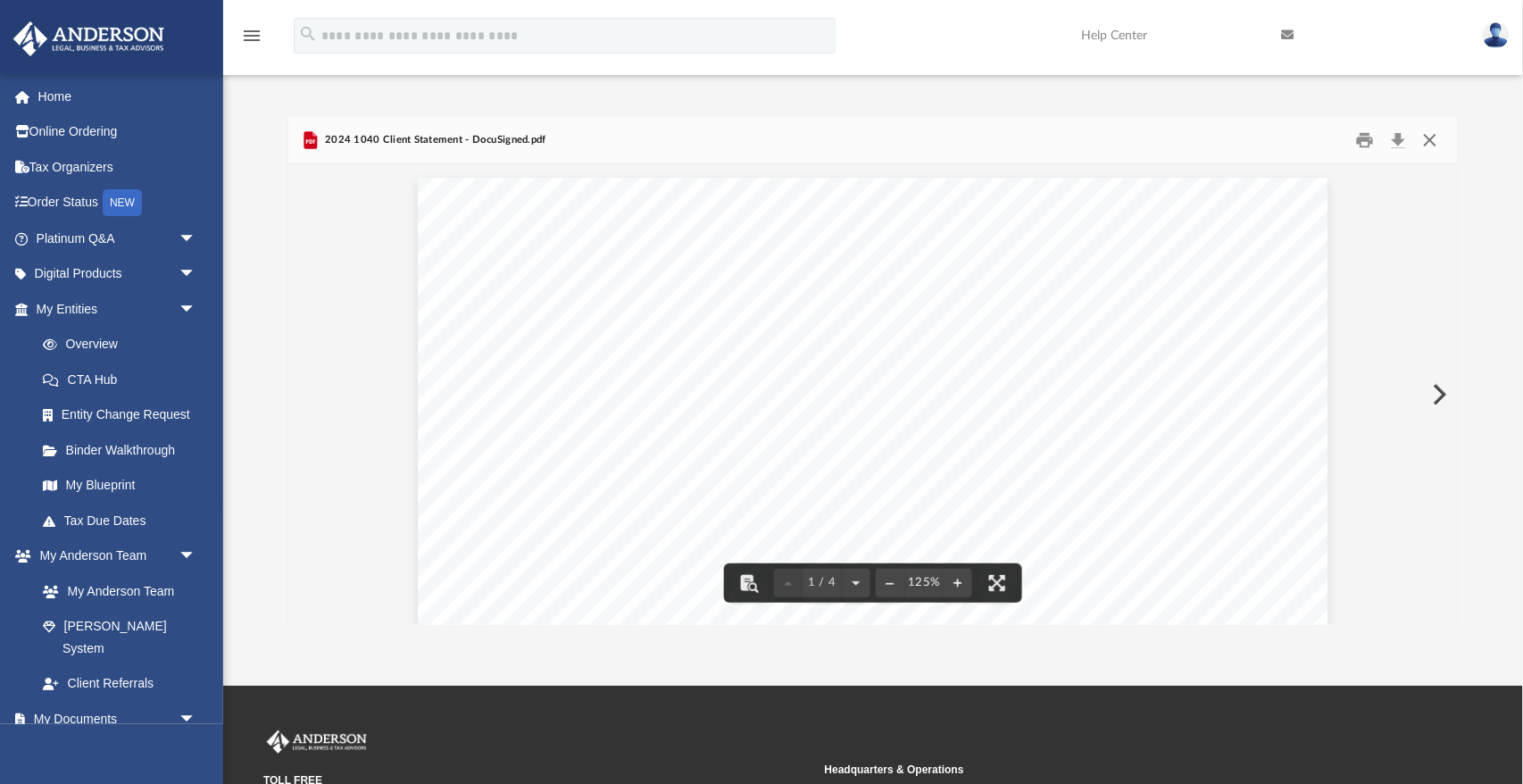
click at [1428, 144] on button "Close" at bounding box center [1430, 140] width 32 height 27
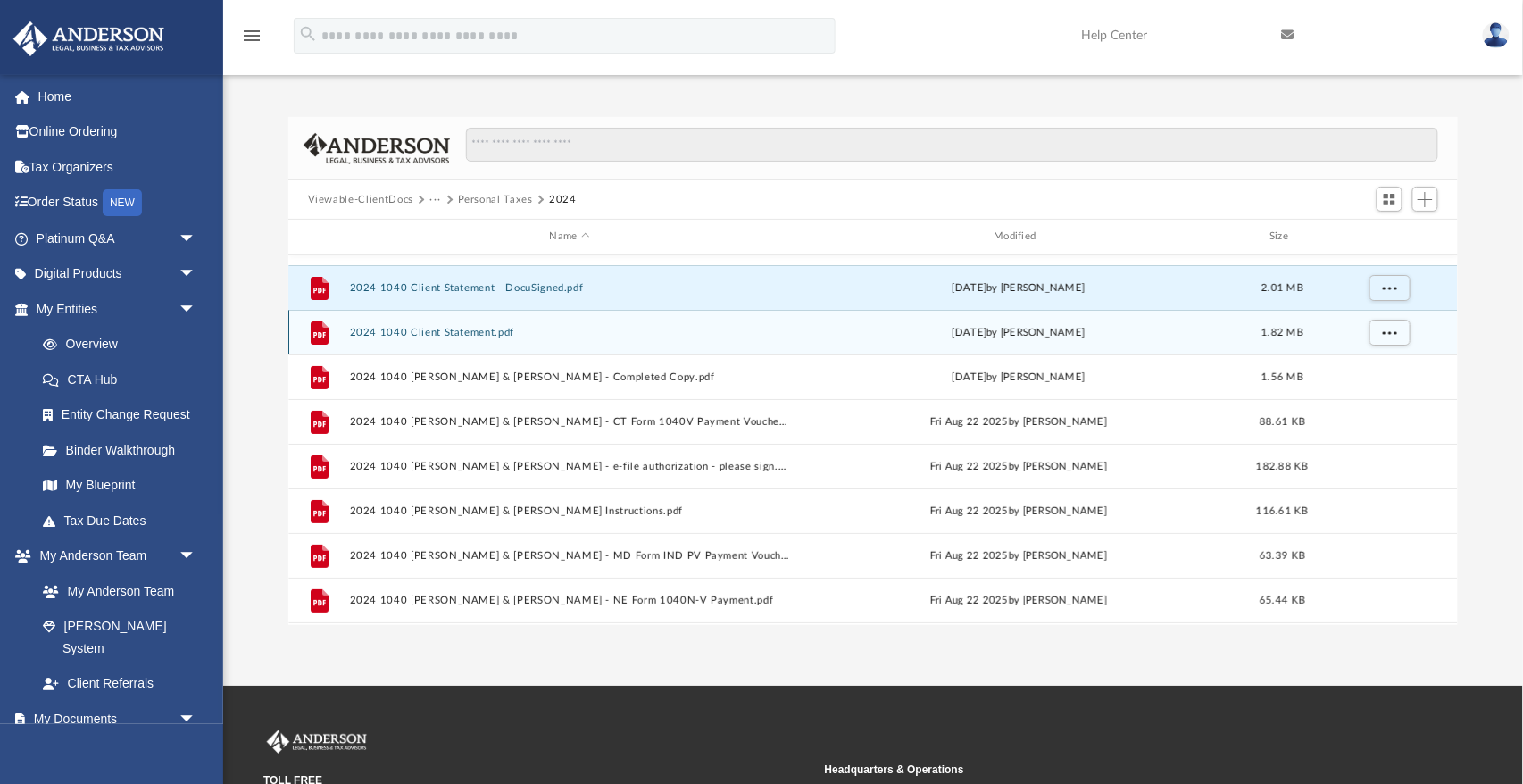
click at [413, 334] on button "2024 1040 Client Statement.pdf" at bounding box center [569, 332] width 441 height 11
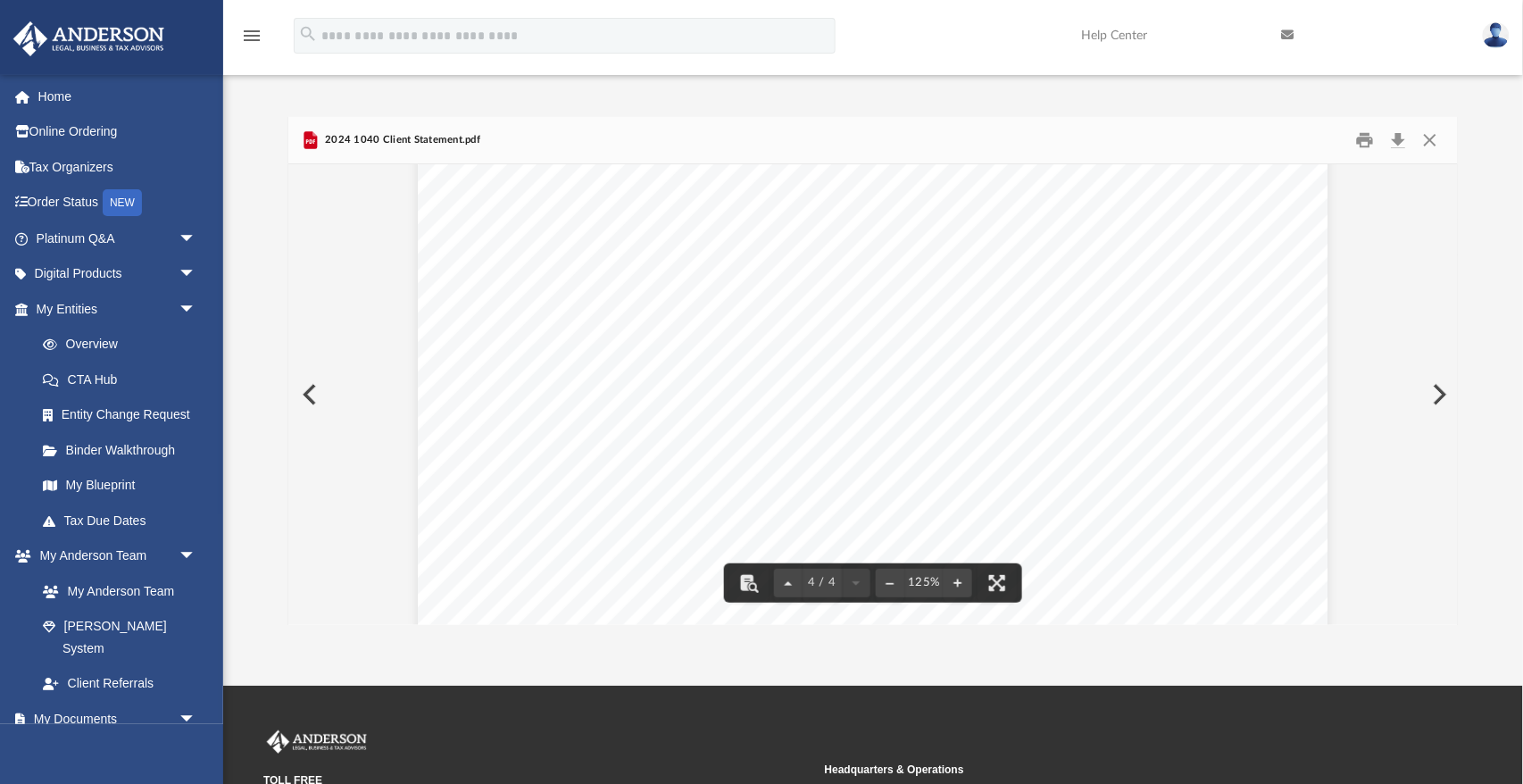
scroll to position [3825, 0]
click at [1437, 138] on button "Close" at bounding box center [1430, 140] width 32 height 27
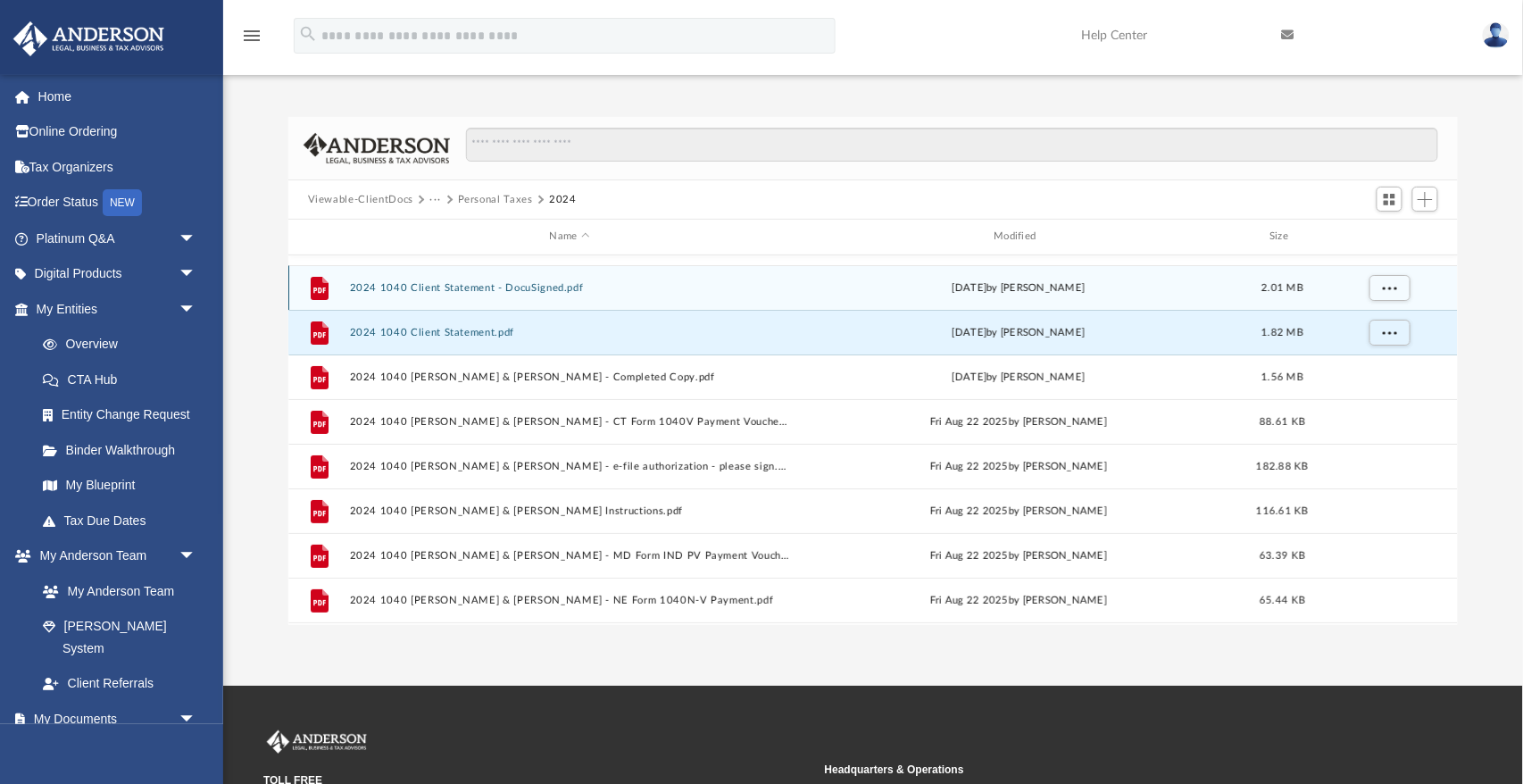
click at [517, 284] on button "2024 1040 Client Statement - DocuSigned.pdf" at bounding box center [569, 288] width 441 height 11
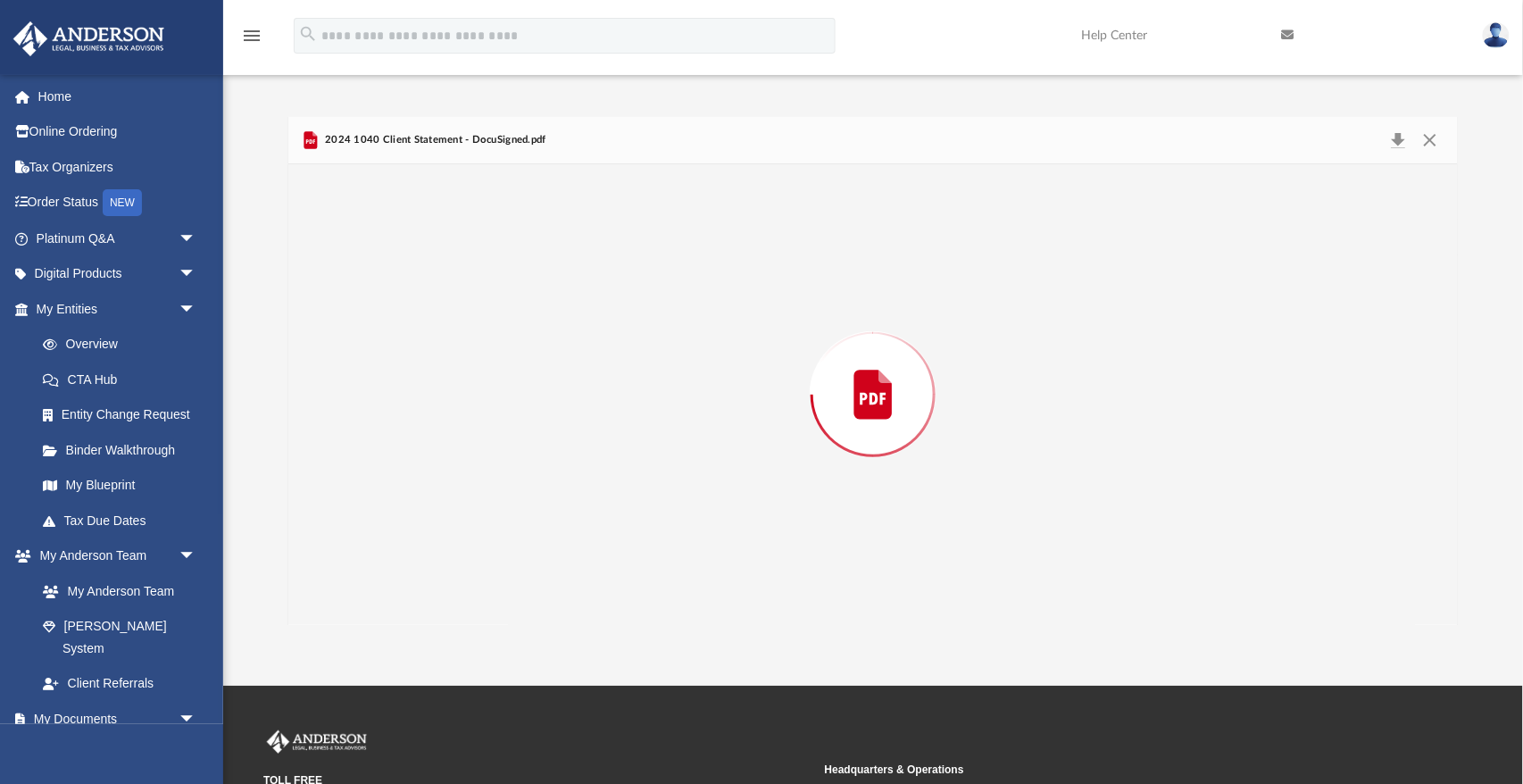
click at [517, 284] on div "Preview" at bounding box center [873, 395] width 1170 height 461
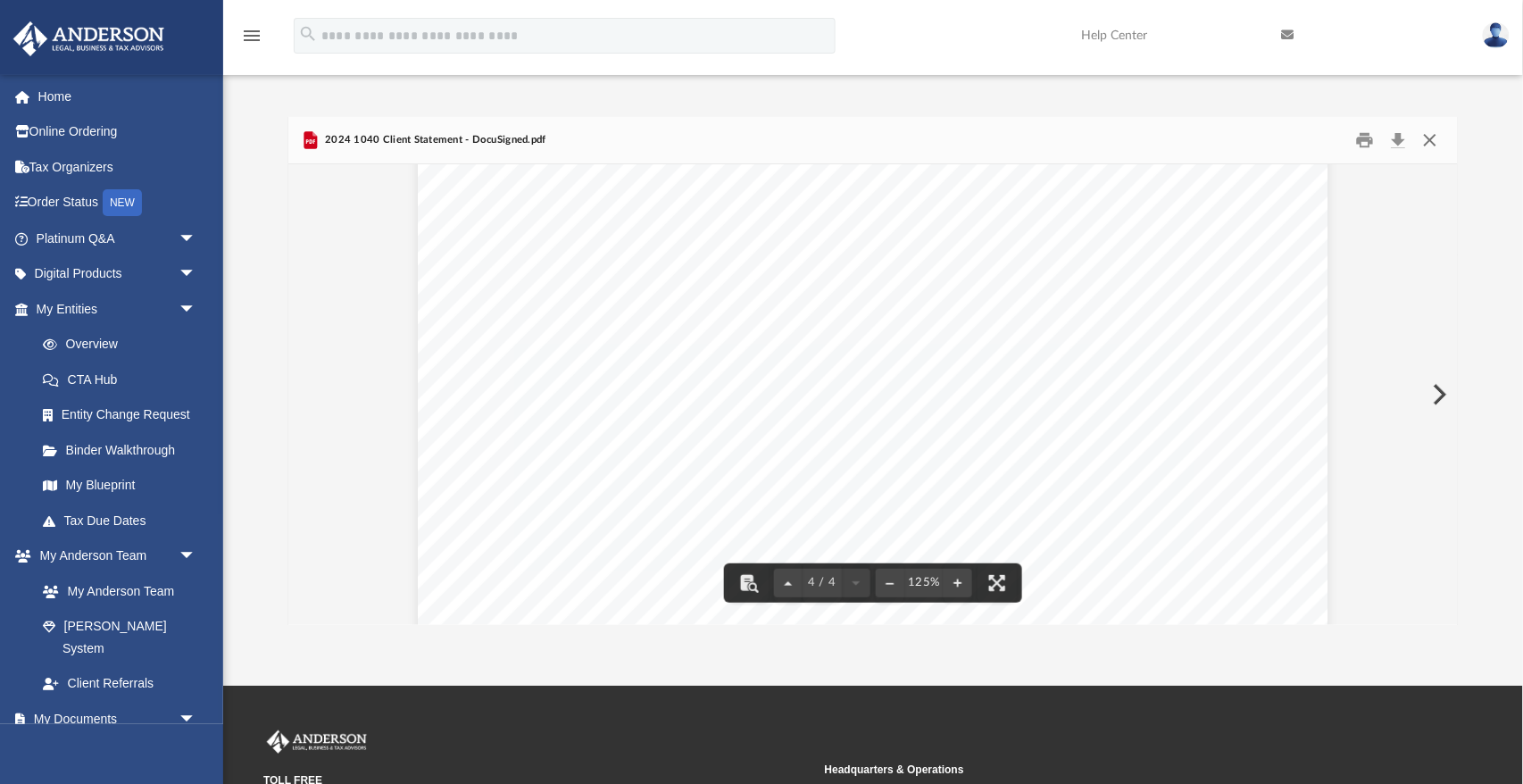
click at [1432, 146] on button "Close" at bounding box center [1430, 140] width 32 height 27
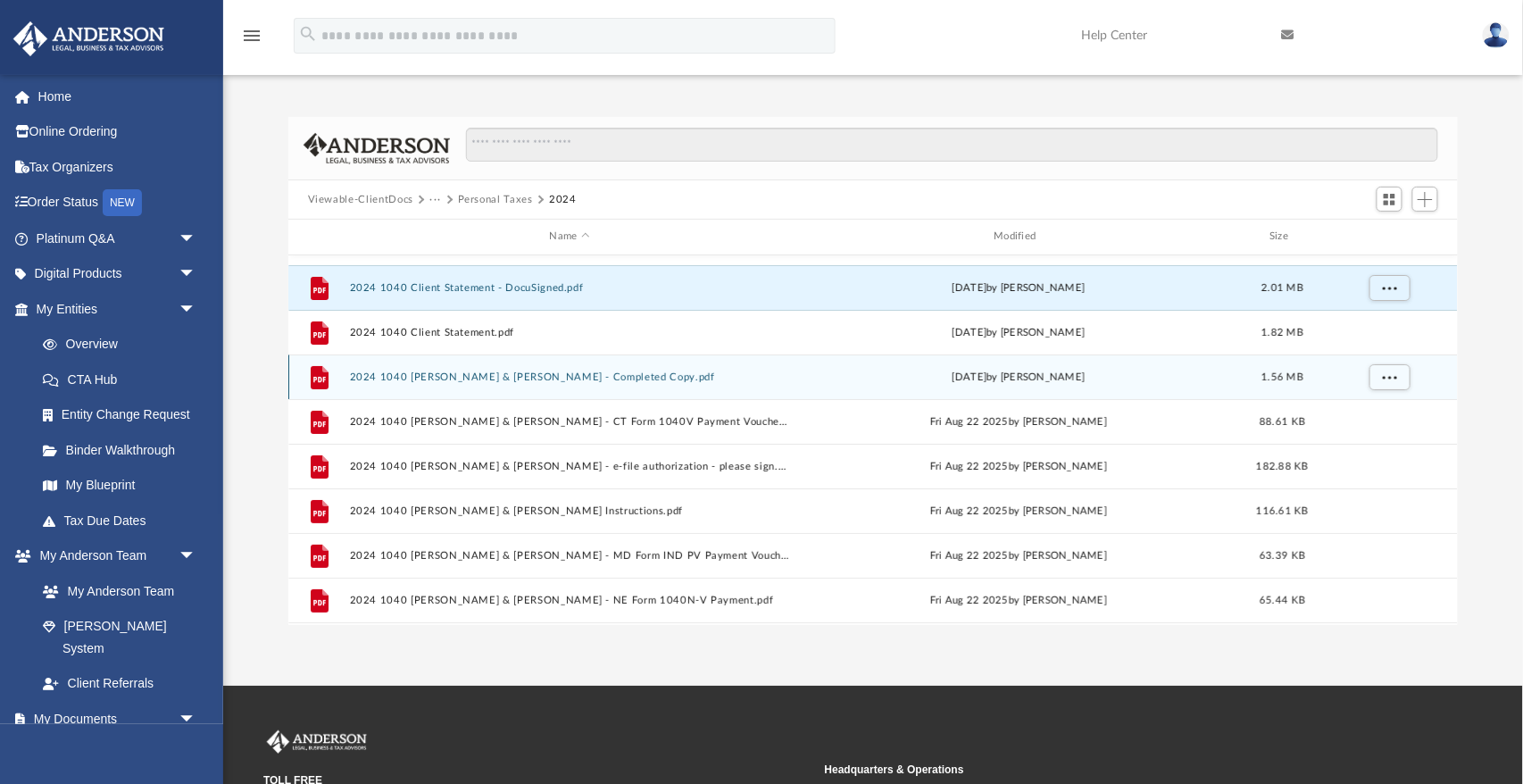
click at [490, 376] on button "2024 1040 Wright, David & Cacciatore, Cheryl - Completed Copy.pdf" at bounding box center [569, 377] width 441 height 11
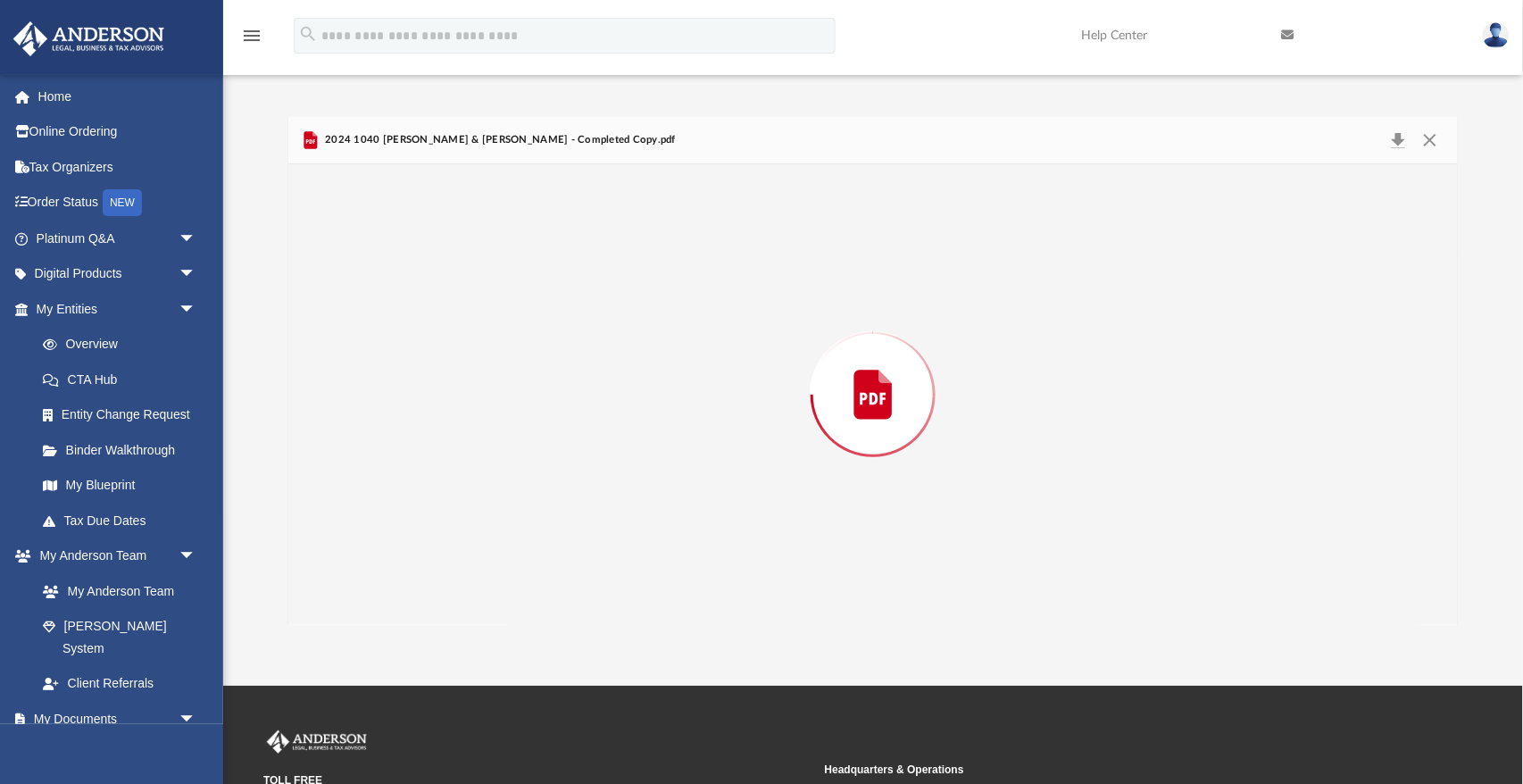
click at [490, 376] on div "Preview" at bounding box center [873, 395] width 1170 height 461
click at [1228, 359] on div "400061 04-01-24 Prepared for: Prepared by: Filing Instructions DAVID E. WRIGHT …" at bounding box center [873, 77] width 911 height 1178
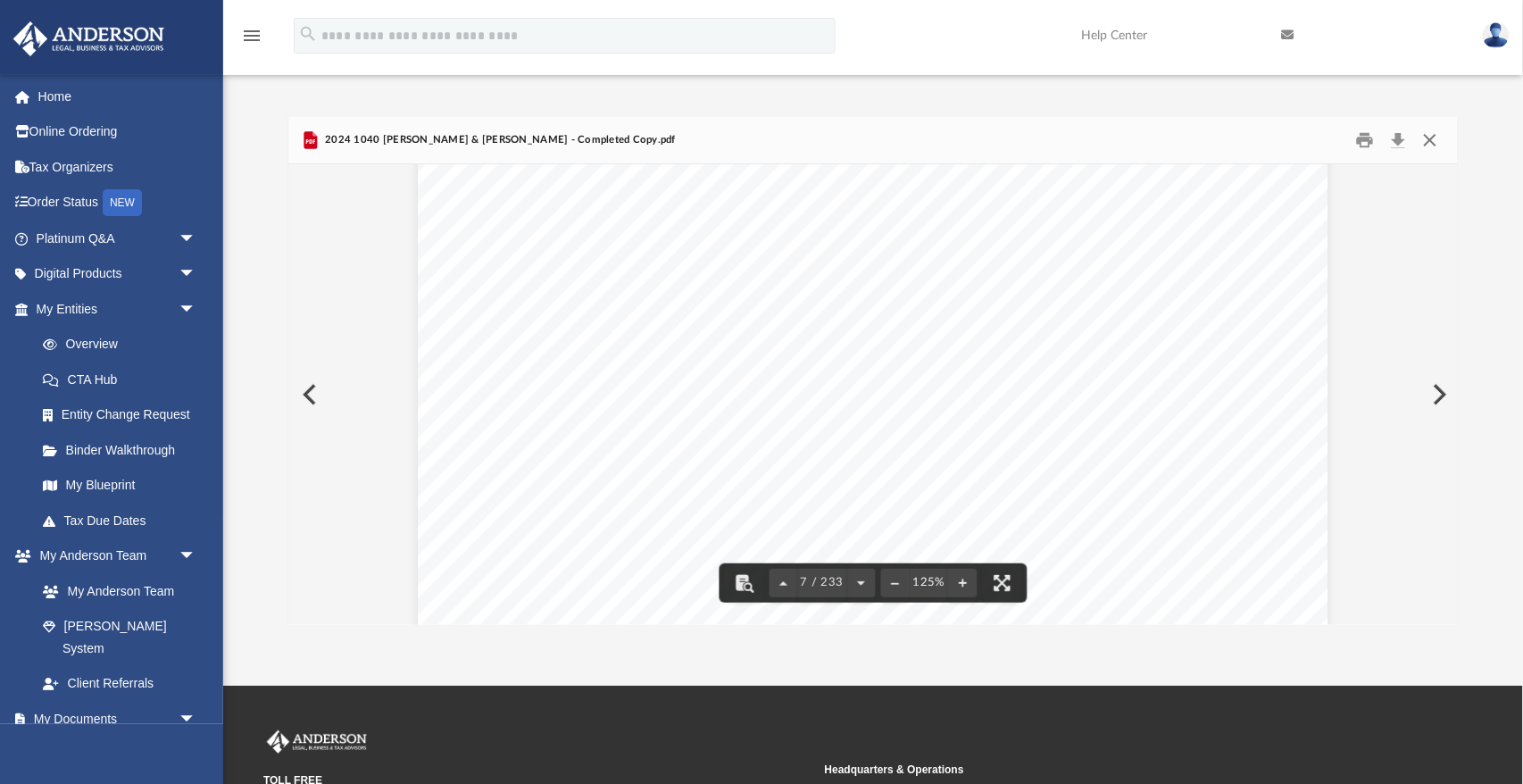
click at [1422, 143] on button "Close" at bounding box center [1430, 140] width 32 height 27
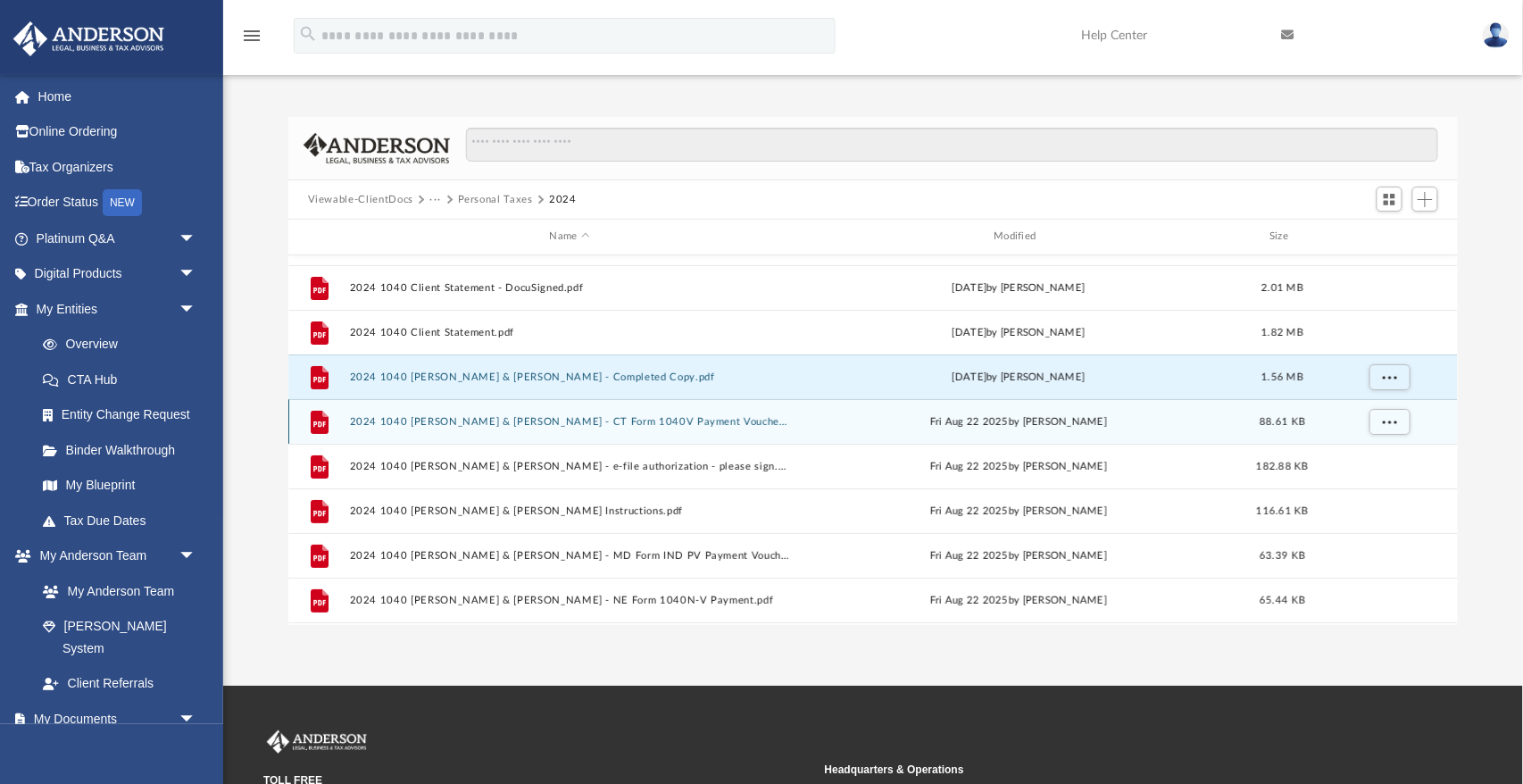
click at [664, 426] on button "2024 1040 Wright, David & Cacciatore, Cheryl - CT Form 1040V Payment Voucher.pdf" at bounding box center [569, 421] width 441 height 11
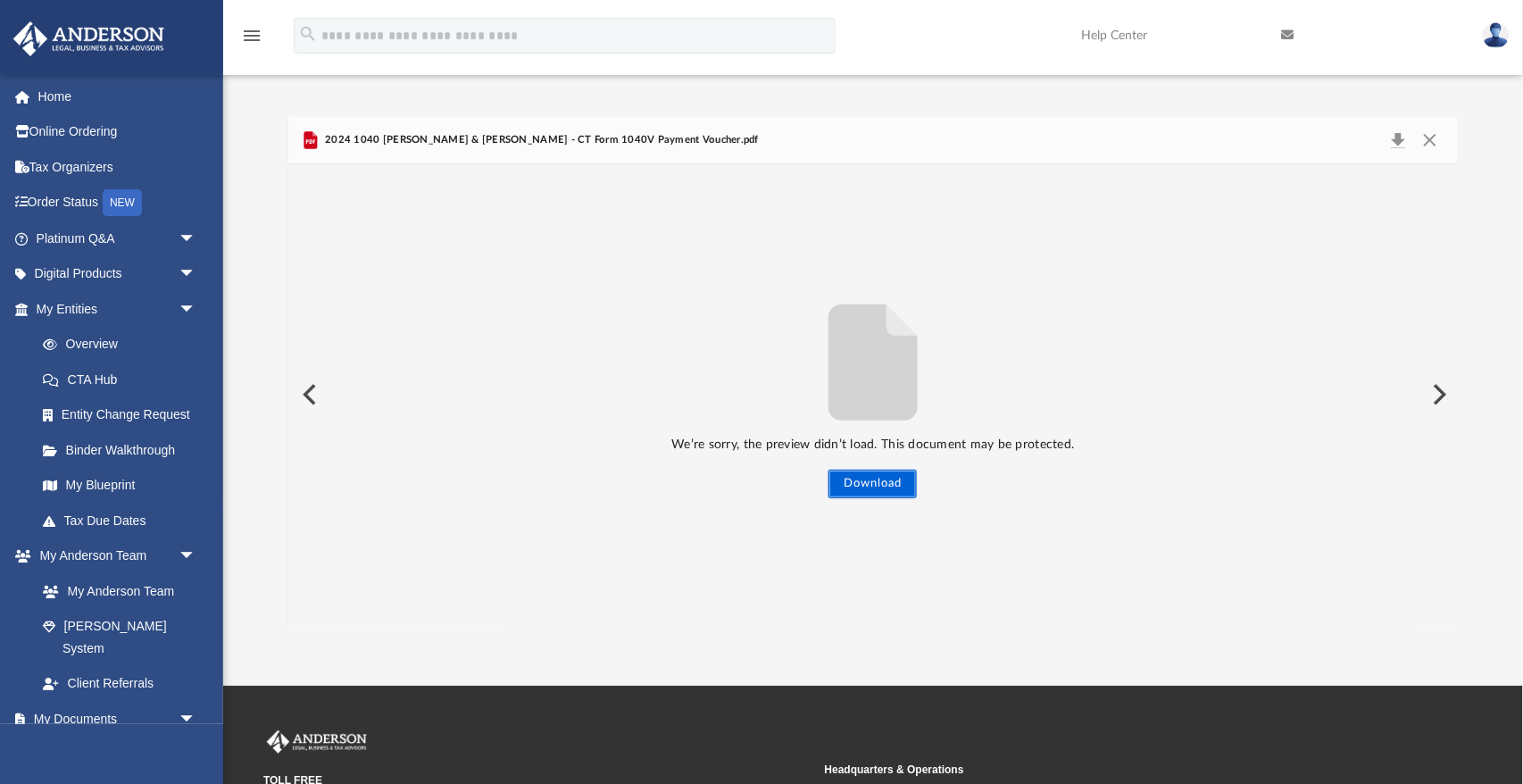
drag, startPoint x: 881, startPoint y: 494, endPoint x: 825, endPoint y: 492, distance: 56.0
click at [959, 516] on div "We’re sorry, the preview didn’t load. This document may be protected. Download" at bounding box center [873, 395] width 1170 height 461
click at [1424, 138] on button "Close" at bounding box center [1430, 140] width 32 height 25
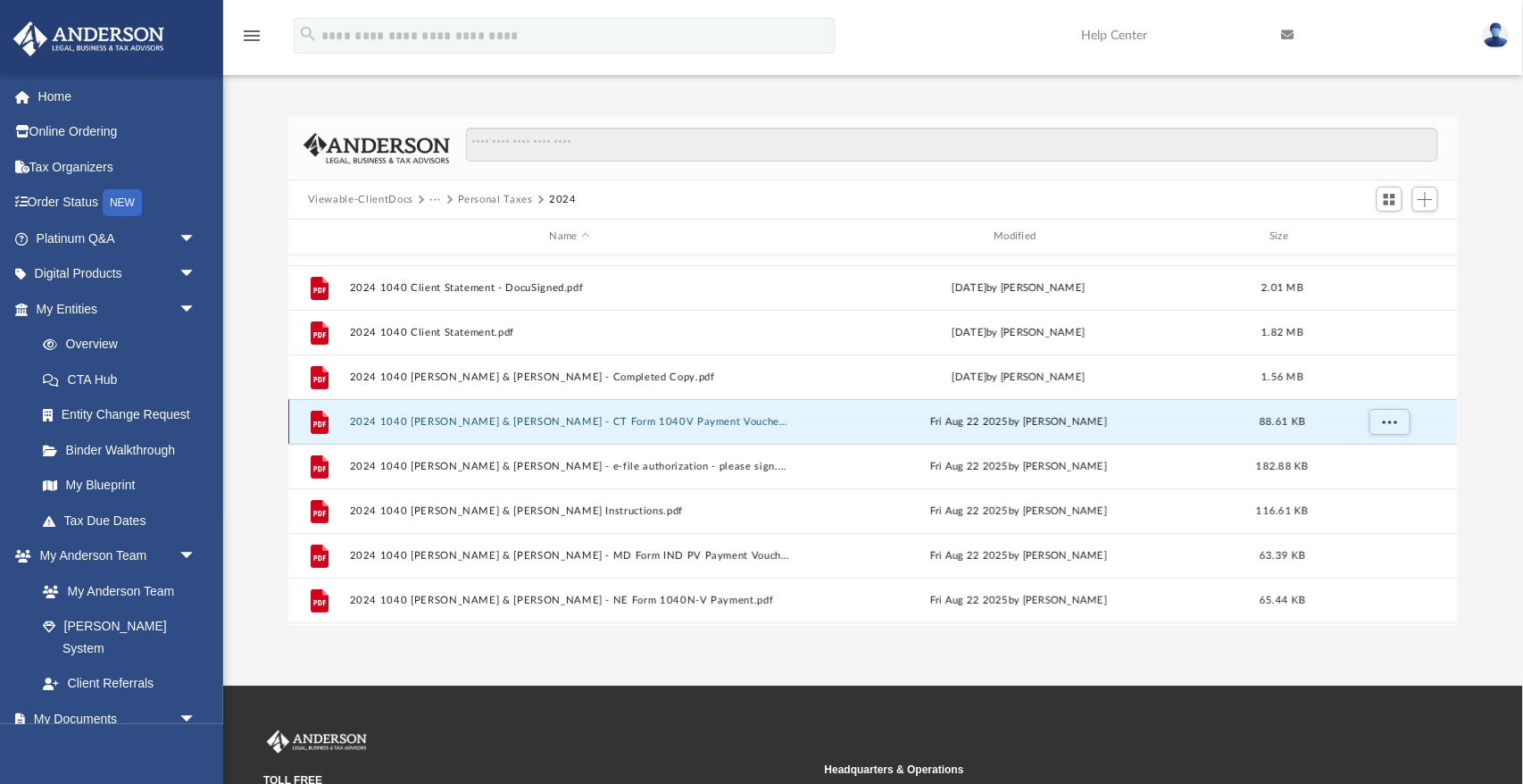
click at [651, 432] on div "File 2024 1040 Wright, David & Cacciatore, Cheryl - CT Form 1040V Payment Vouch…" at bounding box center [873, 420] width 1171 height 44
click at [652, 432] on div "File 2024 1040 Wright, David & Cacciatore, Cheryl - CT Form 1040V Payment Vouch…" at bounding box center [873, 420] width 1171 height 44
click at [653, 427] on div "File 2024 1040 Wright, David & Cacciatore, Cheryl - CT Form 1040V Payment Vouch…" at bounding box center [873, 420] width 1171 height 44
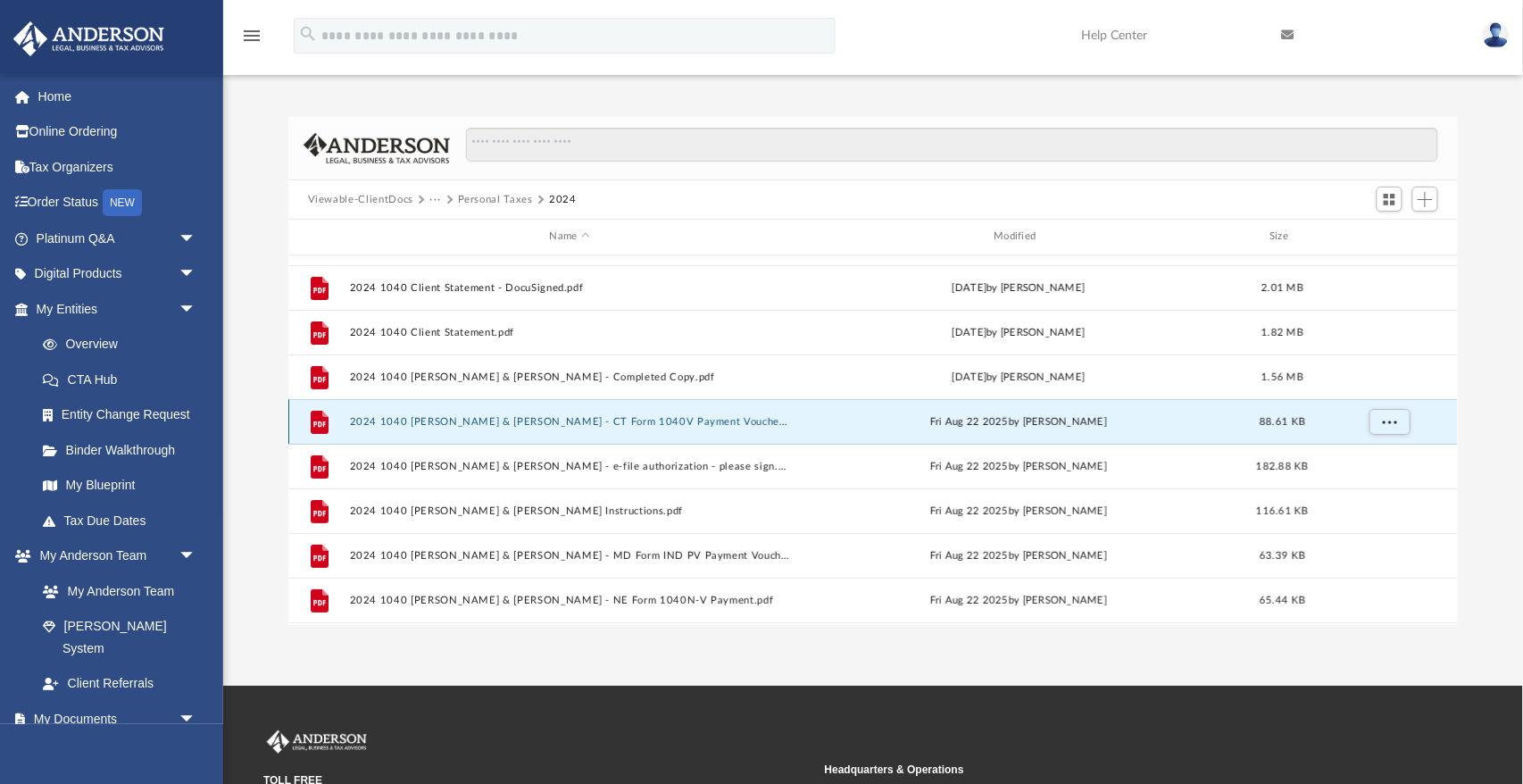
click at [653, 427] on div "File 2024 1040 Wright, David & Cacciatore, Cheryl - CT Form 1040V Payment Vouch…" at bounding box center [873, 420] width 1171 height 44
click at [688, 413] on div "File 2024 1040 Wright, David & Cacciatore, Cheryl - CT Form 1040V Payment Vouch…" at bounding box center [873, 420] width 1171 height 44
click at [689, 420] on button "2024 1040 Wright, David & Cacciatore, Cheryl - CT Form 1040V Payment Voucher.pdf" at bounding box center [569, 421] width 441 height 11
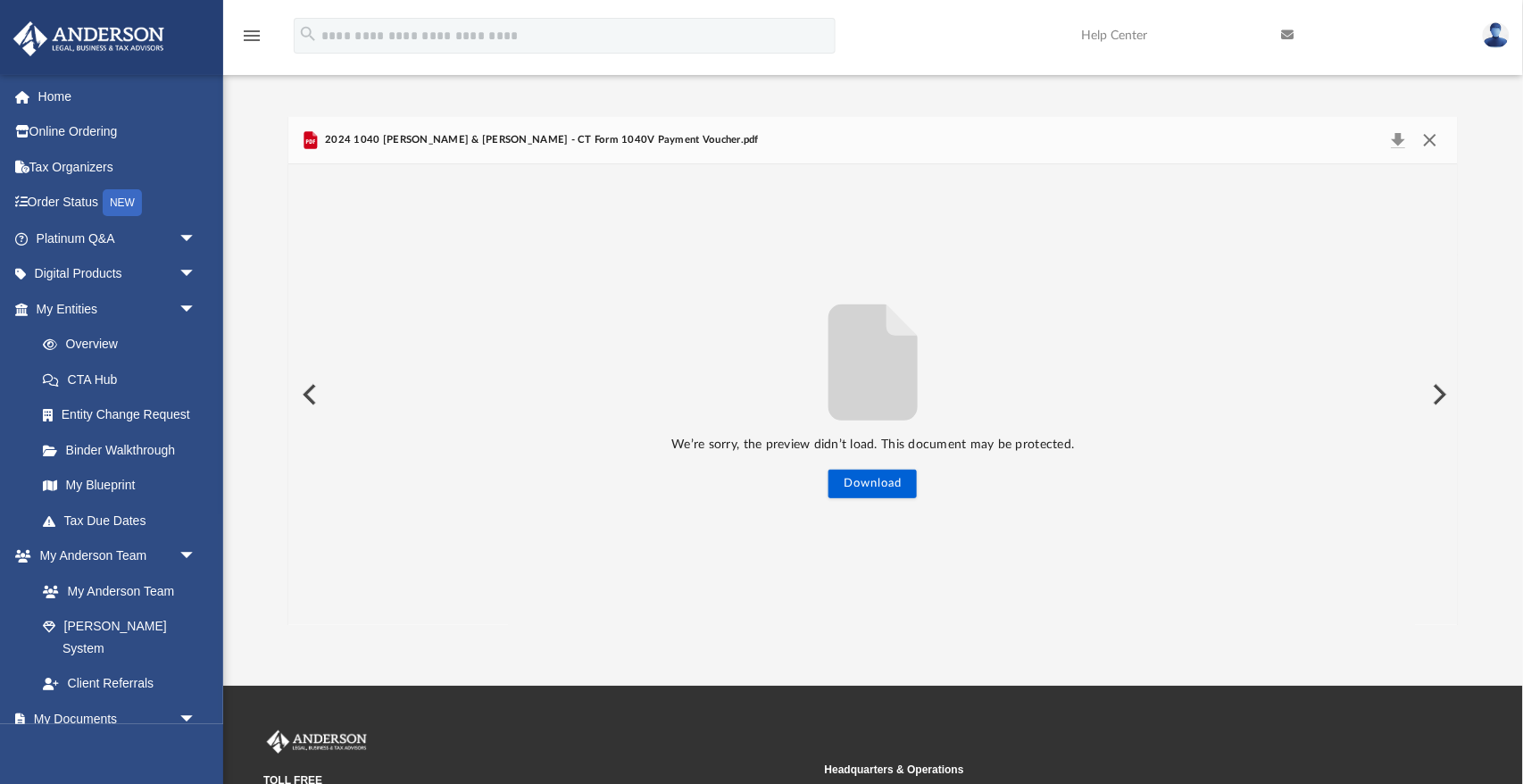
click at [1433, 145] on button "Close" at bounding box center [1430, 140] width 32 height 25
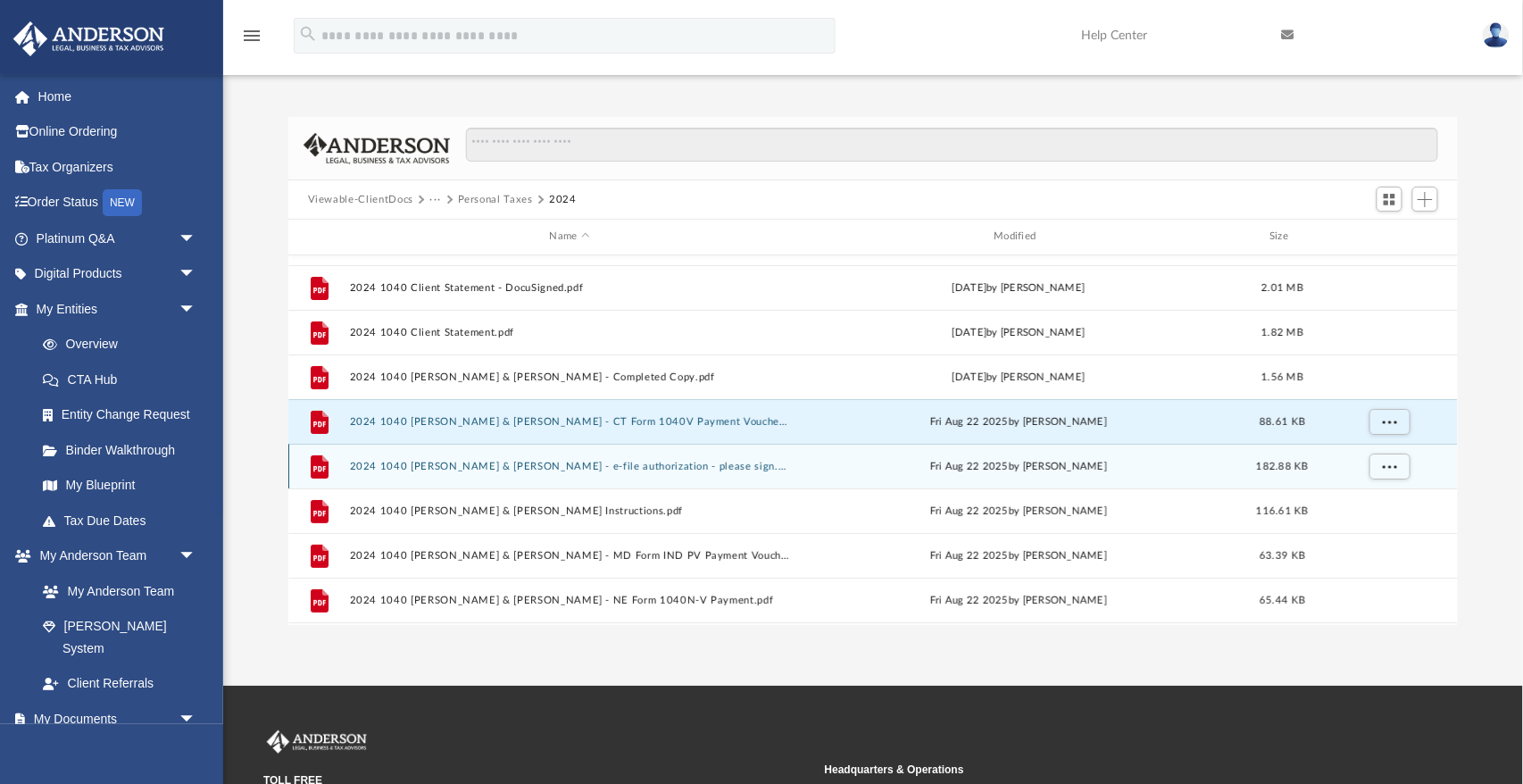
click at [663, 456] on div "File 2024 1040 Wright, David & Cacciatore, Cheryl - e-file authorization - plea…" at bounding box center [873, 466] width 1171 height 44
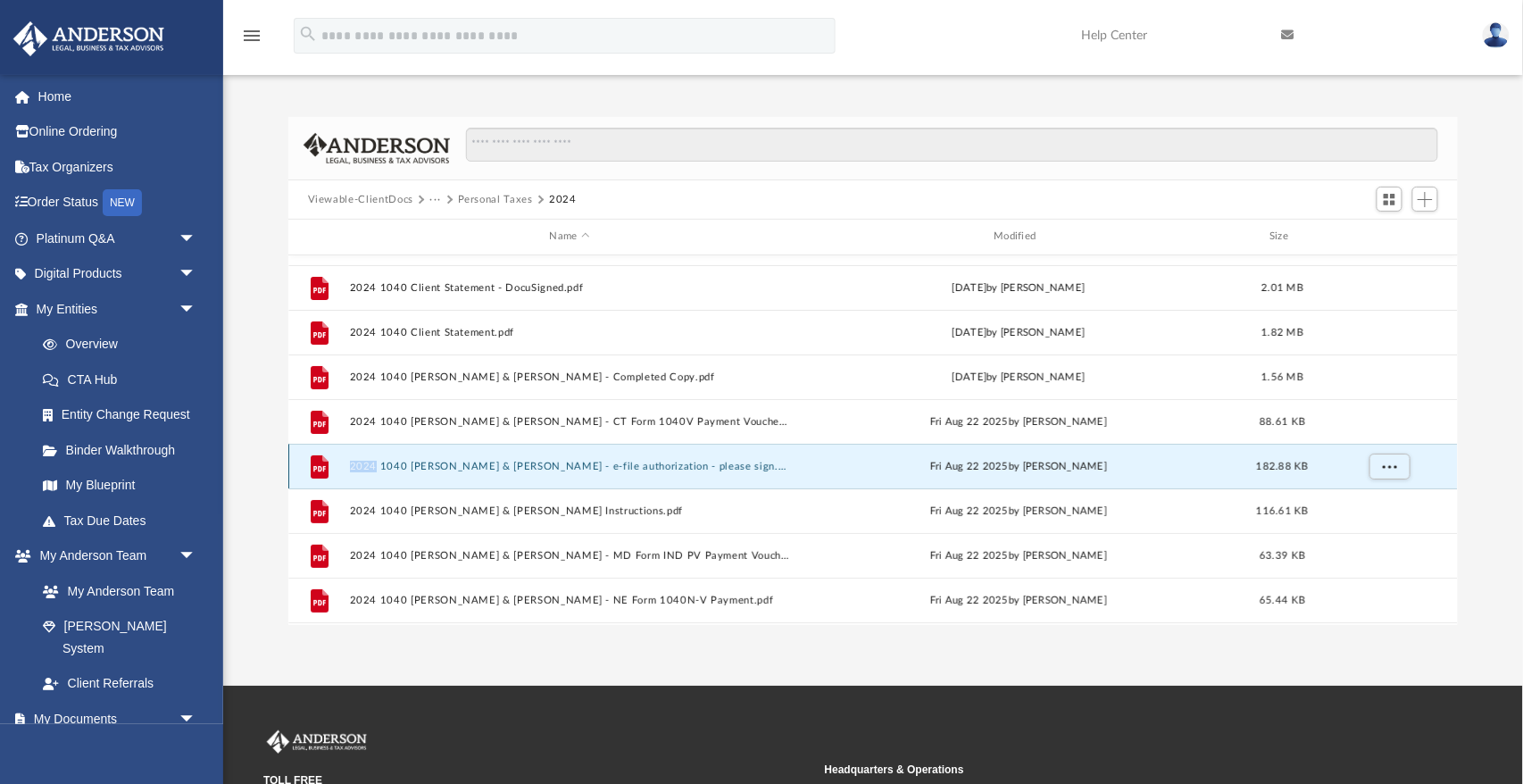
click at [663, 456] on div "File 2024 1040 Wright, David & Cacciatore, Cheryl - e-file authorization - plea…" at bounding box center [873, 466] width 1171 height 44
click at [663, 461] on button "2024 1040 Wright, David & Cacciatore, Cheryl - e-file authorization - please si…" at bounding box center [569, 467] width 441 height 11
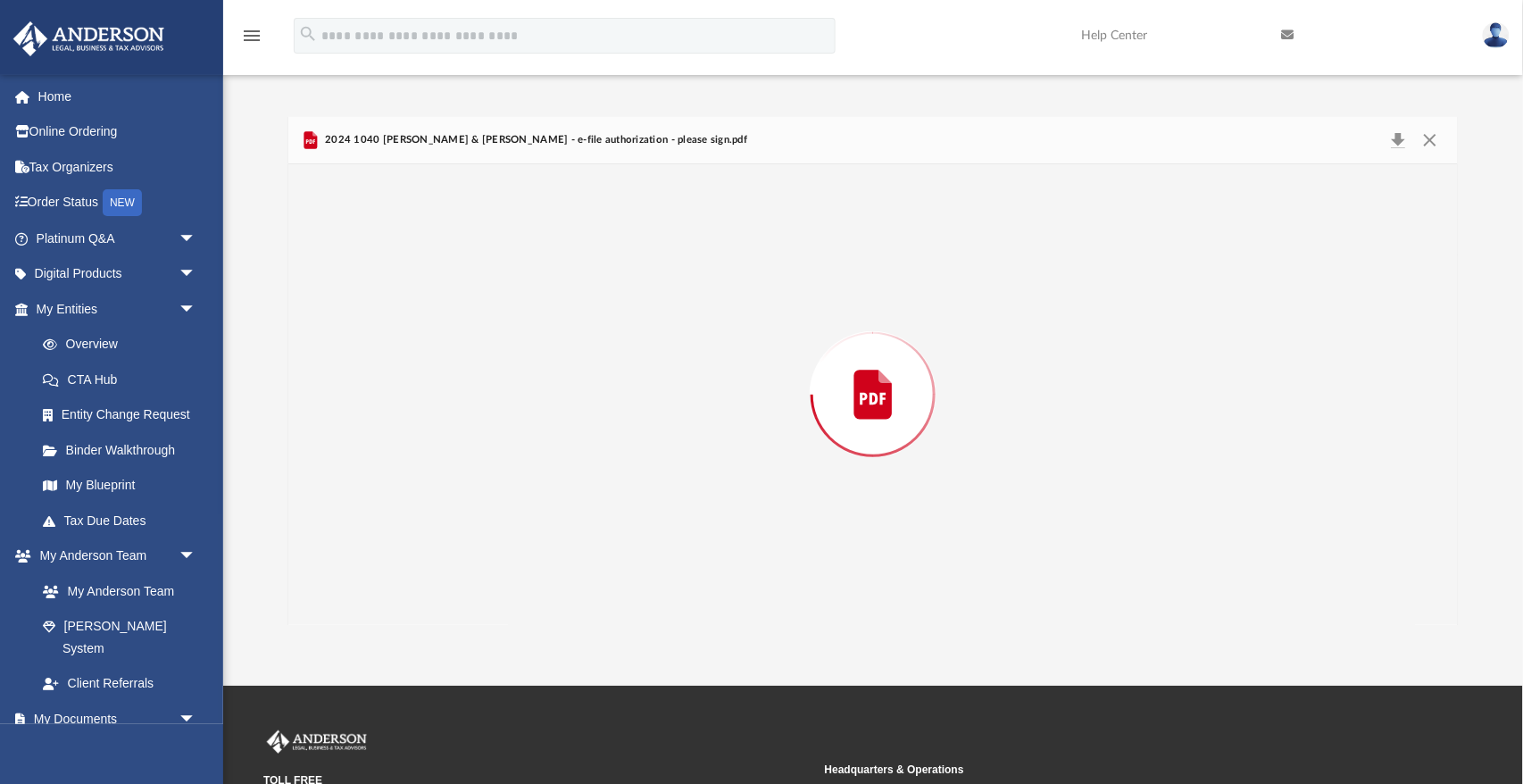
click at [663, 461] on div "Preview" at bounding box center [873, 395] width 1170 height 461
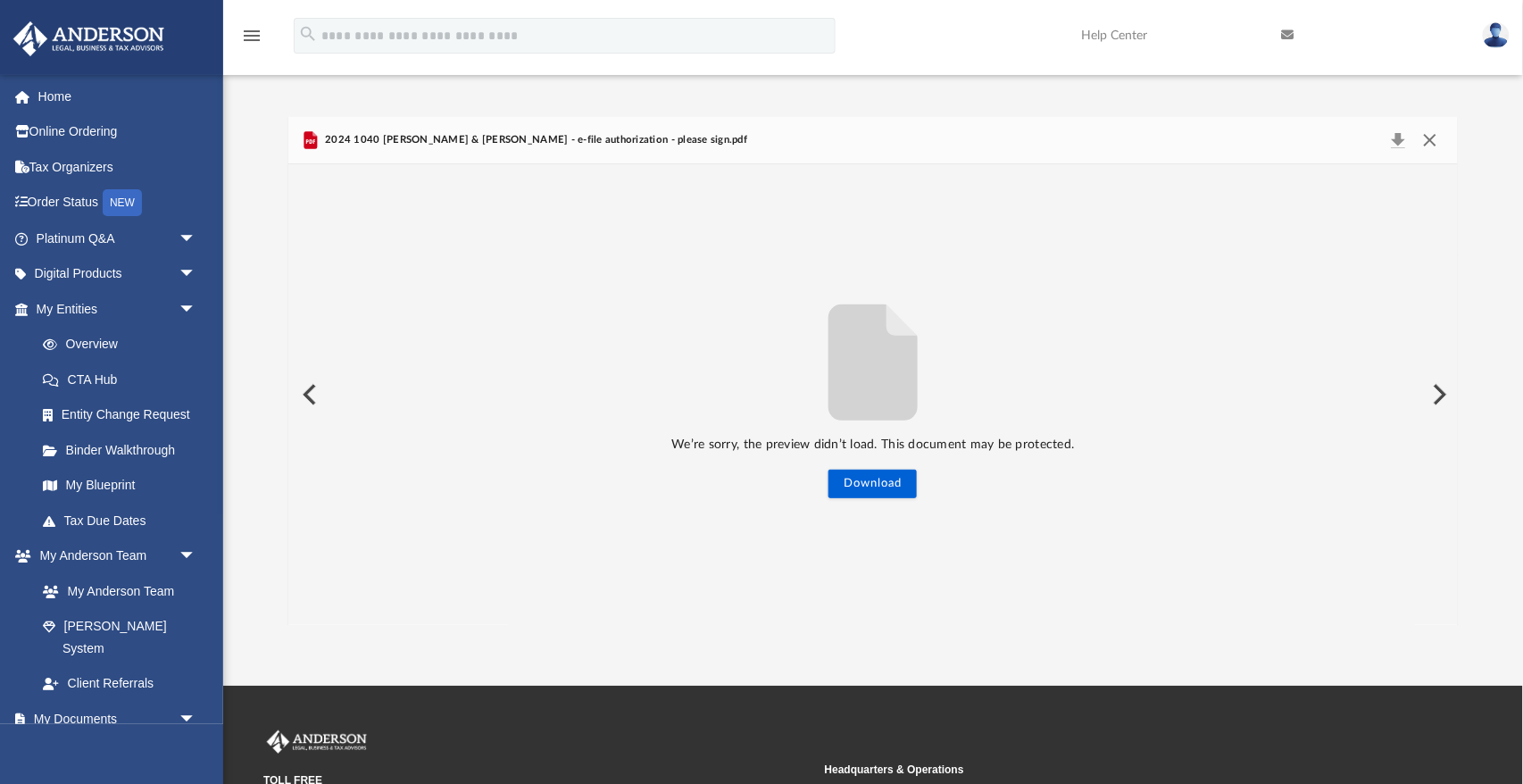
click at [1432, 144] on button "Close" at bounding box center [1430, 140] width 32 height 25
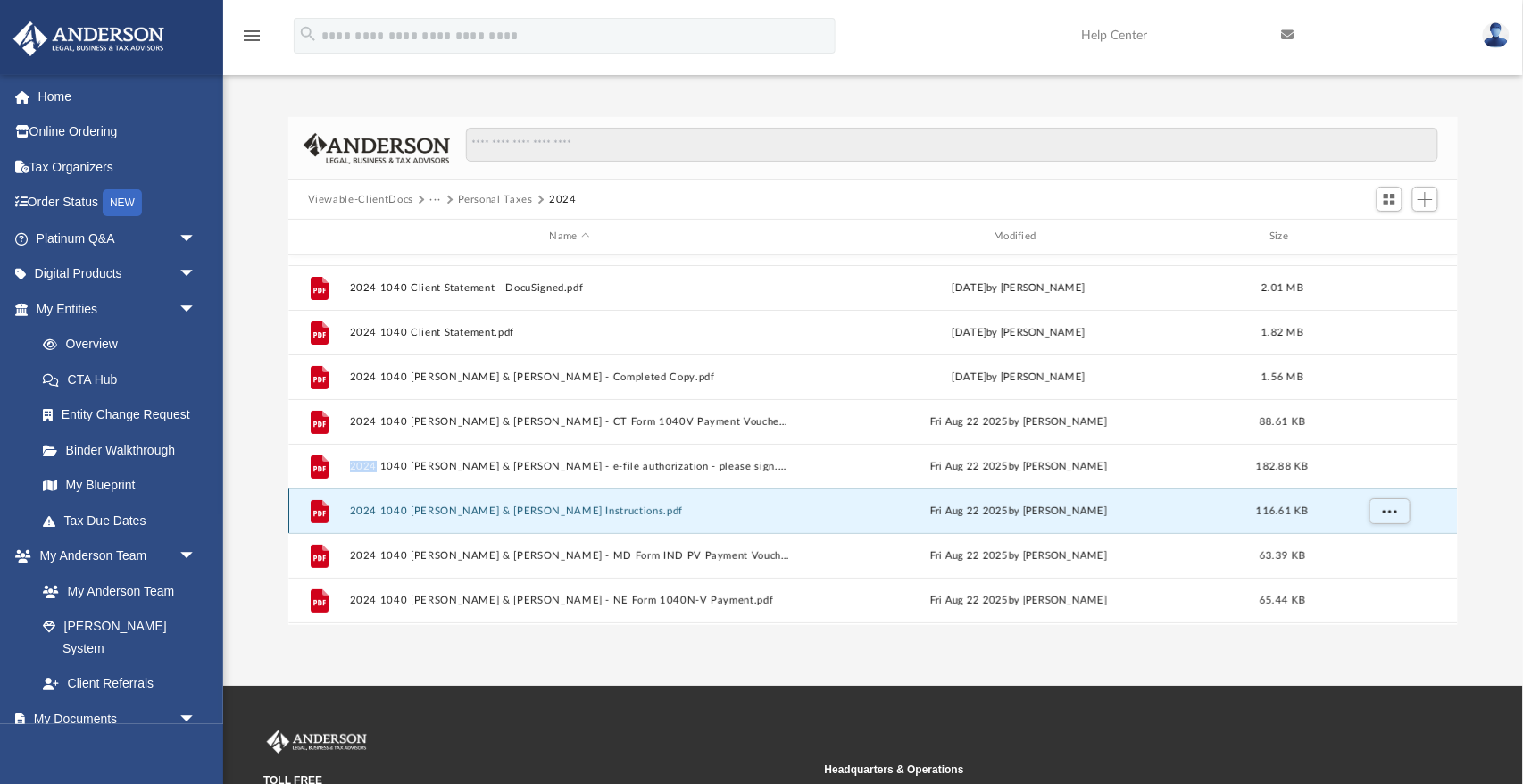
click at [624, 510] on button "2024 1040 Wright, David & Cacciatore, Cheryl - Filing Instructions.pdf" at bounding box center [569, 511] width 441 height 11
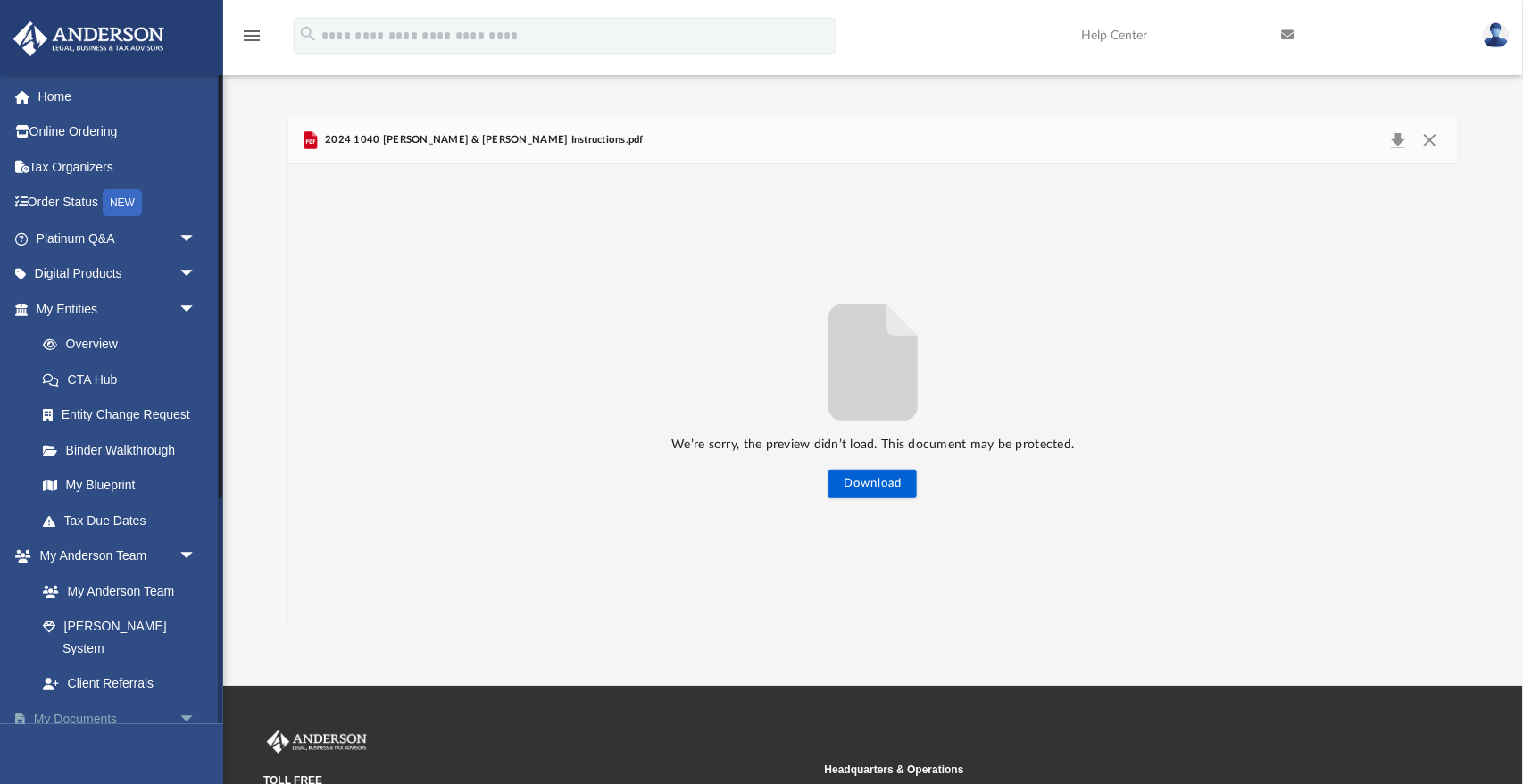
click at [152, 701] on link "My Documents arrow_drop_down" at bounding box center [117, 719] width 211 height 36
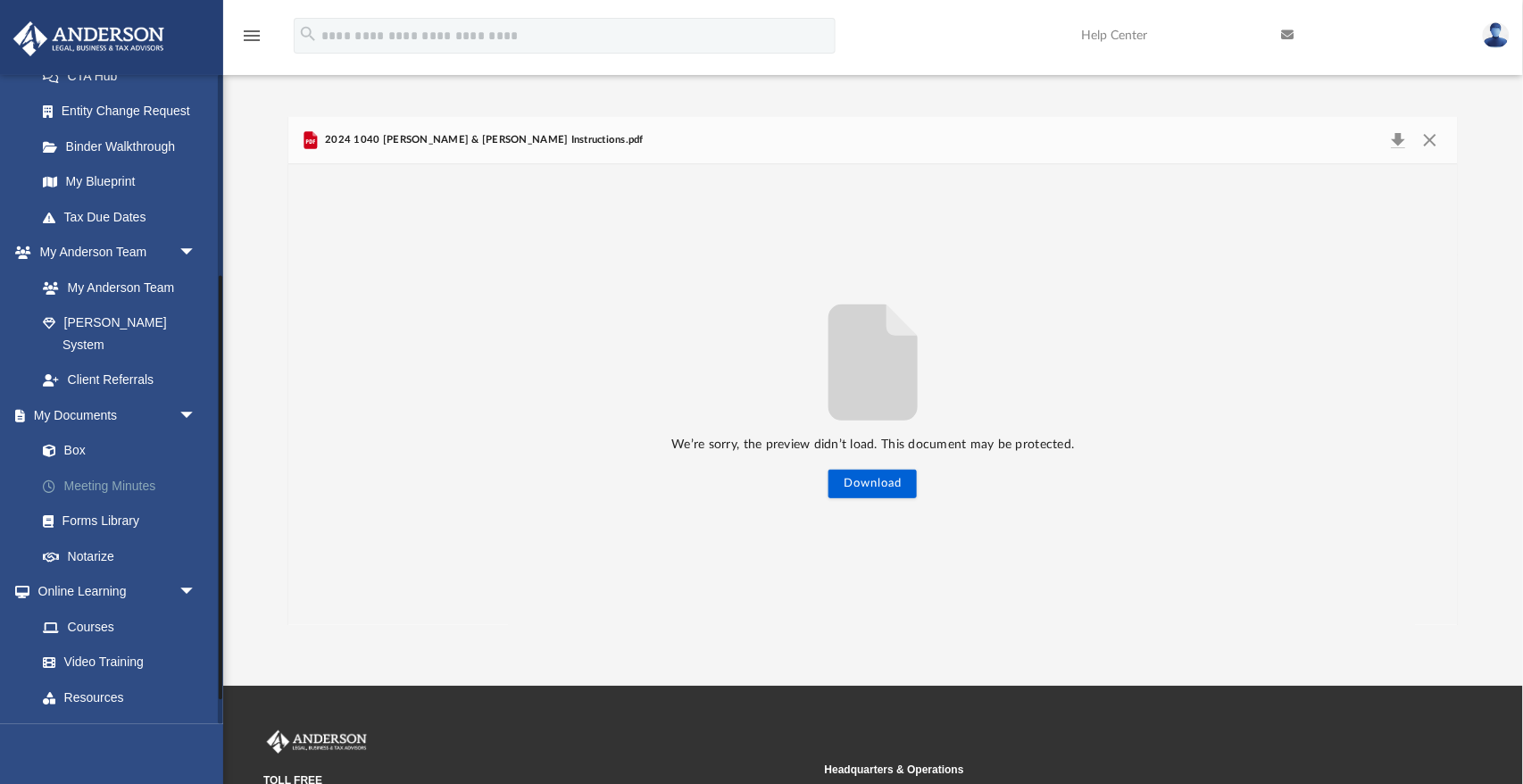
scroll to position [311, 0]
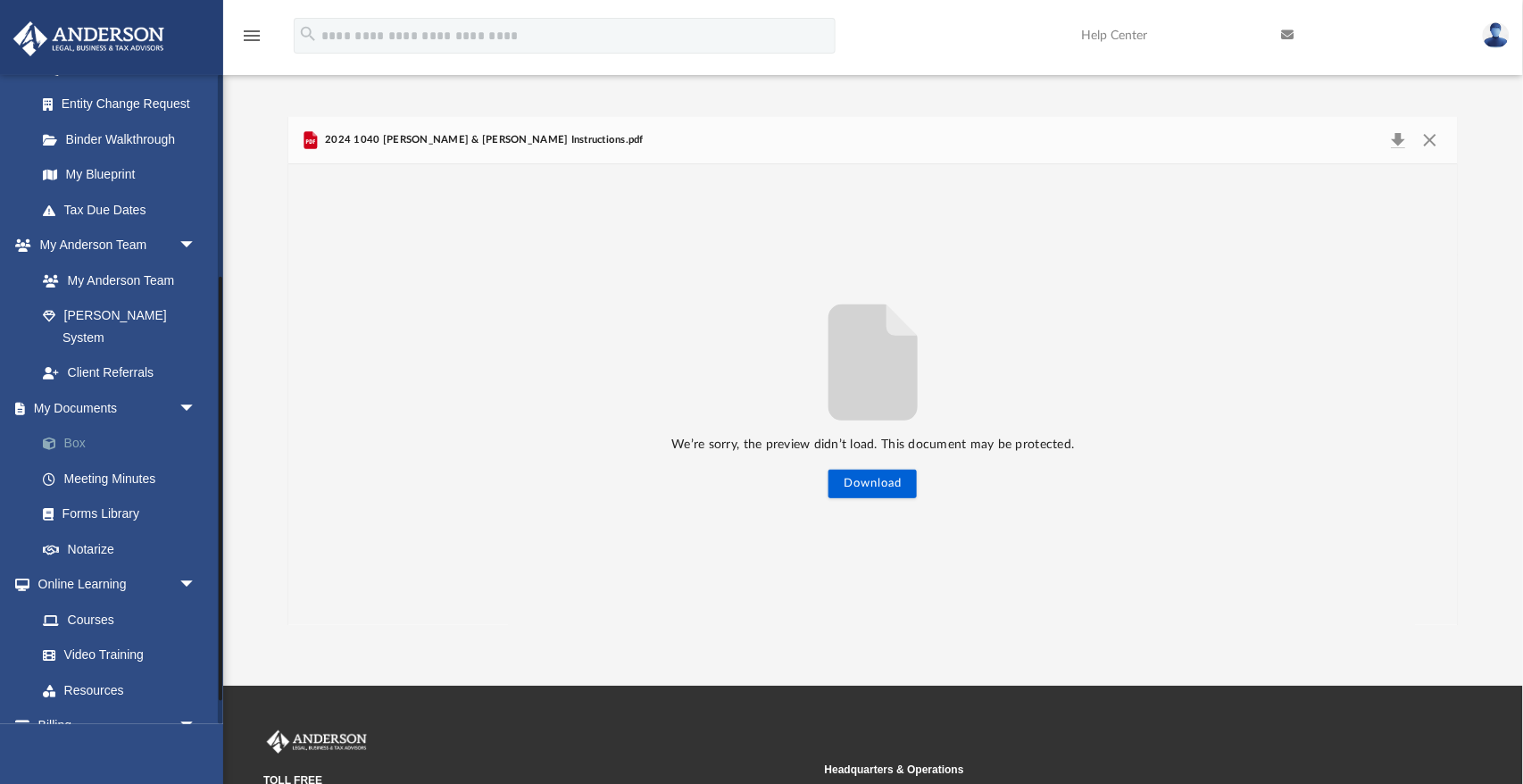
click at [95, 426] on link "Box" at bounding box center [124, 444] width 198 height 36
click at [53, 437] on span at bounding box center [59, 443] width 11 height 12
click at [54, 437] on span at bounding box center [59, 443] width 11 height 12
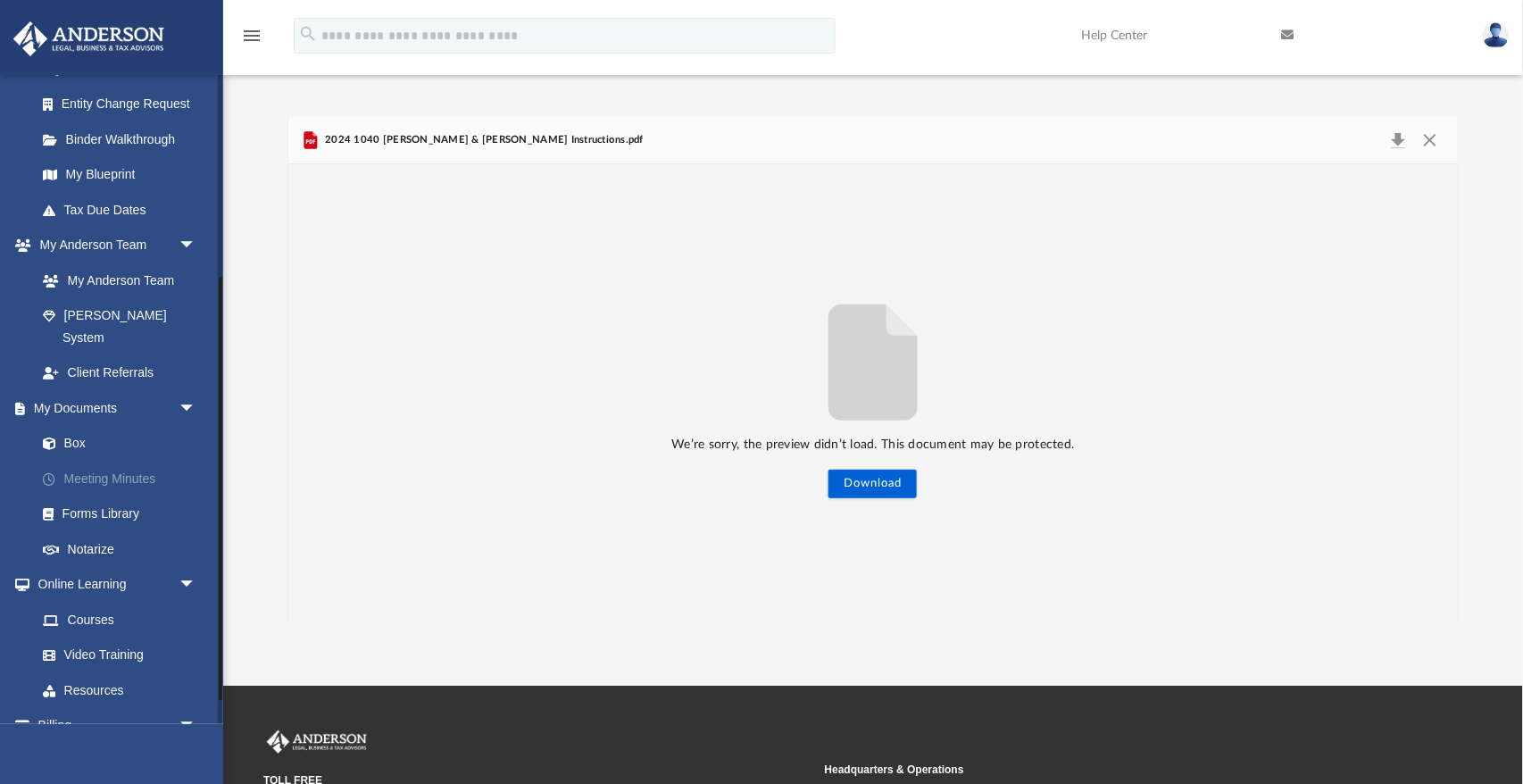
click at [89, 461] on link "Meeting Minutes" at bounding box center [124, 479] width 198 height 36
click at [1428, 138] on button "Close" at bounding box center [1430, 140] width 32 height 25
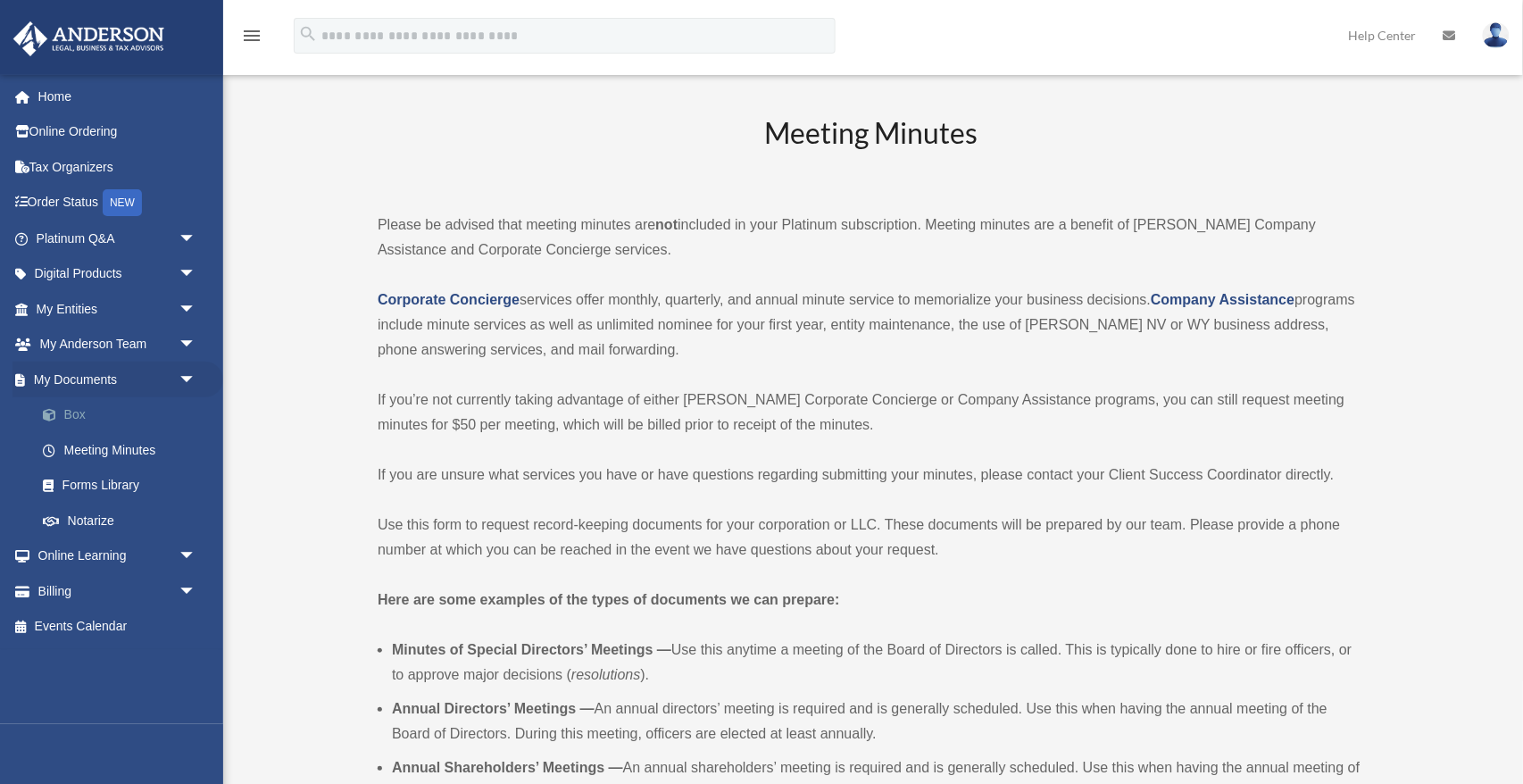
click at [70, 415] on link "Box" at bounding box center [124, 415] width 198 height 36
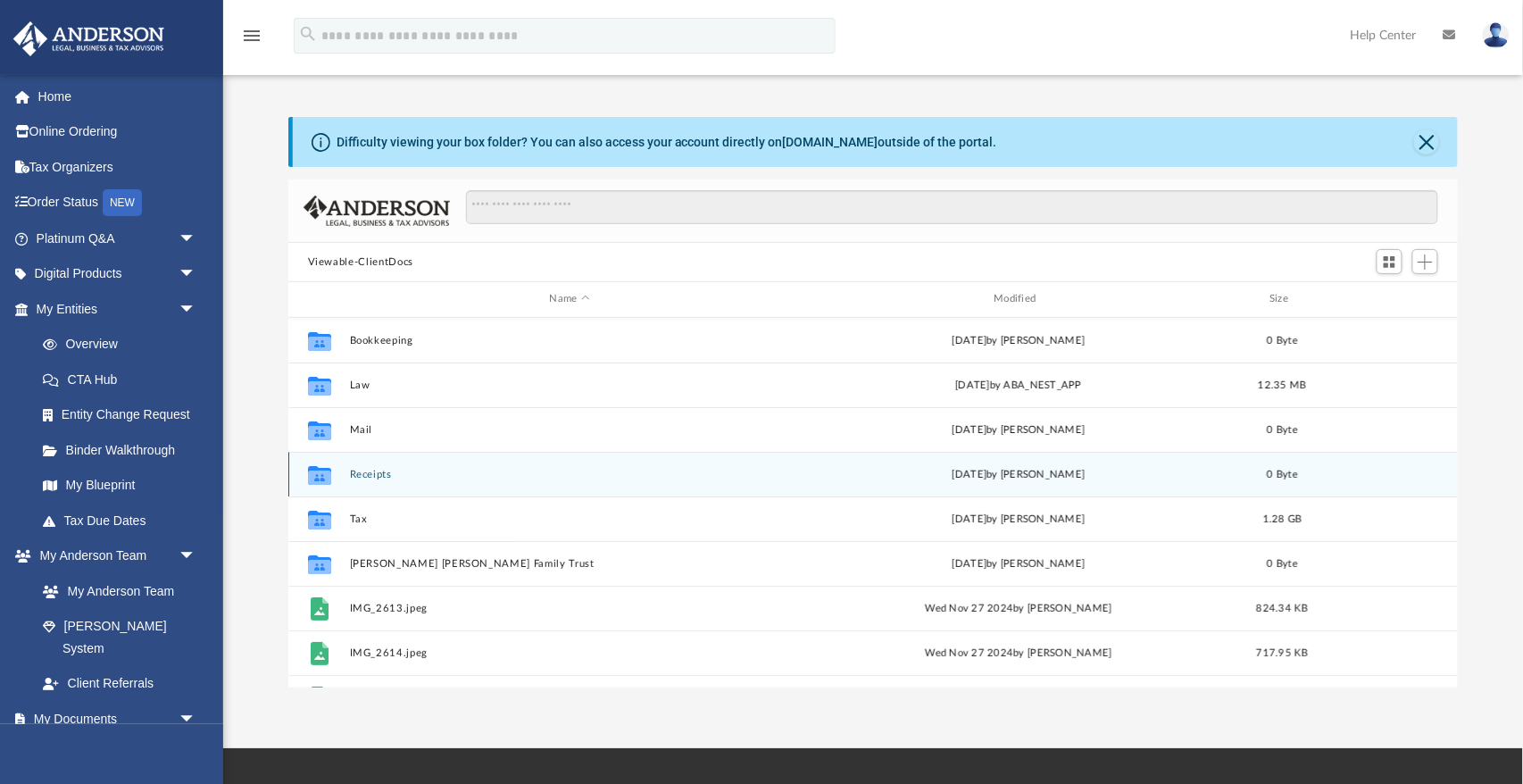
scroll to position [405, 1171]
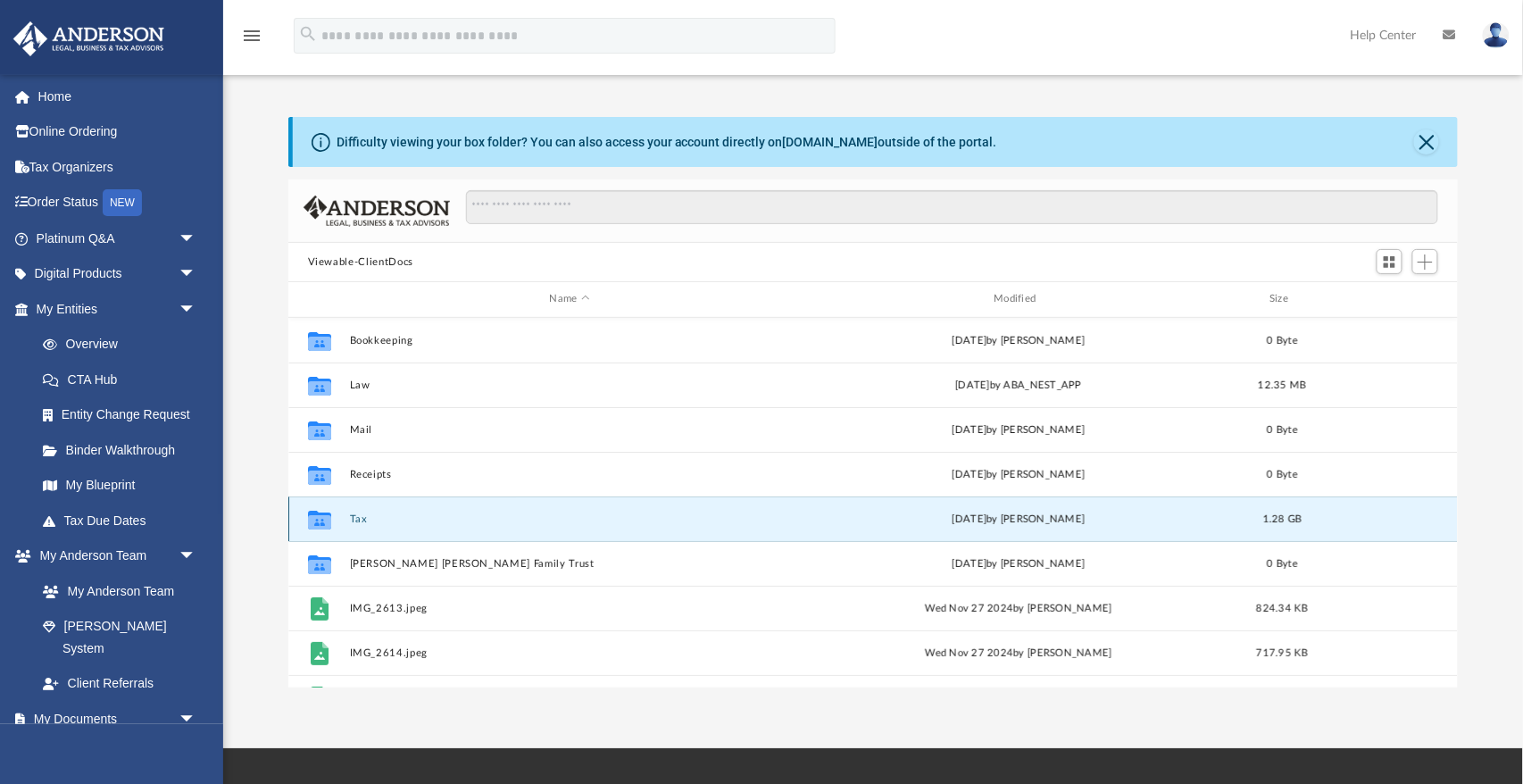
click at [353, 519] on button "Tax" at bounding box center [569, 519] width 441 height 11
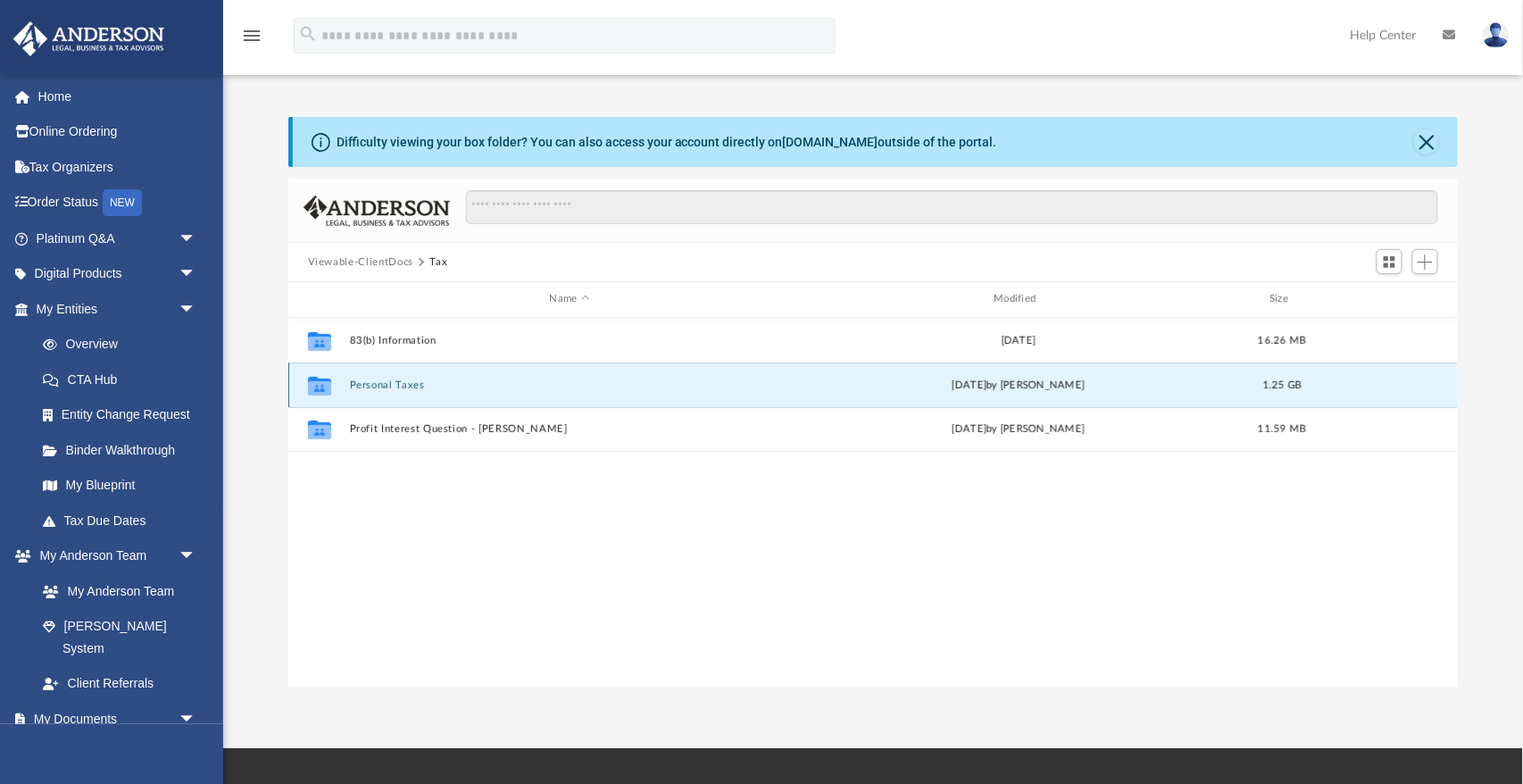
click at [390, 386] on button "Personal Taxes" at bounding box center [569, 385] width 441 height 11
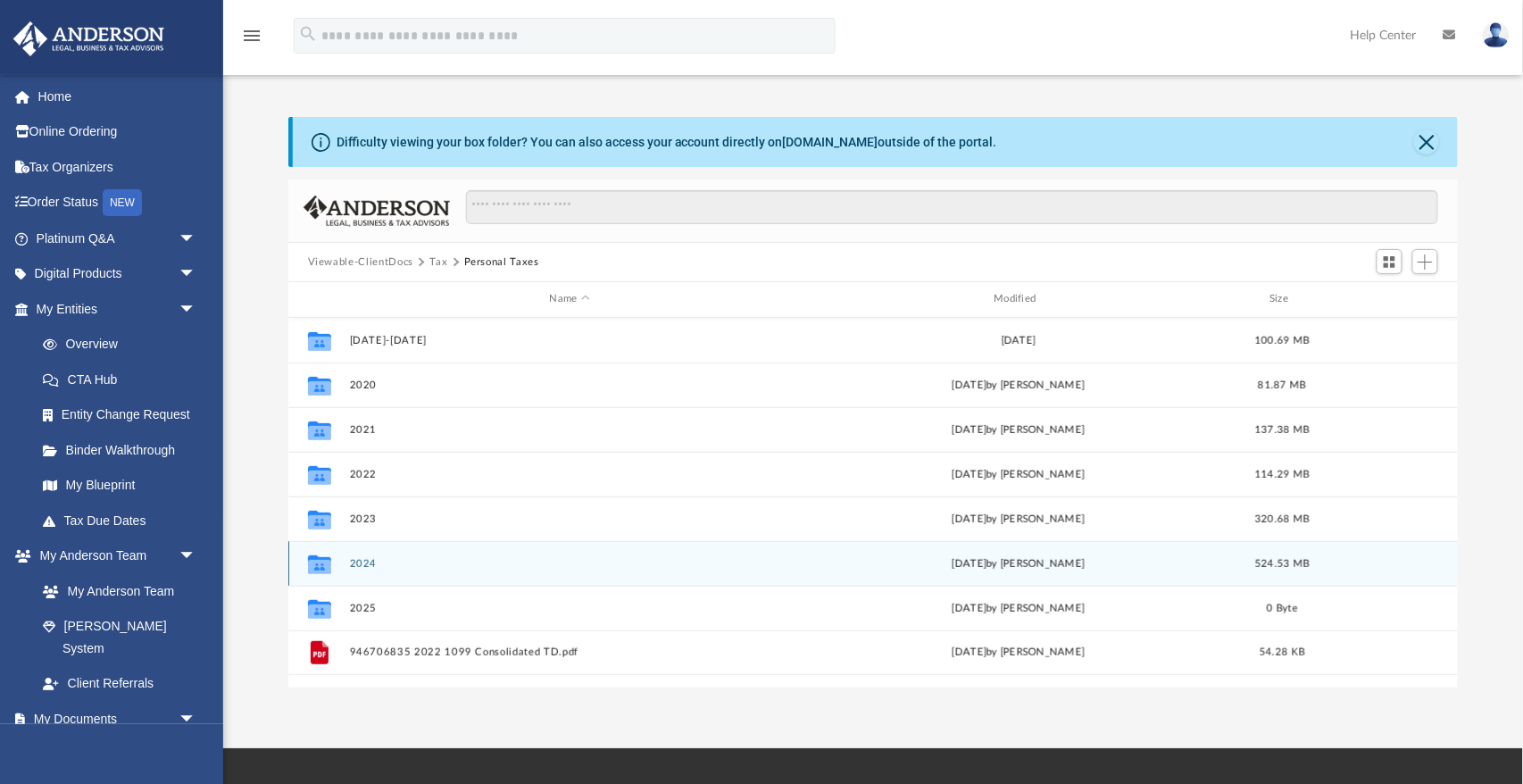
click at [368, 561] on button "2024" at bounding box center [569, 564] width 441 height 11
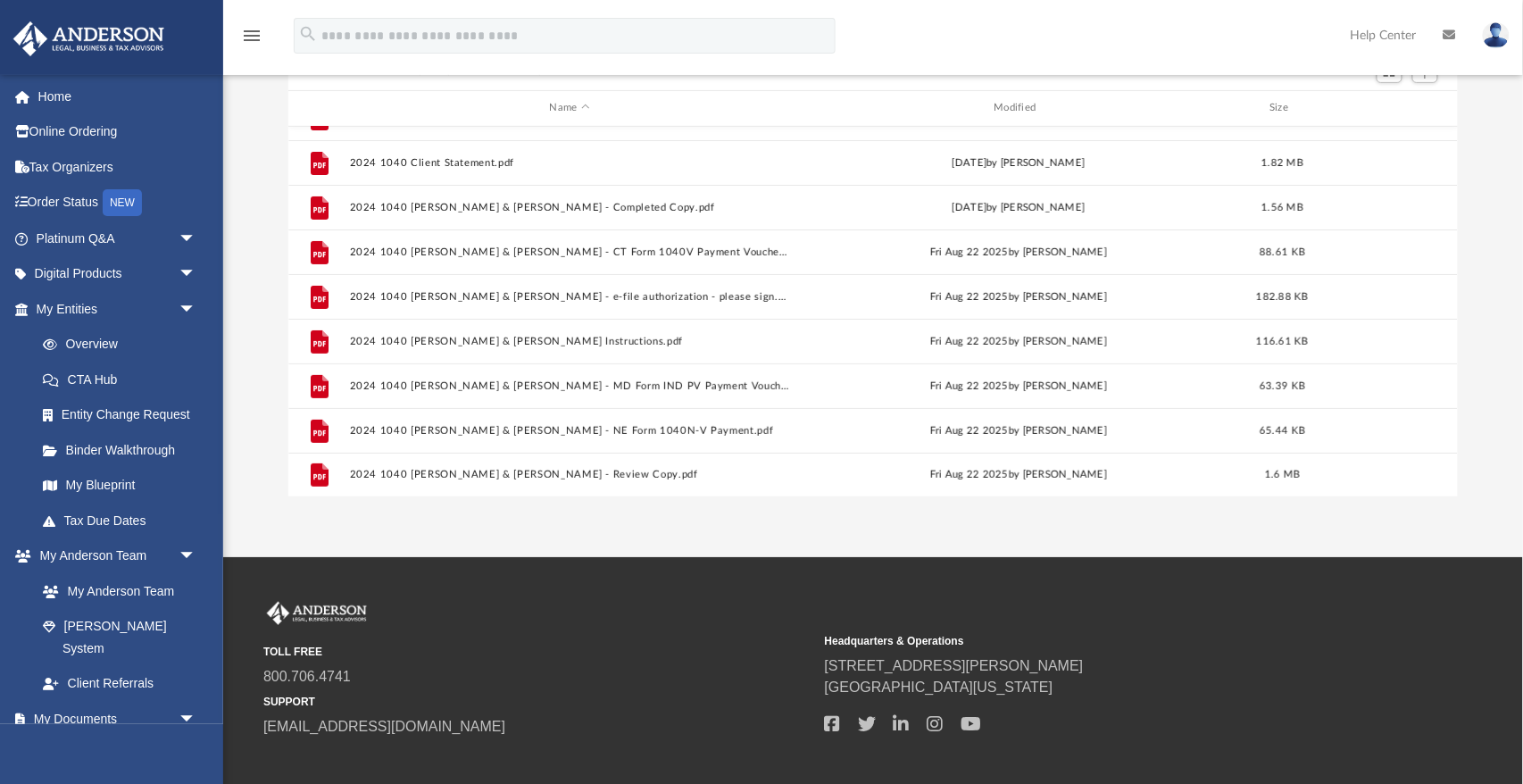
scroll to position [189, 0]
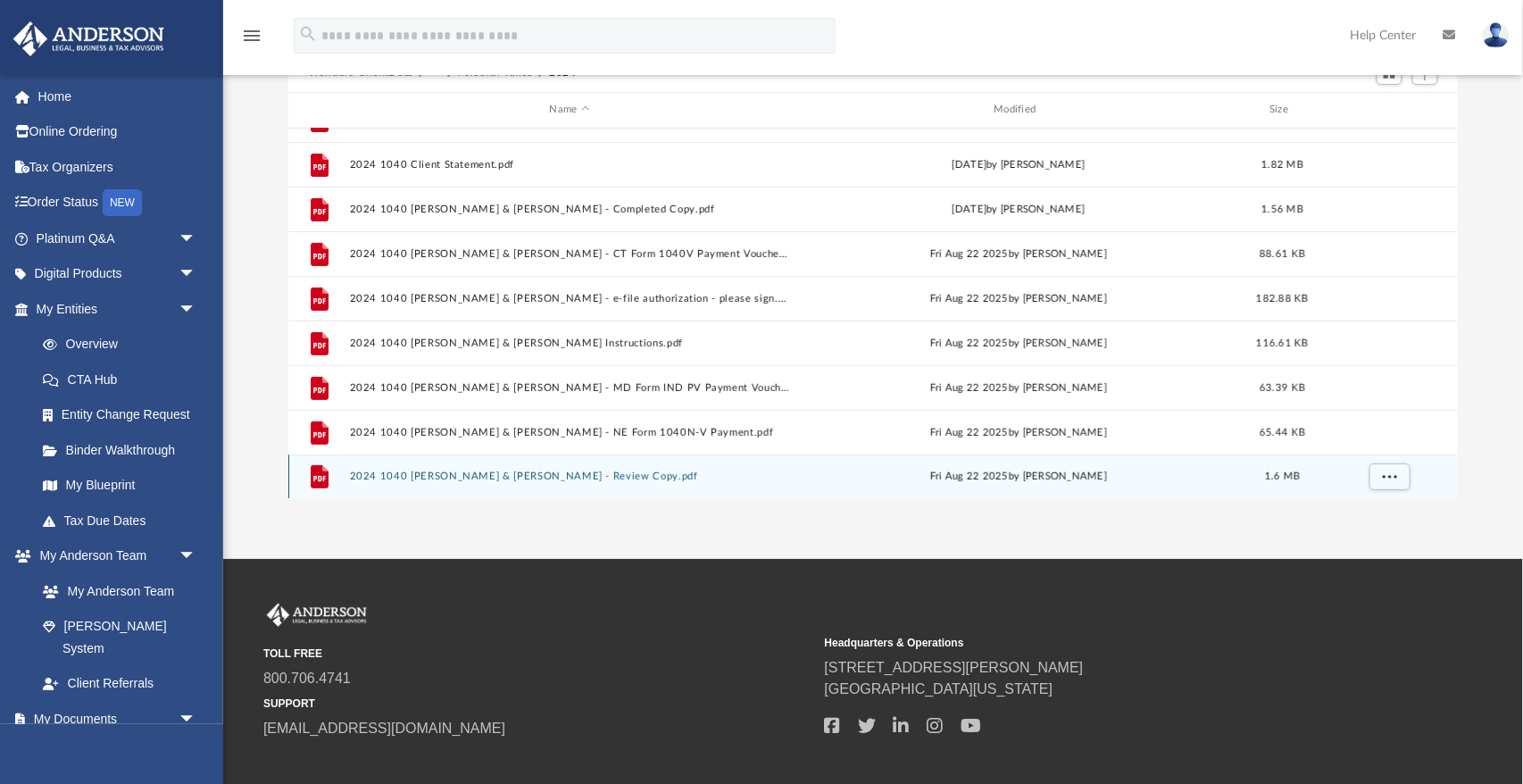
click at [574, 477] on button "2024 1040 [PERSON_NAME] & [PERSON_NAME] - Review Copy.pdf" at bounding box center [569, 476] width 441 height 11
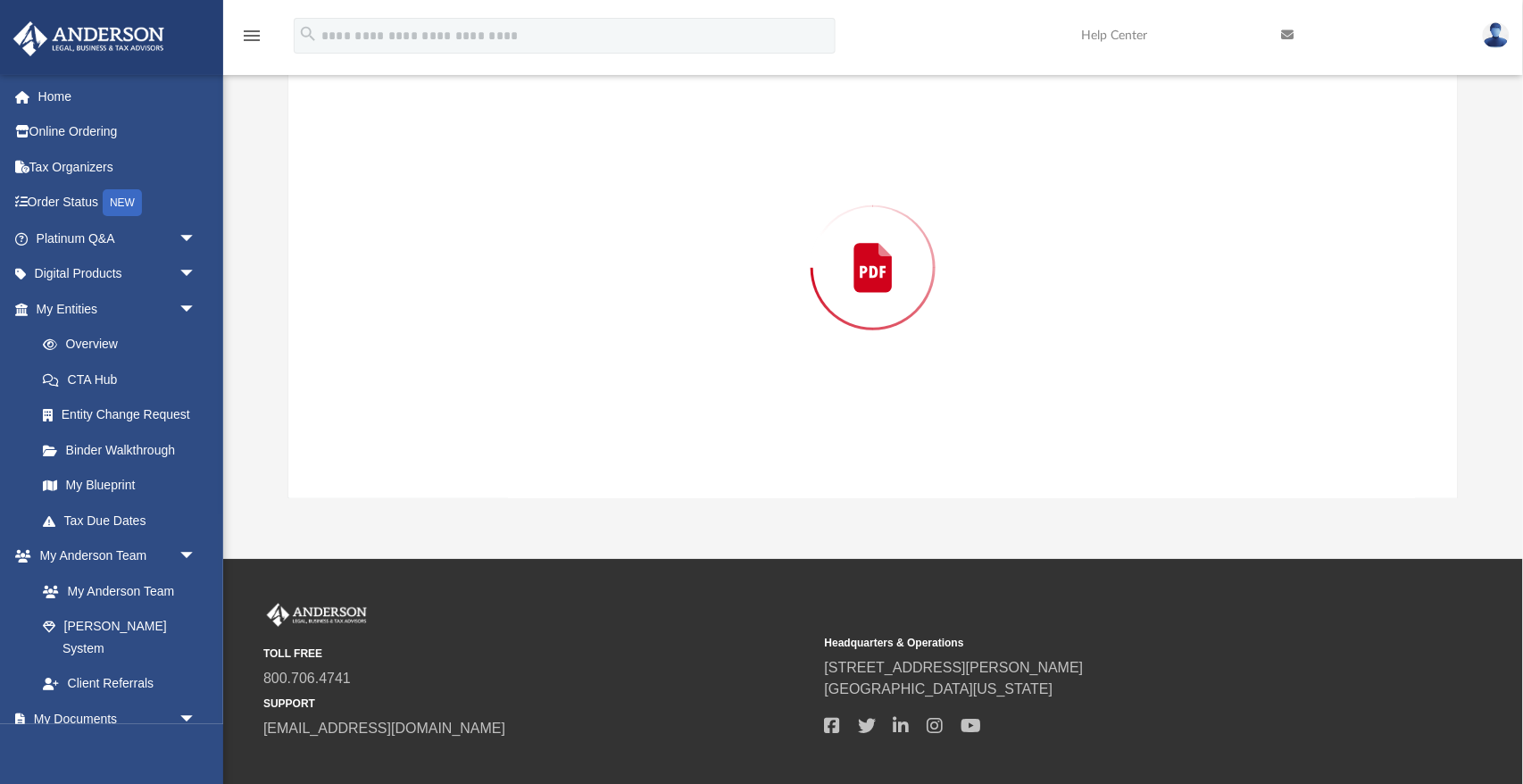
scroll to position [179, 0]
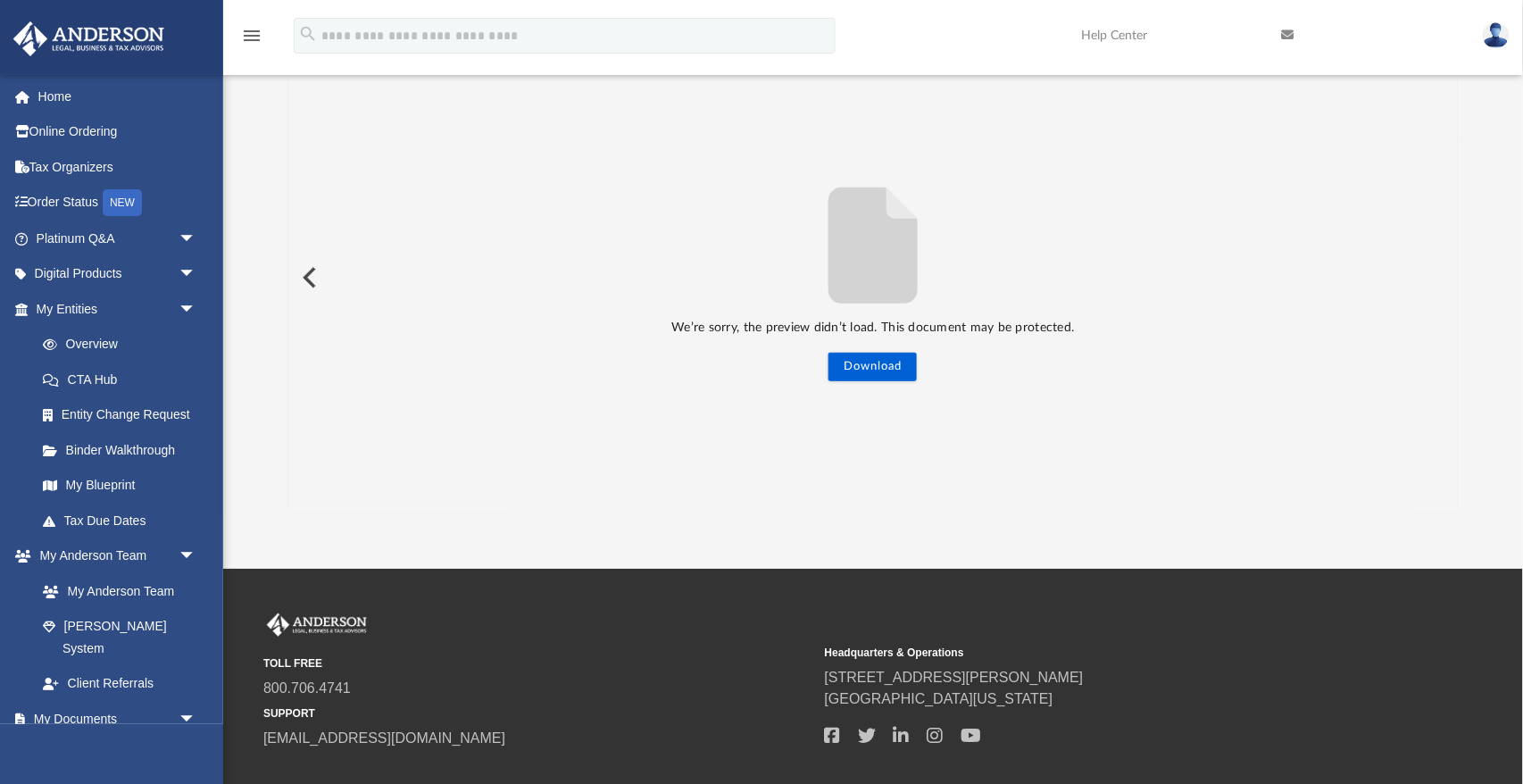
click at [303, 276] on button "Preview" at bounding box center [308, 277] width 40 height 50
